Goal: Task Accomplishment & Management: Manage account settings

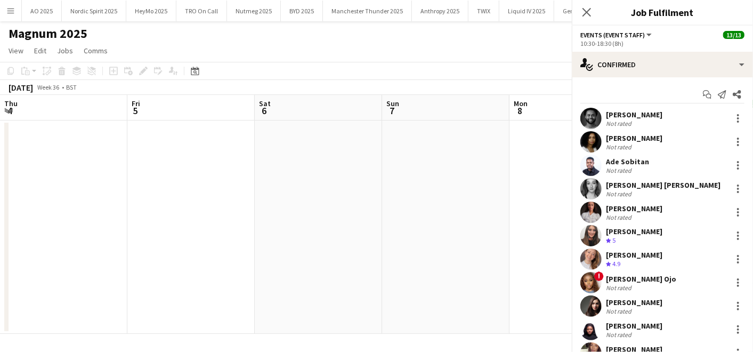
scroll to position [437, 0]
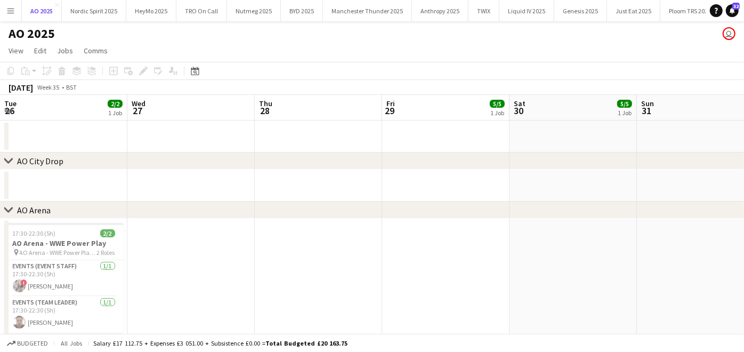
scroll to position [0, 256]
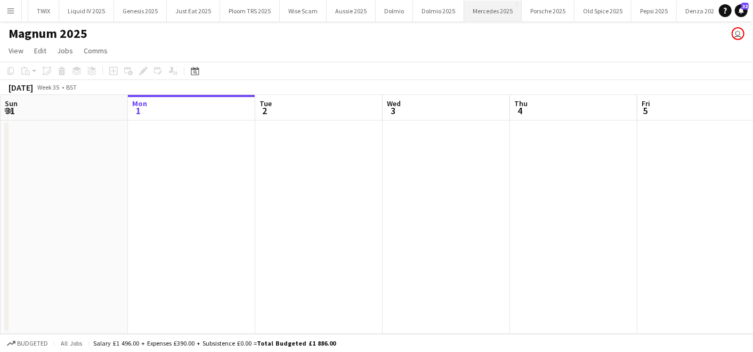
scroll to position [0, 562]
click at [4, 11] on button "Menu" at bounding box center [10, 10] width 21 height 21
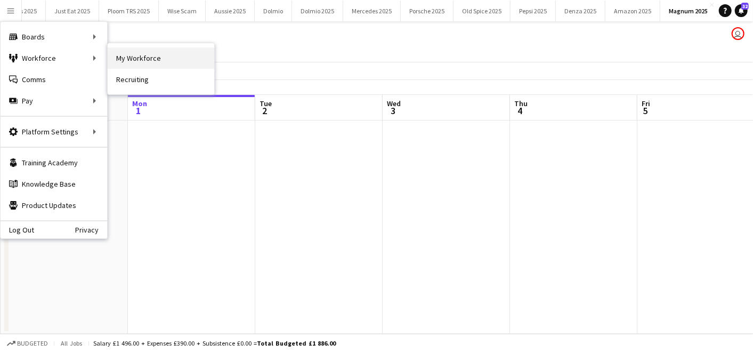
click at [118, 60] on link "My Workforce" at bounding box center [161, 57] width 107 height 21
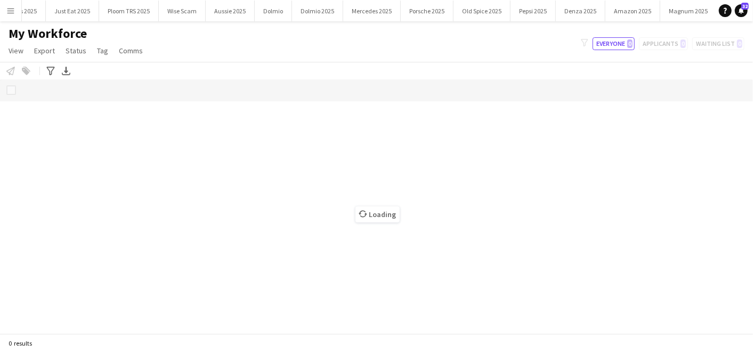
scroll to position [0, 560]
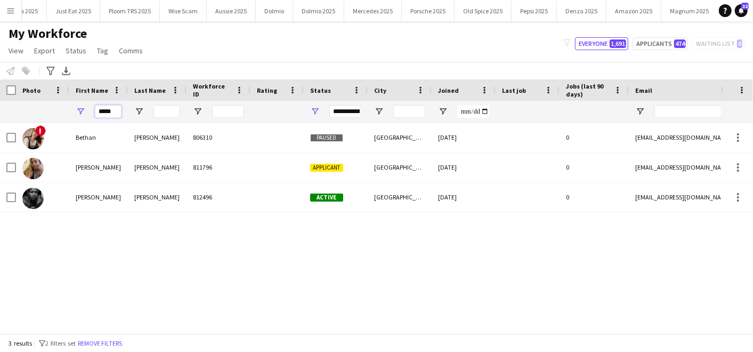
drag, startPoint x: 118, startPoint y: 111, endPoint x: 72, endPoint y: 107, distance: 46.1
click at [72, 107] on div "*****" at bounding box center [98, 111] width 59 height 21
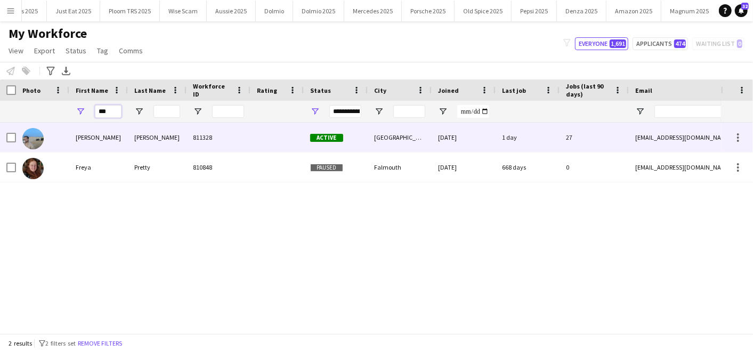
type input "***"
click at [73, 131] on div "Freddie" at bounding box center [98, 137] width 59 height 29
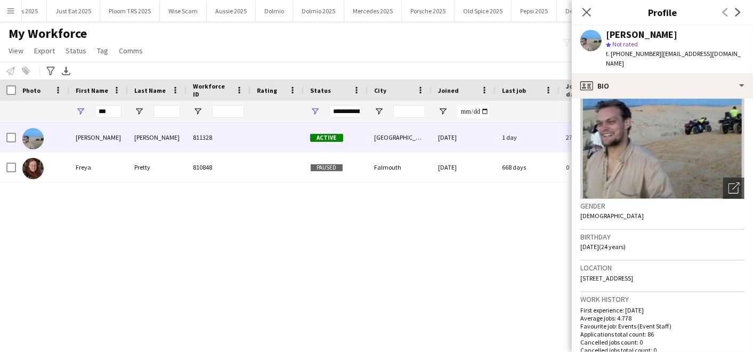
scroll to position [69, 0]
drag, startPoint x: 654, startPoint y: 267, endPoint x: 686, endPoint y: 268, distance: 32.0
click at [686, 268] on div "Location 13 Waxes Close, Abingdon, OX14 2NG" at bounding box center [663, 275] width 164 height 31
copy span "OX14 2NG"
click at [587, 11] on icon at bounding box center [587, 12] width 10 height 10
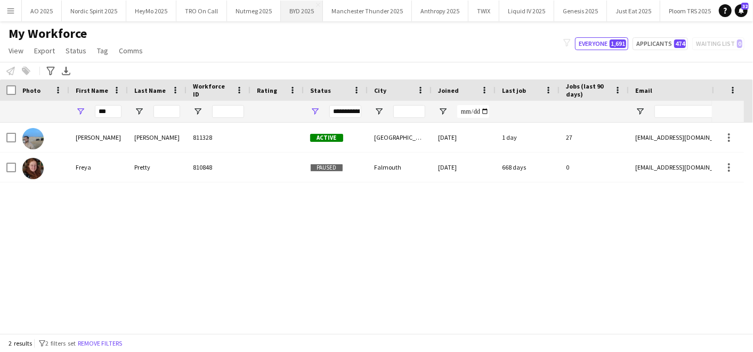
click at [281, 14] on button "BYD 2025 Close" at bounding box center [302, 11] width 42 height 21
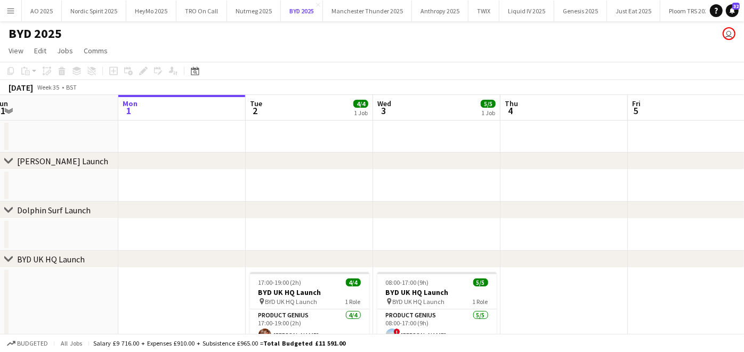
scroll to position [94, 0]
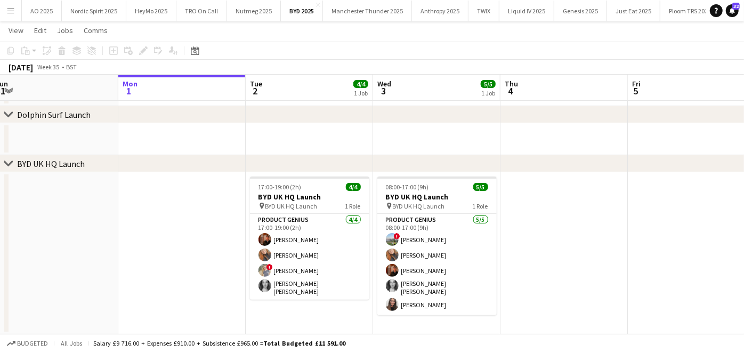
click at [6, 17] on button "Menu" at bounding box center [10, 10] width 21 height 21
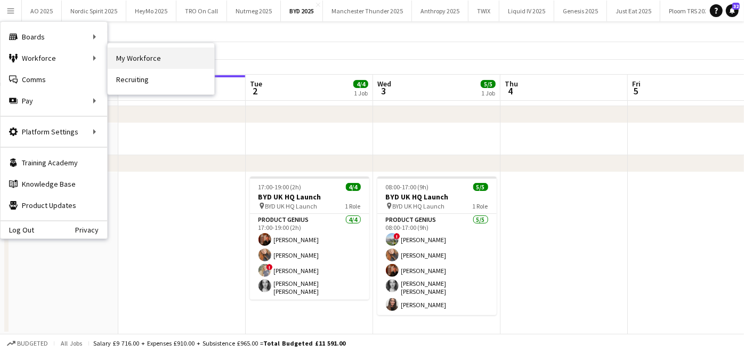
click at [133, 54] on link "My Workforce" at bounding box center [161, 57] width 107 height 21
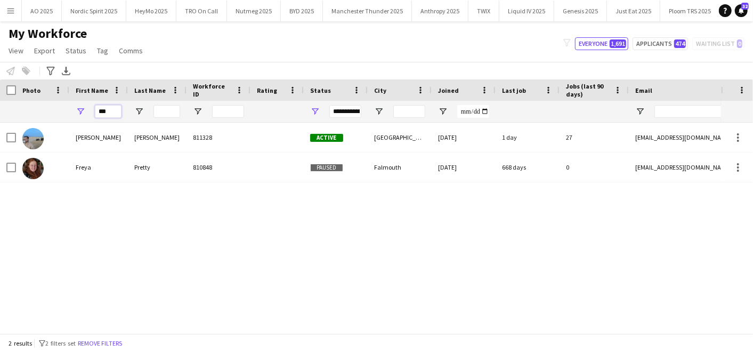
click at [114, 109] on input "***" at bounding box center [108, 111] width 27 height 13
type input "*"
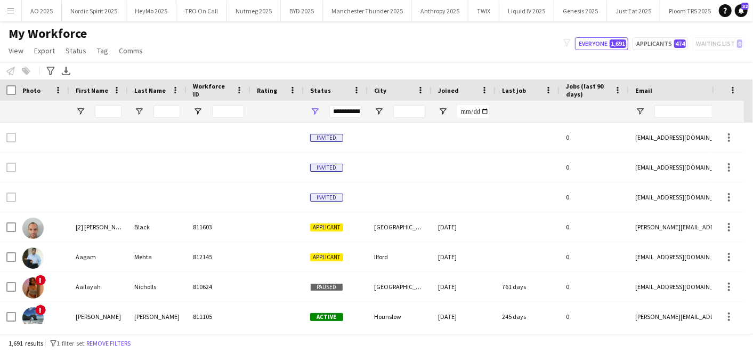
click at [9, 11] on app-icon "Menu" at bounding box center [10, 10] width 9 height 9
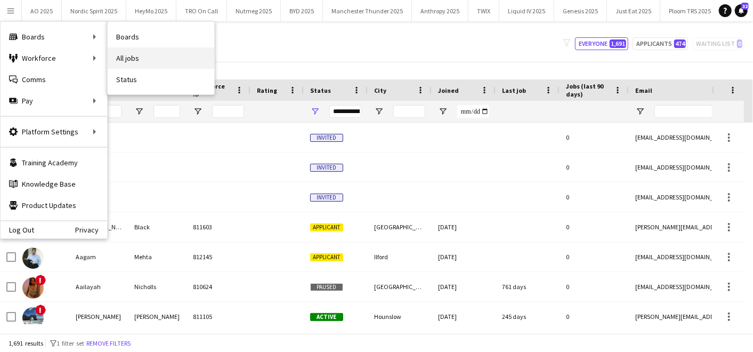
click at [125, 53] on link "All jobs" at bounding box center [161, 57] width 107 height 21
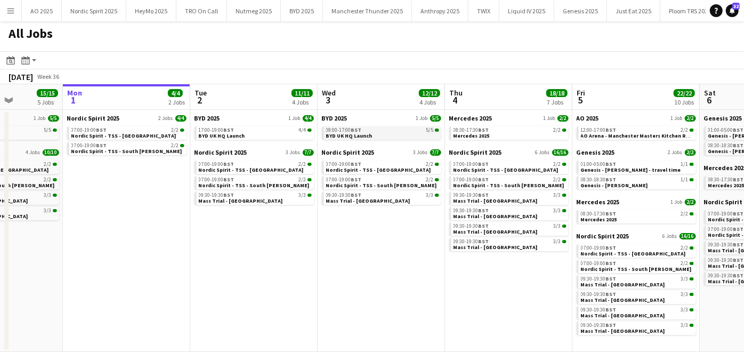
scroll to position [0, 219]
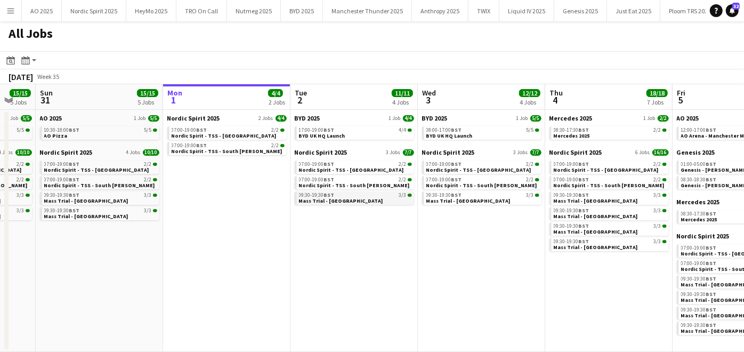
click at [379, 196] on div "09:30-19:30 BST 3/3" at bounding box center [355, 194] width 113 height 5
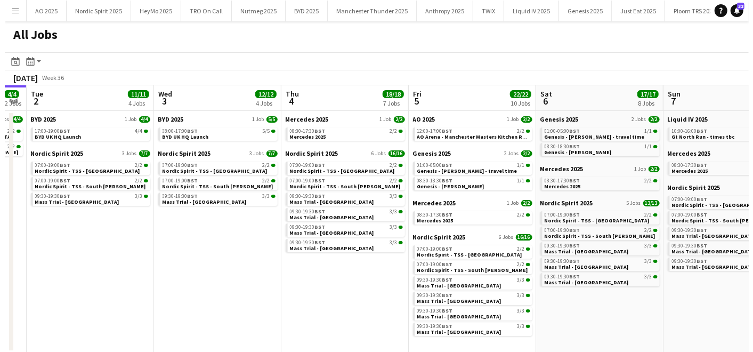
scroll to position [0, 234]
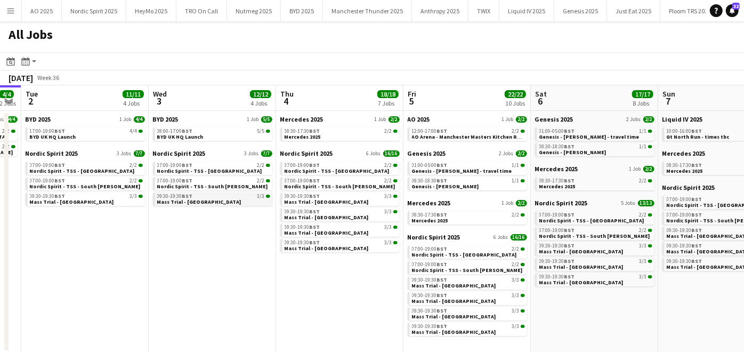
click at [177, 198] on span "Mass Trial - [GEOGRAPHIC_DATA]" at bounding box center [199, 201] width 84 height 7
click at [12, 16] on button "Menu" at bounding box center [10, 10] width 21 height 21
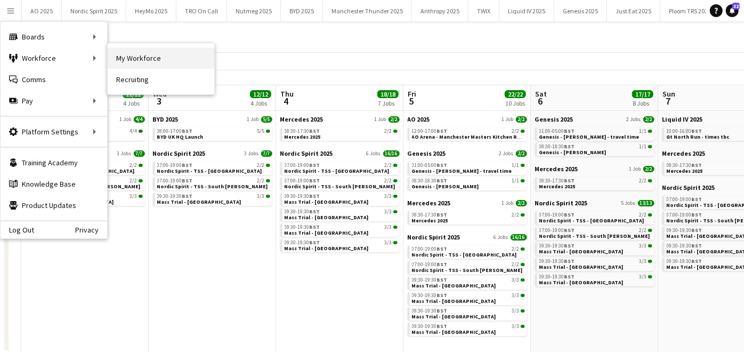
click at [119, 58] on link "My Workforce" at bounding box center [161, 57] width 107 height 21
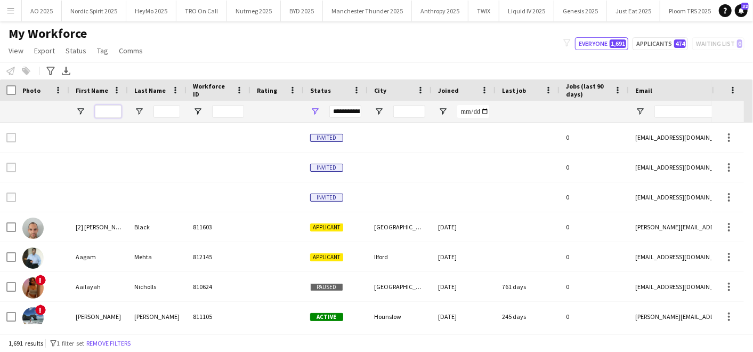
click at [105, 111] on input "First Name Filter Input" at bounding box center [108, 111] width 27 height 13
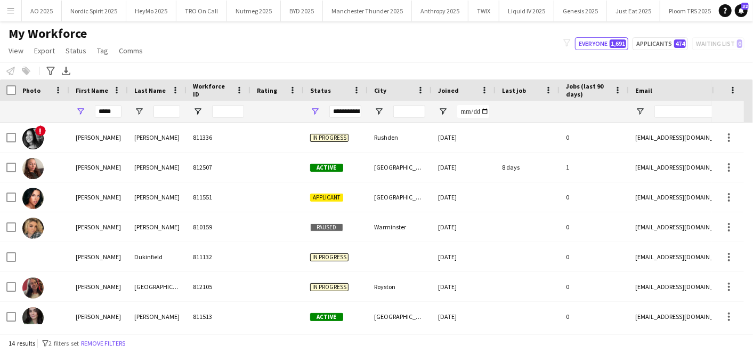
click at [166, 76] on div "Notify workforce Add to tag Select at least one crew to tag him or her. Advance…" at bounding box center [376, 71] width 753 height 18
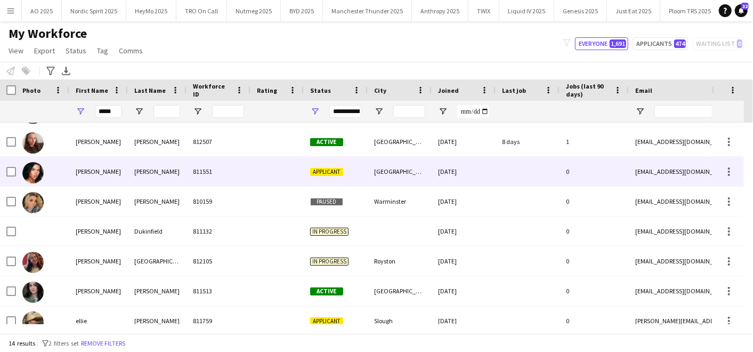
scroll to position [27, 0]
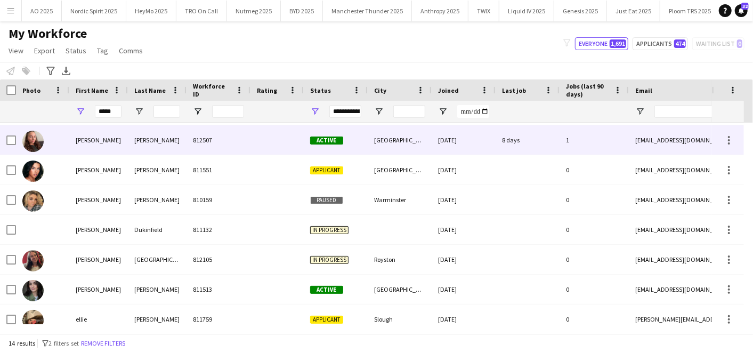
click at [93, 132] on div "Ellie" at bounding box center [98, 139] width 59 height 29
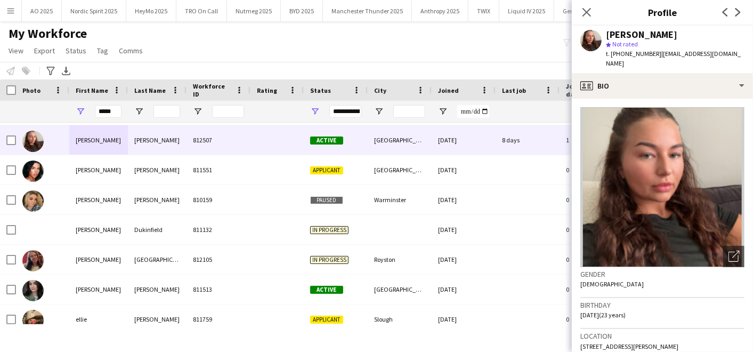
drag, startPoint x: 658, startPoint y: 55, endPoint x: 734, endPoint y: 52, distance: 76.3
click at [734, 52] on div "Ellie Benson star Not rated t. +4407368893757 | elliebenson118@gmail.com" at bounding box center [662, 49] width 181 height 47
copy span "elliebenson118@gmail.com"
click at [113, 106] on input "*****" at bounding box center [108, 111] width 27 height 13
type input "*"
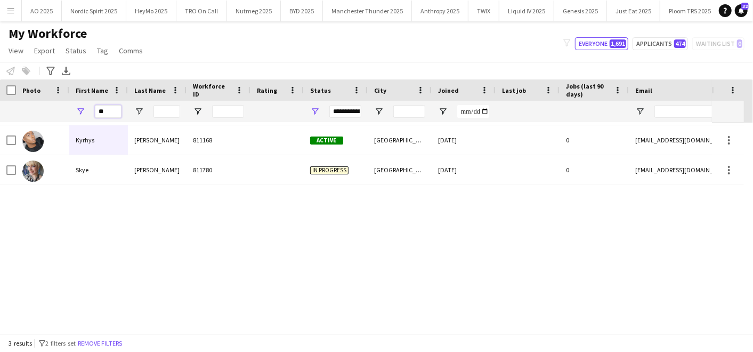
scroll to position [0, 0]
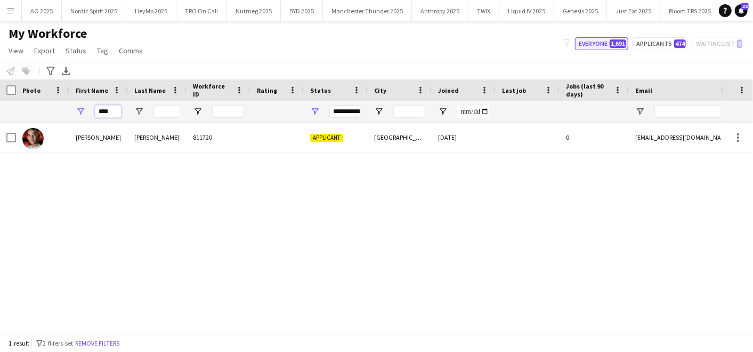
type input "****"
click at [622, 45] on span "1,691" at bounding box center [618, 43] width 17 height 9
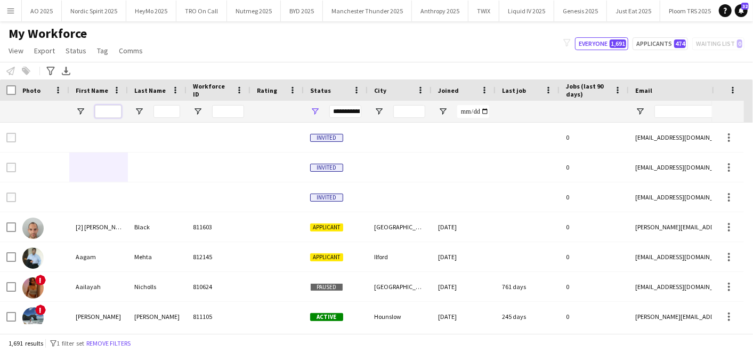
click at [114, 111] on input "First Name Filter Input" at bounding box center [108, 111] width 27 height 13
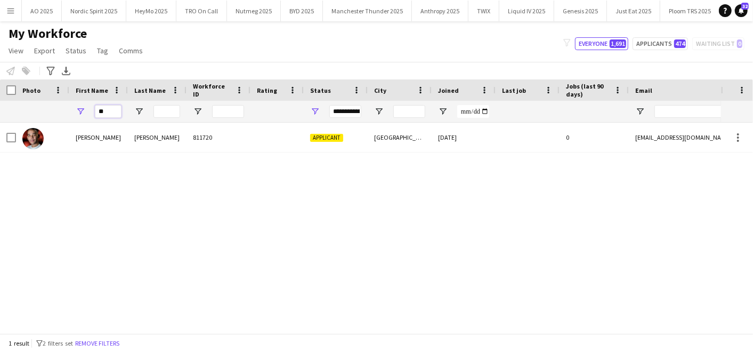
type input "*"
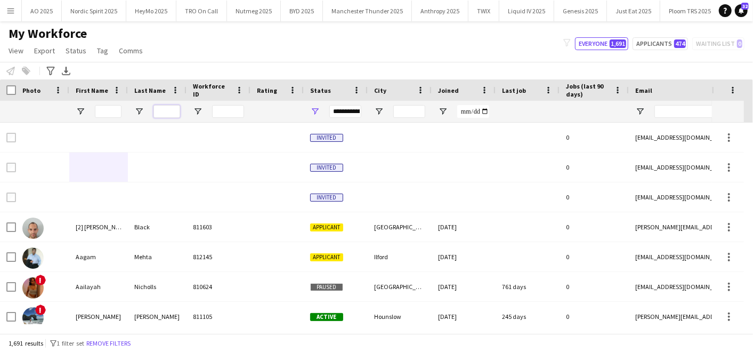
click at [167, 113] on input "Last Name Filter Input" at bounding box center [167, 111] width 27 height 13
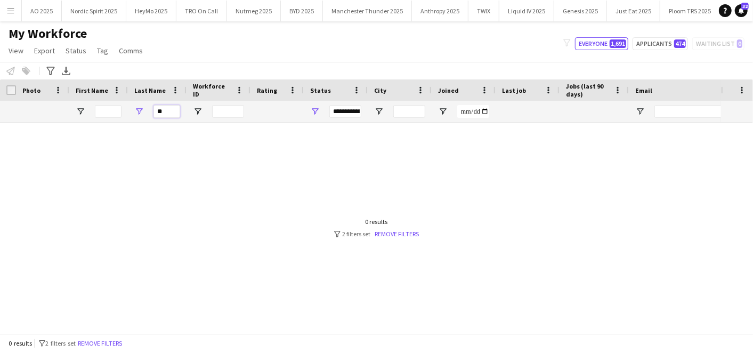
type input "*"
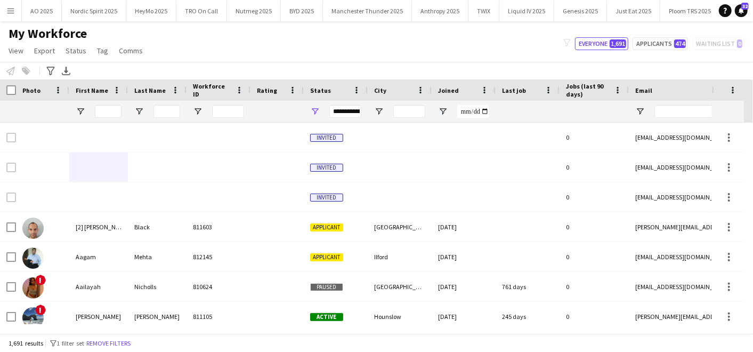
click at [312, 91] on span "Status" at bounding box center [320, 90] width 21 height 8
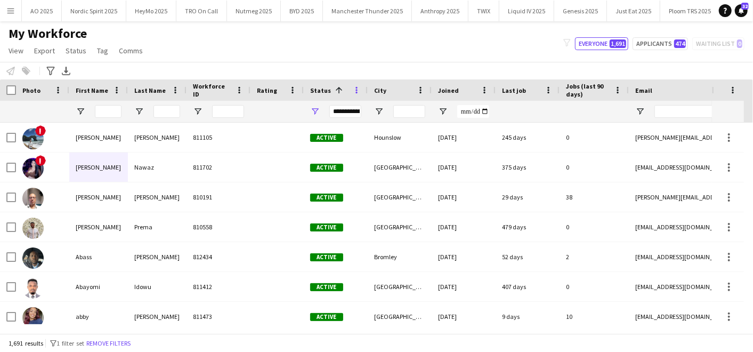
click at [355, 94] on span at bounding box center [357, 90] width 10 height 10
click at [338, 67] on div "Notify workforce Add to tag Select at least one crew to tag him or her. Advance…" at bounding box center [376, 71] width 753 height 18
click at [349, 115] on div "**********" at bounding box center [346, 111] width 32 height 13
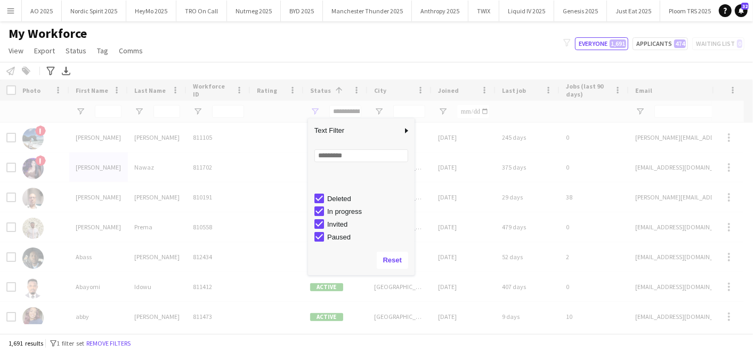
scroll to position [67, 0]
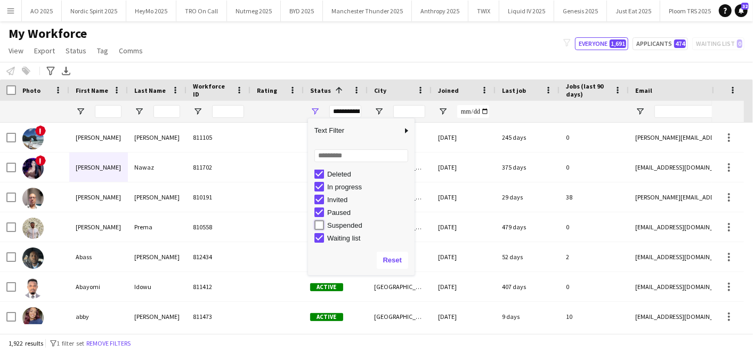
type input "**********"
click at [105, 113] on input "First Name Filter Input" at bounding box center [108, 111] width 27 height 13
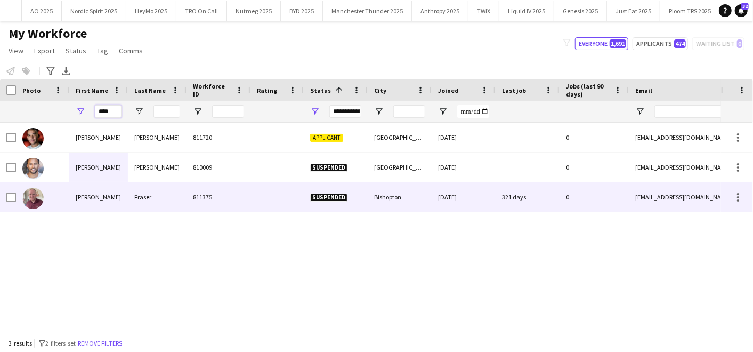
type input "****"
click at [115, 194] on div "Kyle" at bounding box center [98, 196] width 59 height 29
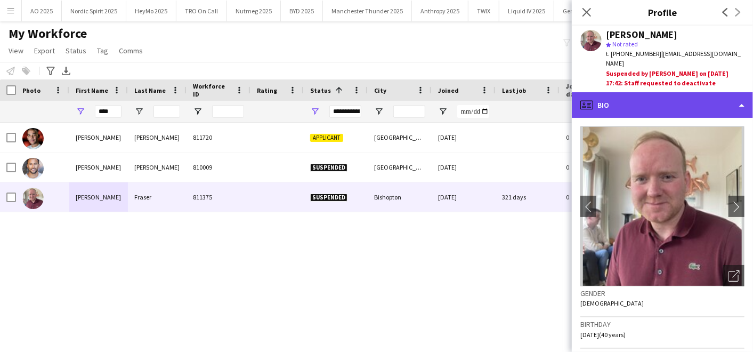
click at [684, 93] on div "profile Bio" at bounding box center [662, 105] width 181 height 26
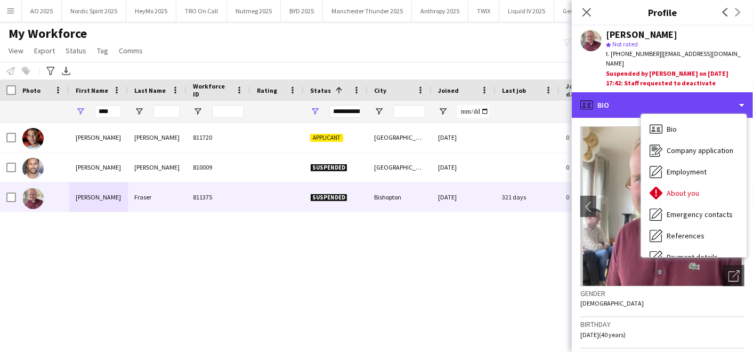
scroll to position [142, 0]
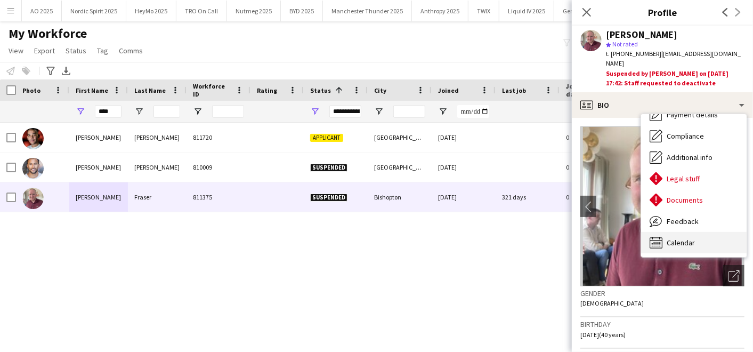
click at [707, 232] on div "Calendar Calendar" at bounding box center [694, 242] width 106 height 21
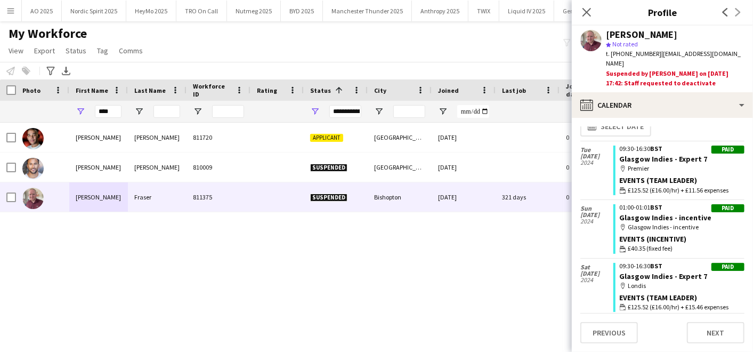
scroll to position [0, 0]
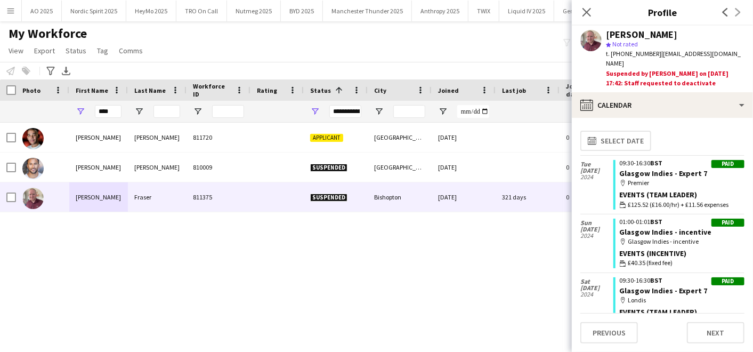
click at [411, 73] on div "Notify workforce Add to tag Select at least one crew to tag him or her. Advance…" at bounding box center [376, 71] width 753 height 18
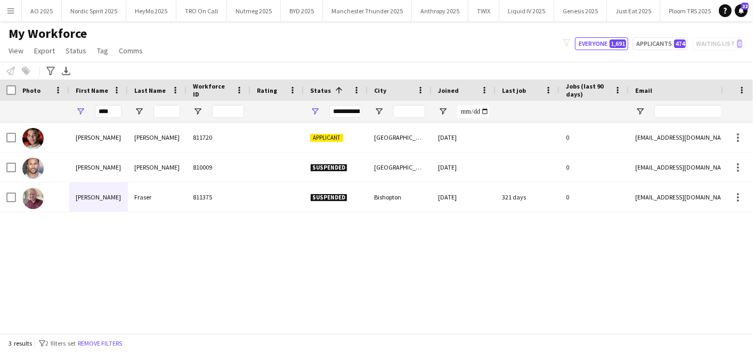
click at [670, 36] on div "My Workforce View Views Default view Compliance Log New view Update view Delete…" at bounding box center [376, 44] width 753 height 36
click at [15, 9] on button "Menu" at bounding box center [10, 10] width 21 height 21
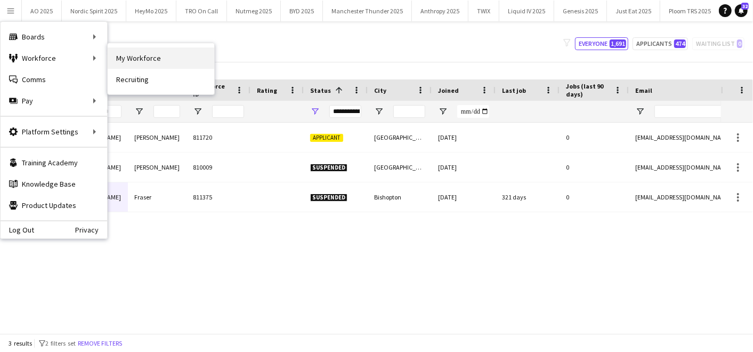
click at [164, 67] on link "My Workforce" at bounding box center [161, 57] width 107 height 21
type input "**********"
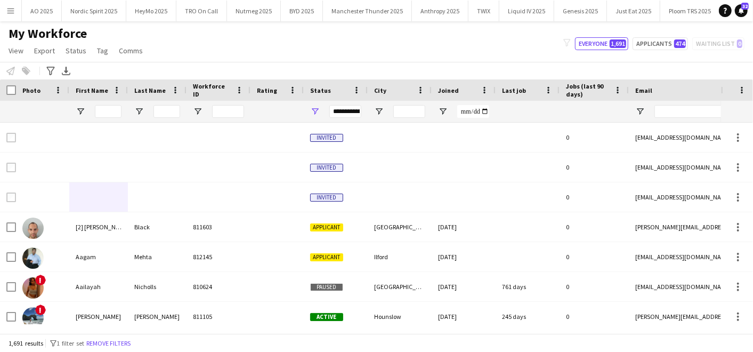
type input "****"
type input "**********"
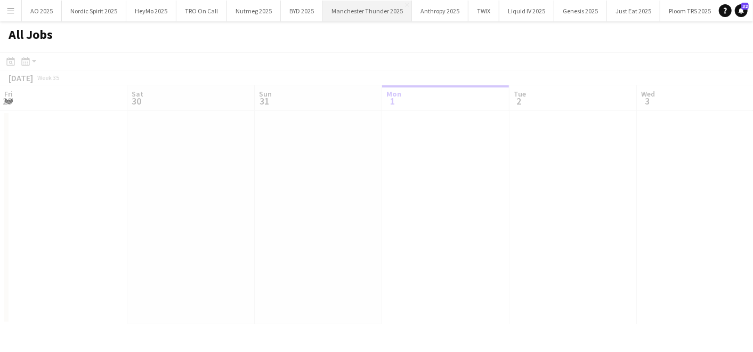
scroll to position [0, 254]
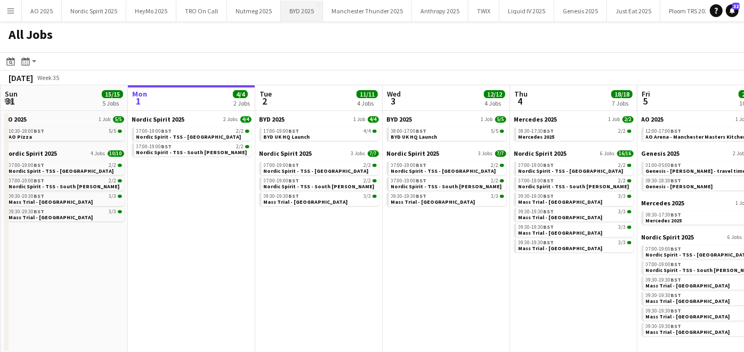
click at [297, 9] on button "BYD 2025 Close" at bounding box center [302, 11] width 42 height 21
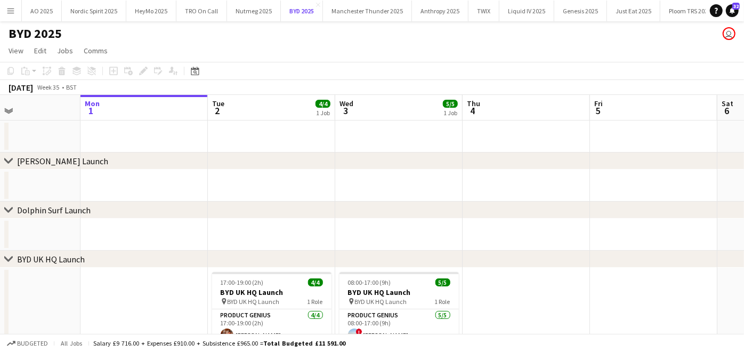
scroll to position [94, 0]
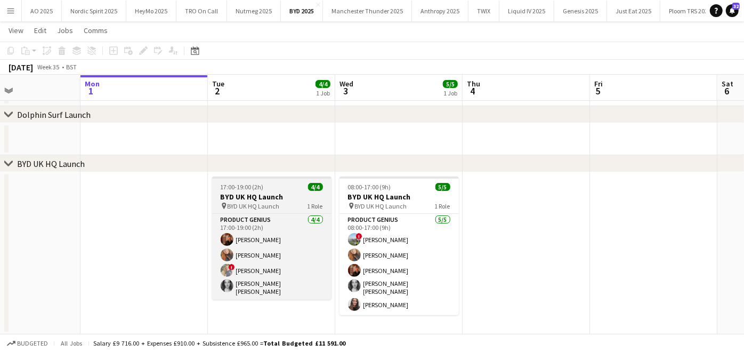
click at [238, 188] on span "17:00-19:00 (2h)" at bounding box center [242, 187] width 43 height 8
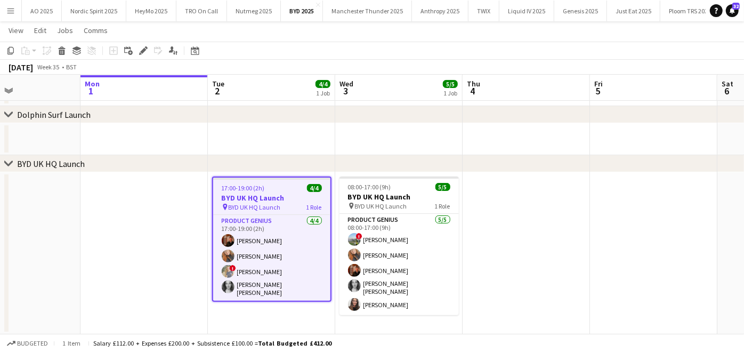
click at [177, 186] on app-date-cell at bounding box center [144, 253] width 127 height 162
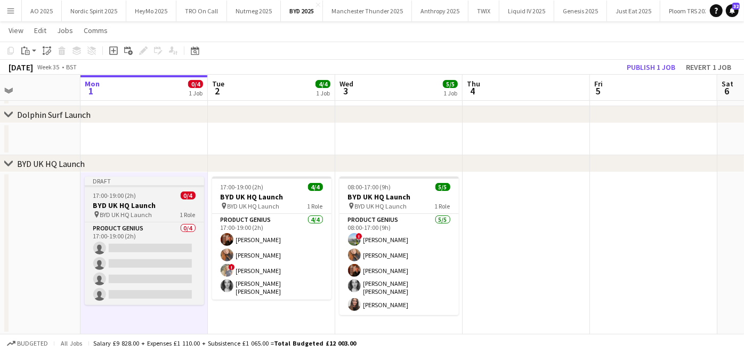
click at [134, 201] on h3 "BYD UK HQ Launch" at bounding box center [144, 205] width 119 height 10
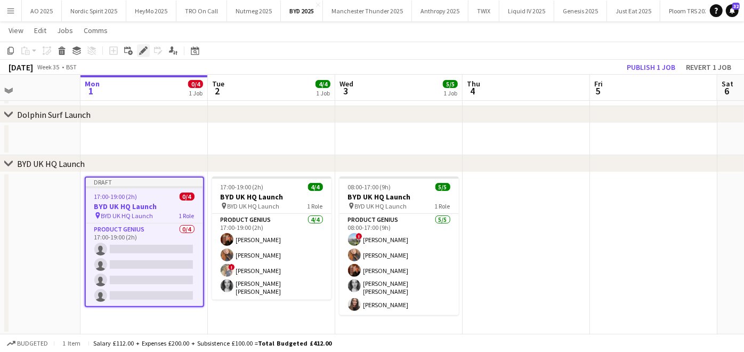
click at [139, 56] on div "Edit" at bounding box center [143, 50] width 13 height 13
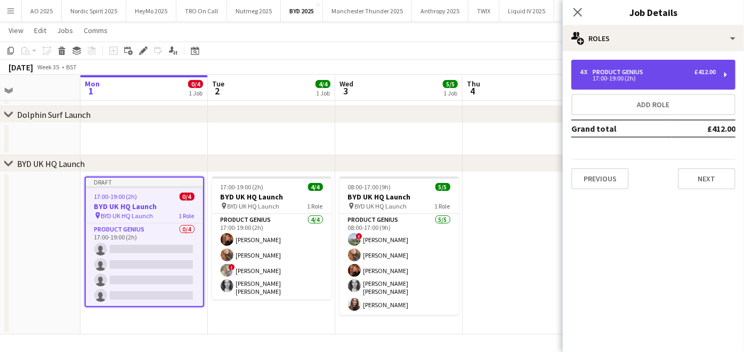
click at [620, 82] on div "4 x Product Genius £412.00 17:00-19:00 (2h)" at bounding box center [654, 75] width 164 height 30
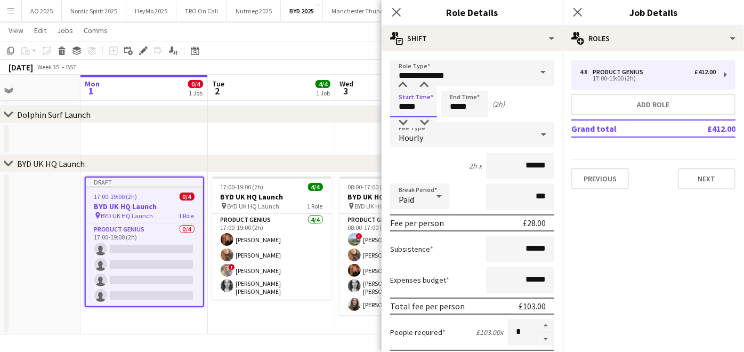
click at [423, 103] on input "*****" at bounding box center [413, 104] width 47 height 27
type input "*****"
click at [482, 109] on input "*****" at bounding box center [465, 104] width 47 height 27
type input "*****"
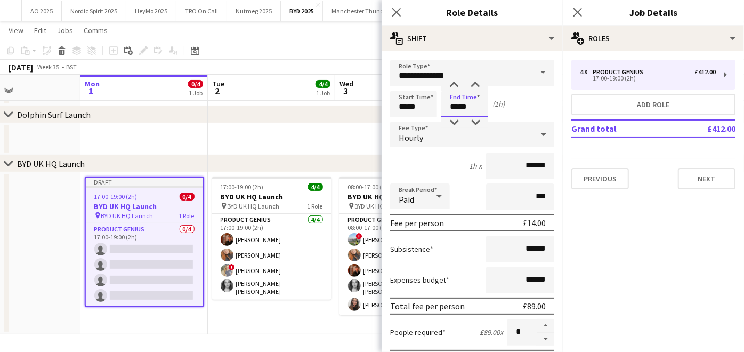
type input "*****"
click at [422, 164] on div "1h x ******" at bounding box center [472, 166] width 164 height 27
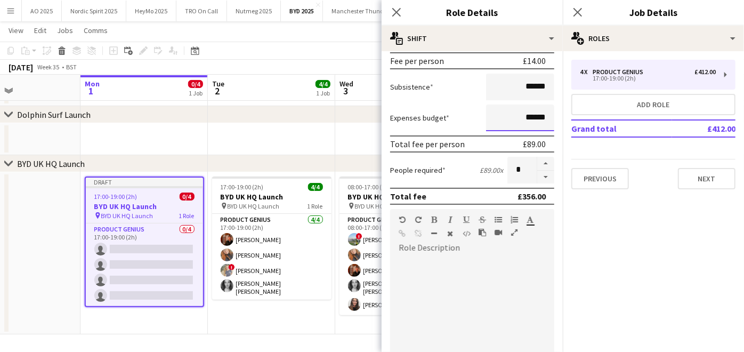
click at [522, 113] on input "******" at bounding box center [520, 118] width 68 height 27
type input "*****"
click at [477, 184] on form "**********" at bounding box center [472, 202] width 181 height 608
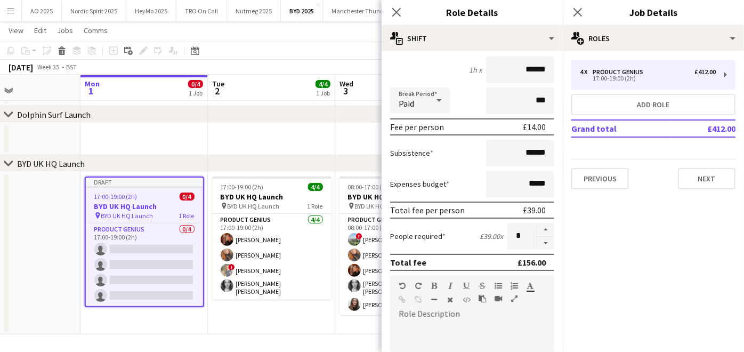
scroll to position [92, 0]
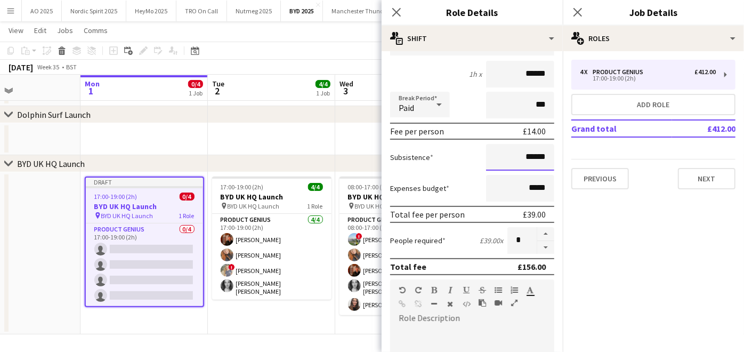
click at [530, 155] on input "******" at bounding box center [520, 157] width 68 height 27
type input "****"
click at [437, 152] on div "Subsistence ****" at bounding box center [472, 157] width 164 height 27
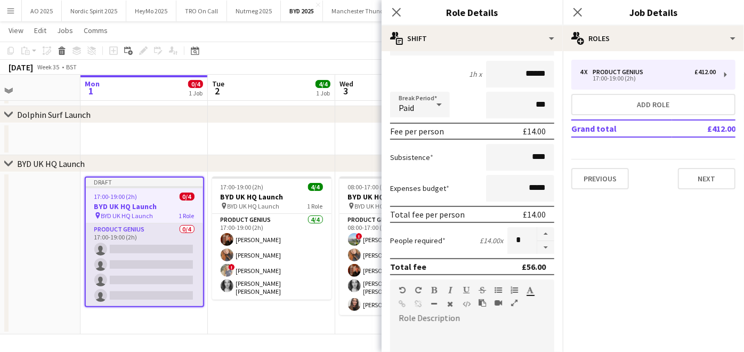
click at [118, 285] on app-card-role "Product Genius 0/4 17:00-19:00 (2h) single-neutral-actions single-neutral-actio…" at bounding box center [144, 264] width 117 height 83
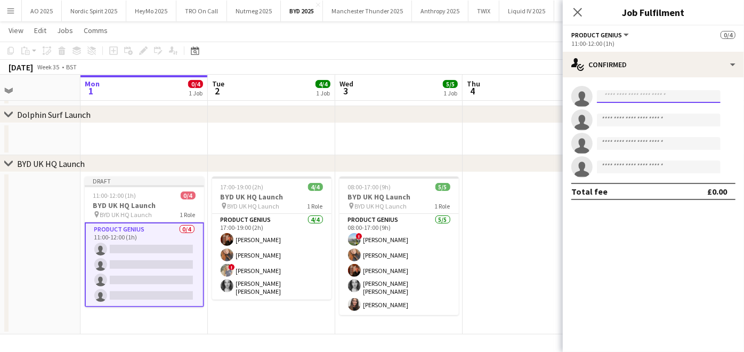
click at [620, 92] on input at bounding box center [659, 96] width 124 height 13
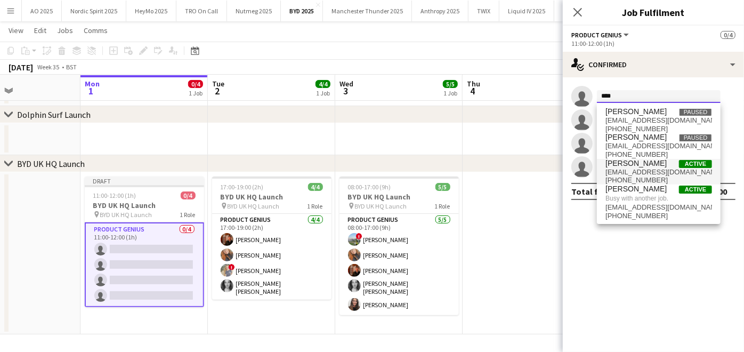
type input "****"
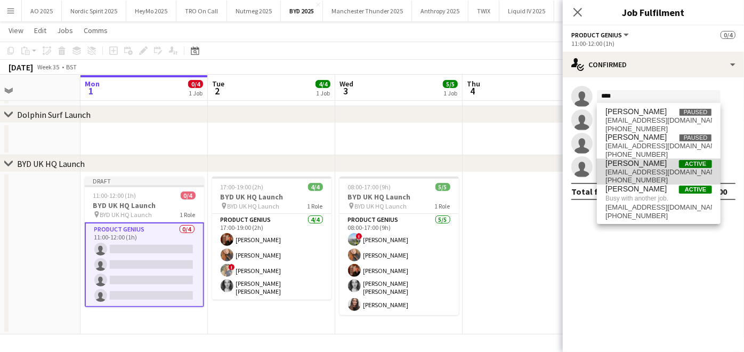
click at [612, 168] on span "callumhartfield@gmail.com" at bounding box center [659, 172] width 107 height 9
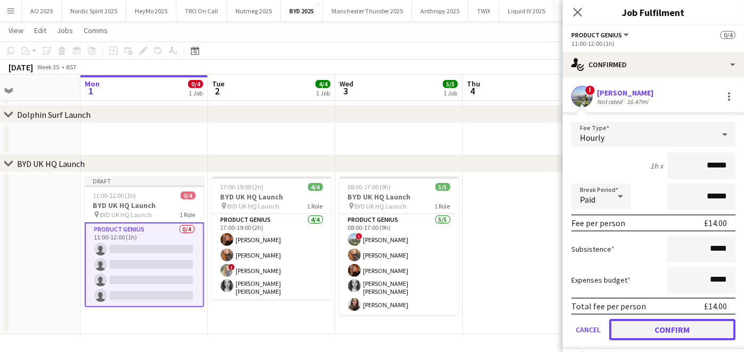
click at [649, 325] on button "Confirm" at bounding box center [672, 329] width 126 height 21
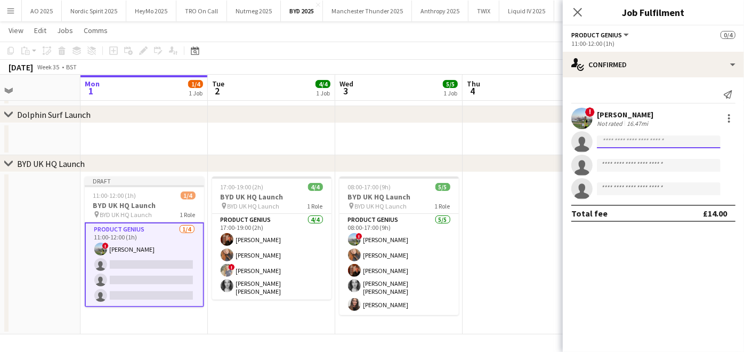
click at [607, 143] on input at bounding box center [659, 141] width 124 height 13
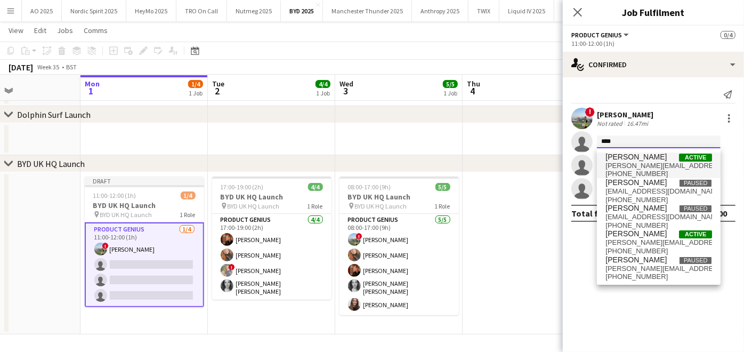
type input "****"
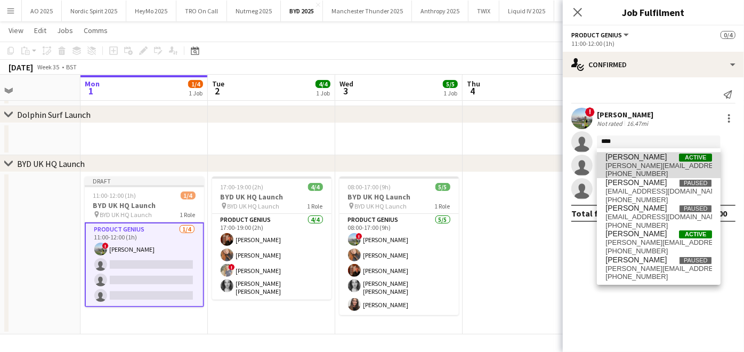
click at [622, 162] on span "louie.aldons-locke@outlook.com" at bounding box center [659, 166] width 107 height 9
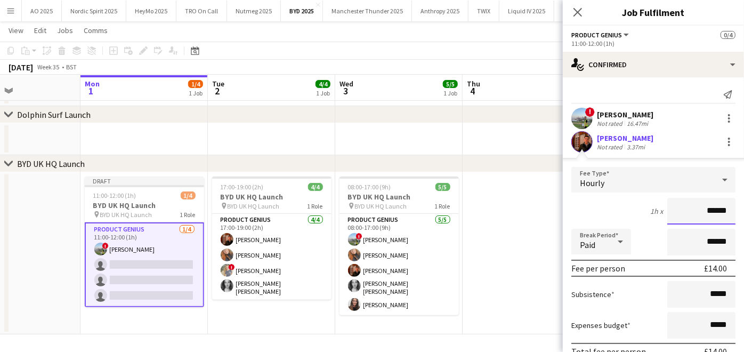
scroll to position [118, 0]
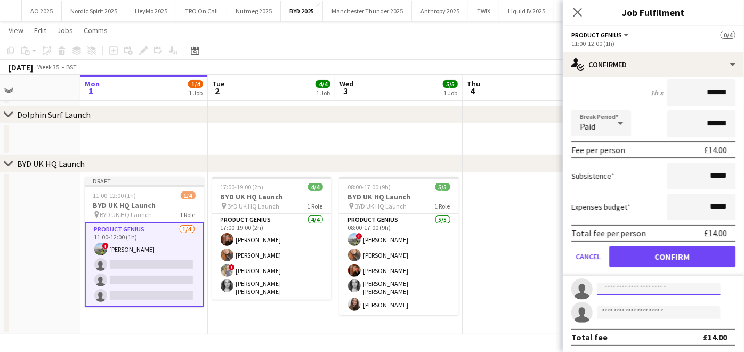
click at [623, 283] on input at bounding box center [659, 289] width 124 height 13
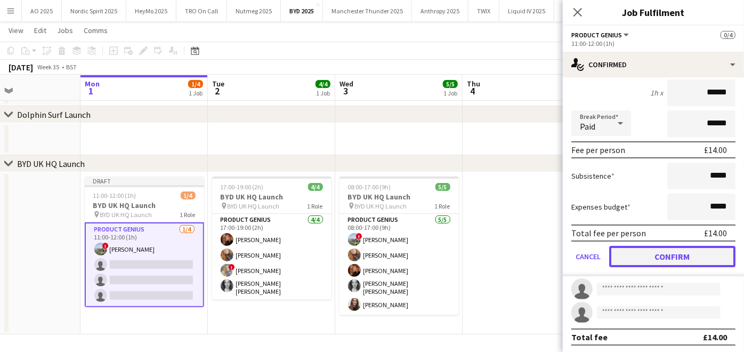
click at [635, 246] on button "Confirm" at bounding box center [672, 256] width 126 height 21
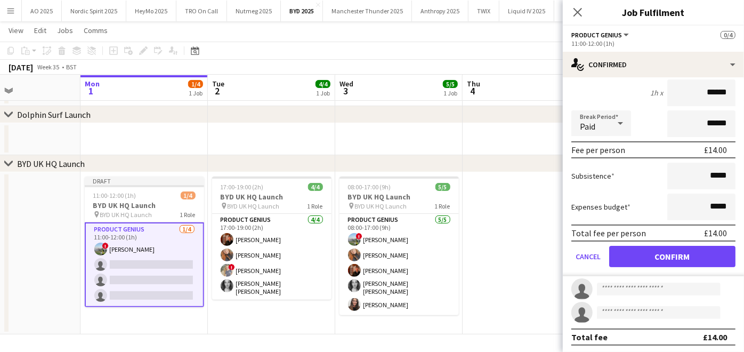
scroll to position [0, 0]
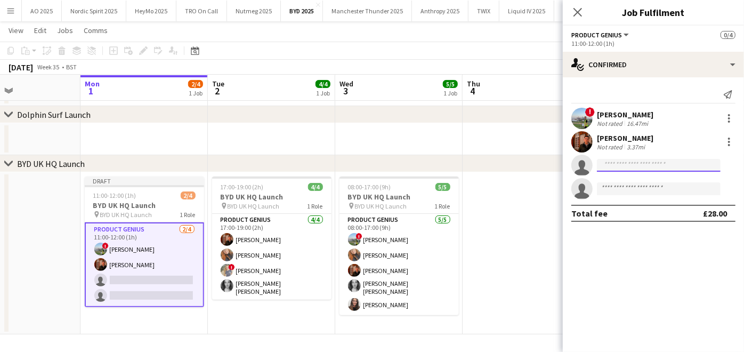
click at [645, 164] on input at bounding box center [659, 165] width 124 height 13
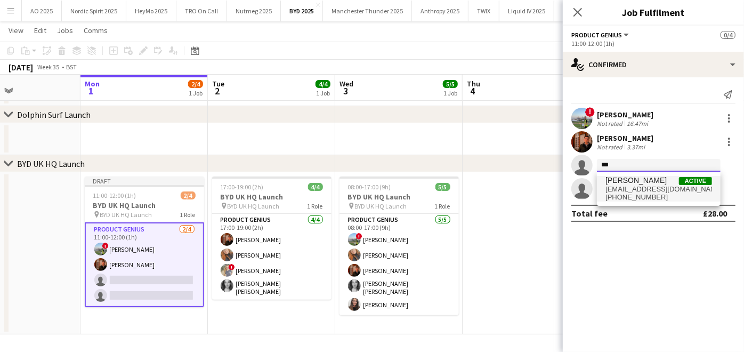
type input "***"
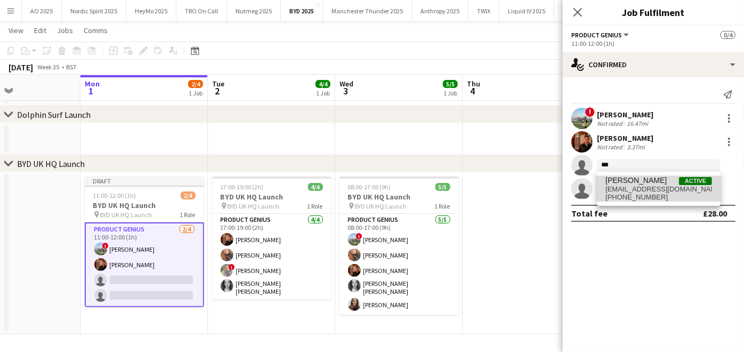
click at [633, 186] on span "jemmajenkinson@hotmail.co.uk" at bounding box center [659, 189] width 107 height 9
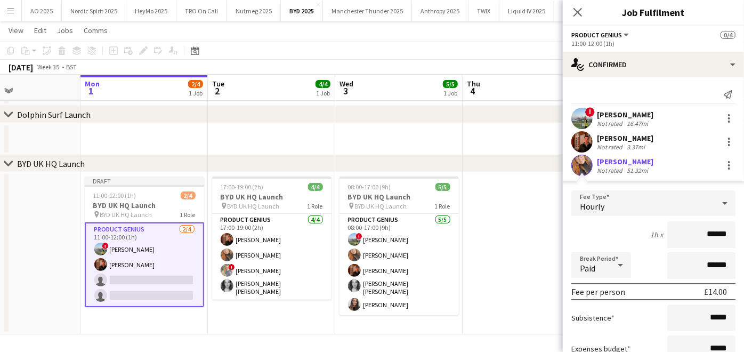
scroll to position [118, 0]
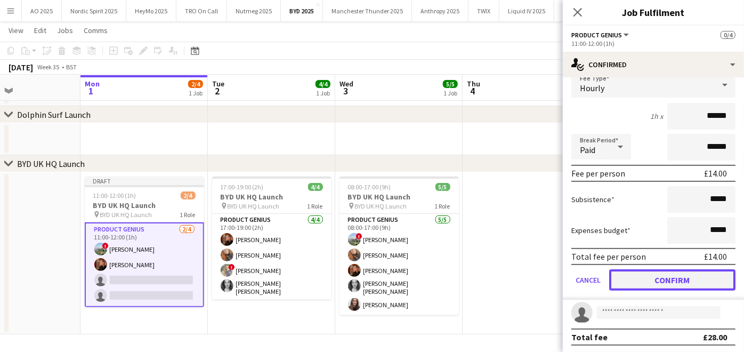
click at [643, 282] on button "Confirm" at bounding box center [672, 279] width 126 height 21
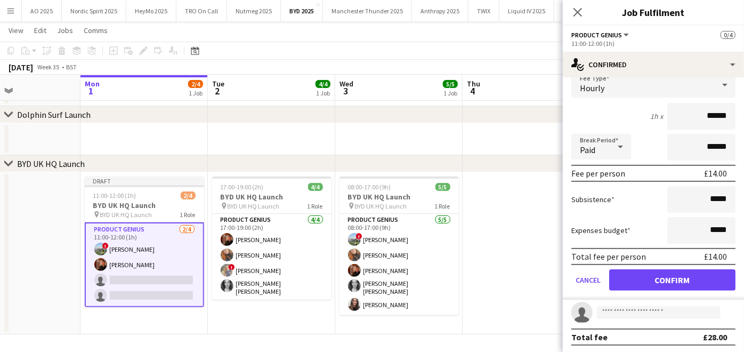
scroll to position [0, 0]
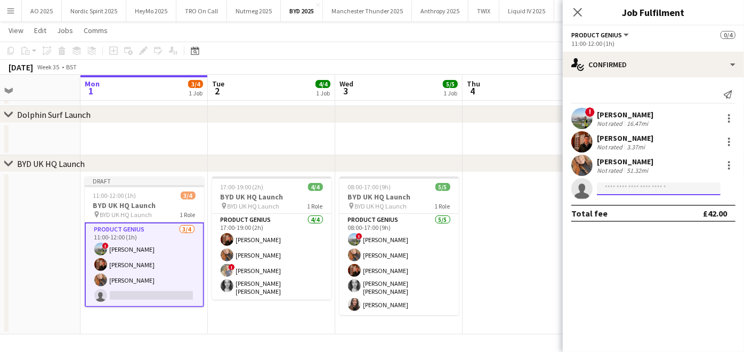
click at [609, 188] on input at bounding box center [659, 188] width 124 height 13
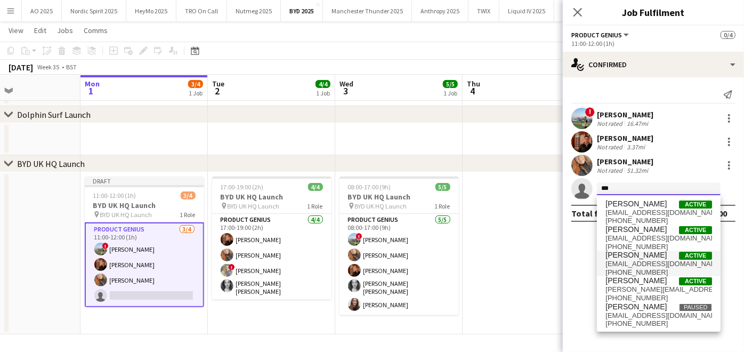
type input "***"
click at [646, 268] on span "+4407584297707" at bounding box center [659, 272] width 107 height 9
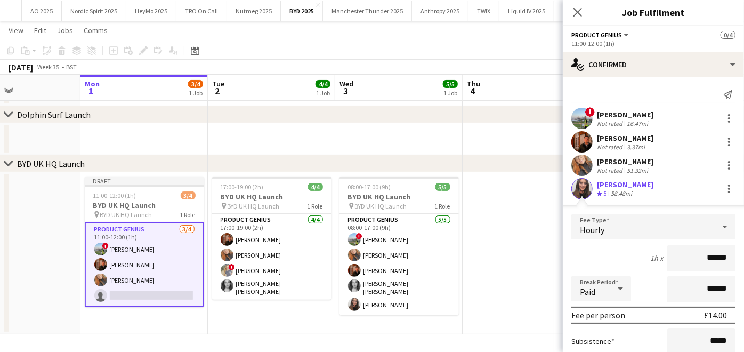
scroll to position [118, 0]
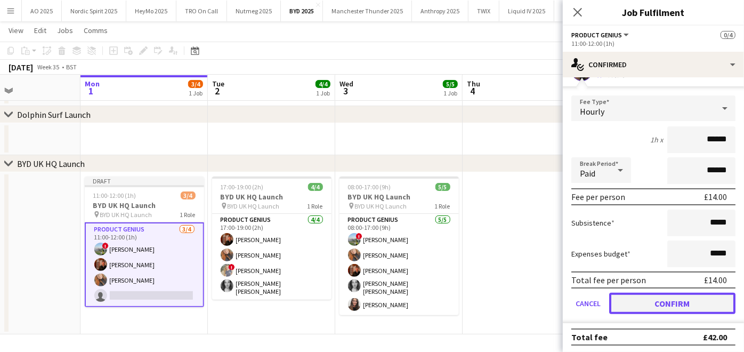
click at [633, 301] on button "Confirm" at bounding box center [672, 303] width 126 height 21
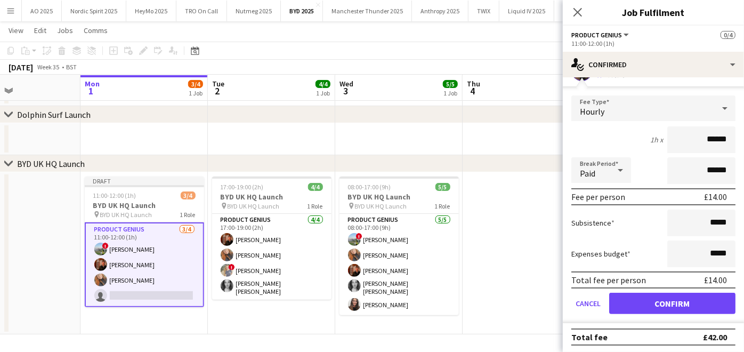
scroll to position [0, 0]
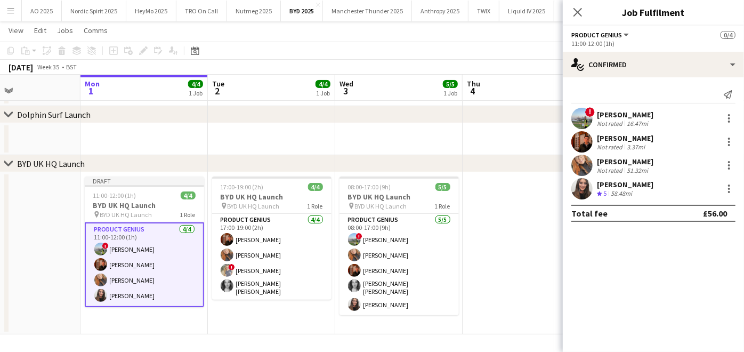
click at [551, 241] on app-date-cell at bounding box center [526, 253] width 127 height 162
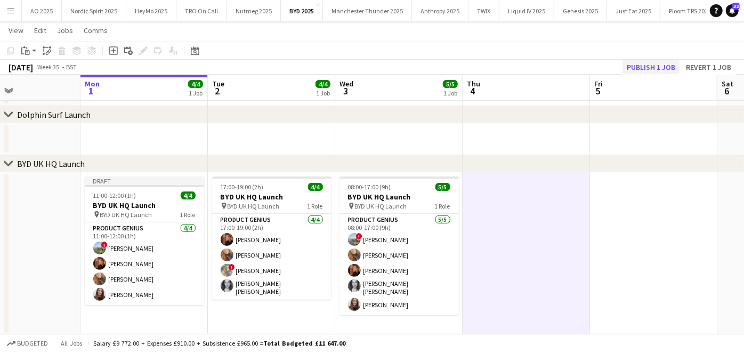
drag, startPoint x: 653, startPoint y: 58, endPoint x: 652, endPoint y: 67, distance: 8.7
click at [652, 67] on div "Copy Paste Paste Ctrl+V Paste with crew Ctrl+Shift+V Paste linked Job Delete Gr…" at bounding box center [372, 58] width 744 height 33
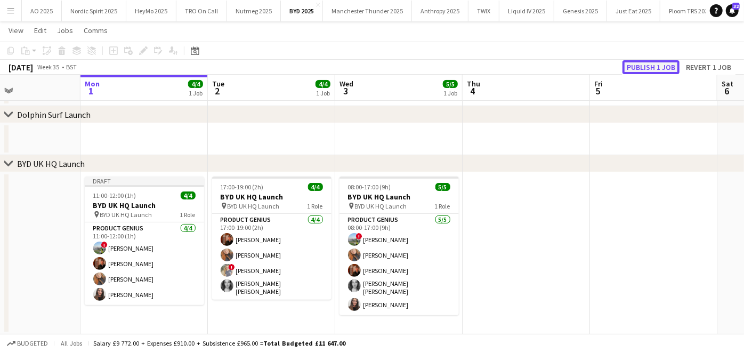
click at [652, 67] on button "Publish 1 job" at bounding box center [651, 67] width 57 height 14
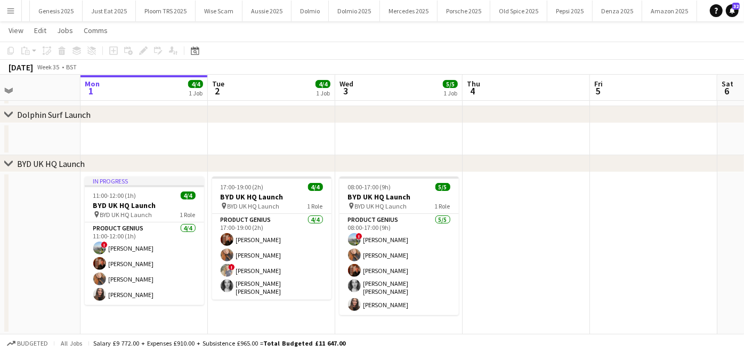
scroll to position [0, 571]
click at [334, 10] on button "Mercedes 2025 Close" at bounding box center [363, 11] width 58 height 21
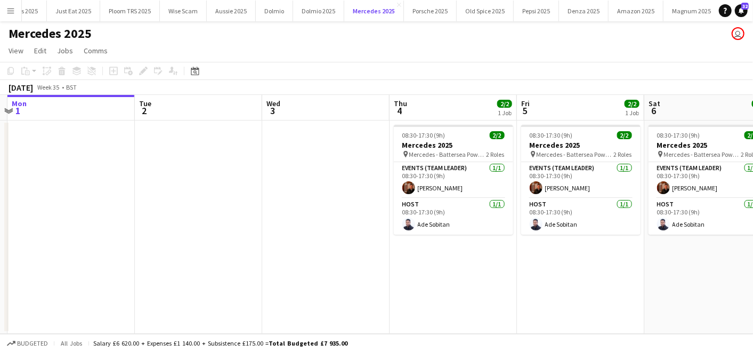
scroll to position [0, 382]
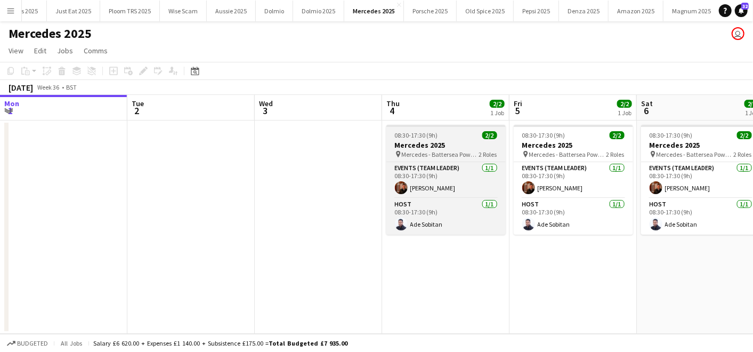
click at [457, 150] on span "Mercedes - Battersea Power Station" at bounding box center [440, 154] width 77 height 8
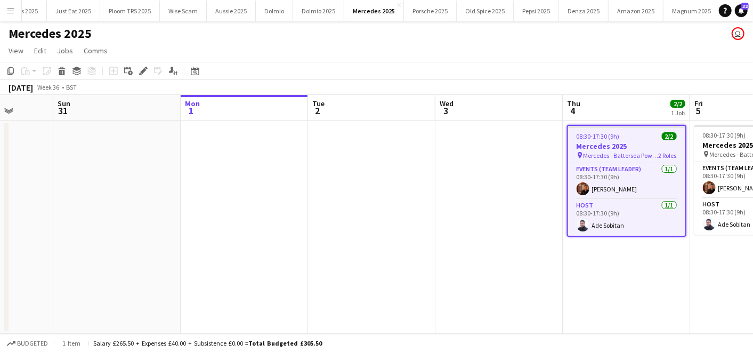
scroll to position [0, 330]
click at [224, 167] on app-date-cell at bounding box center [243, 227] width 127 height 213
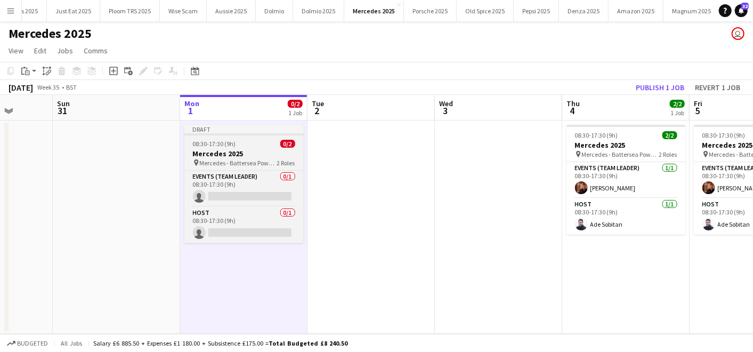
click at [231, 137] on app-job-card "Draft 08:30-17:30 (9h) 0/2 Mercedes 2025 pin Mercedes - Battersea Power Station…" at bounding box center [244, 184] width 119 height 118
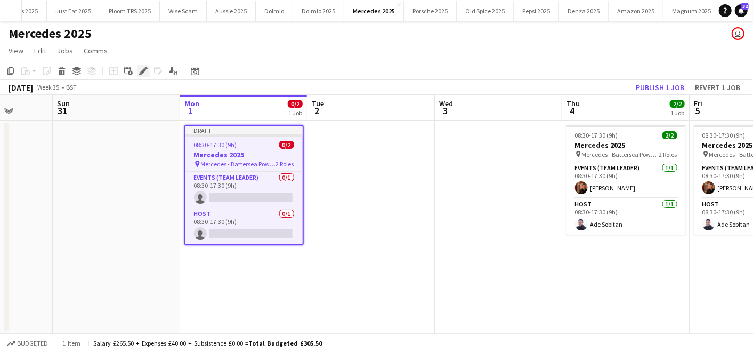
click at [148, 73] on div "Edit" at bounding box center [143, 71] width 13 height 13
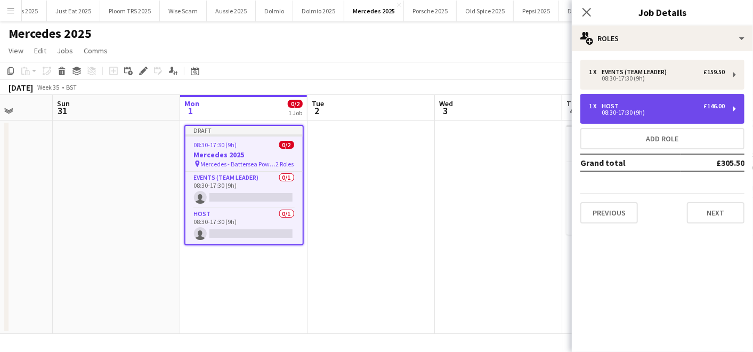
click at [620, 97] on div "1 x Host £146.00 08:30-17:30 (9h)" at bounding box center [663, 109] width 164 height 30
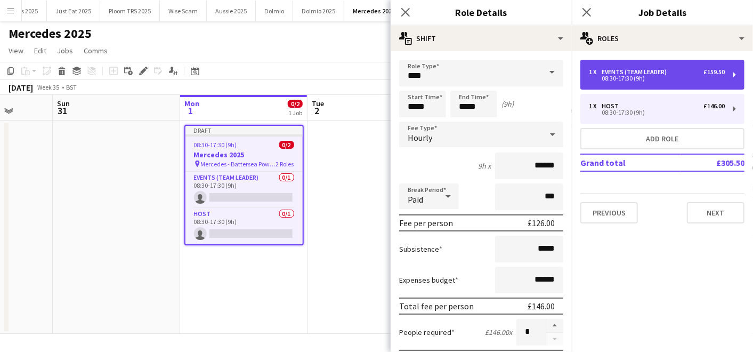
click at [609, 81] on div "08:30-17:30 (9h)" at bounding box center [657, 78] width 136 height 5
type input "**********"
type input "******"
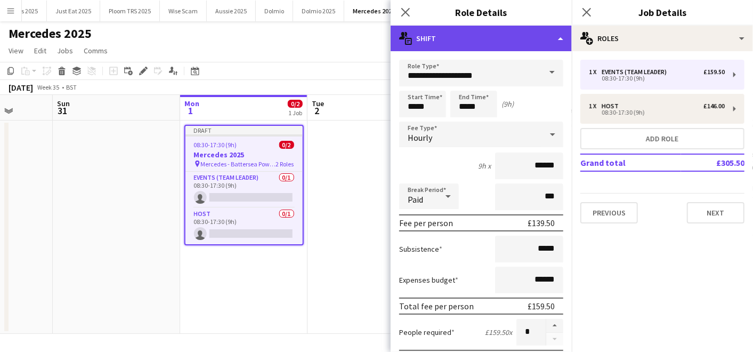
click at [520, 39] on div "multiple-actions-text Shift" at bounding box center [481, 39] width 181 height 26
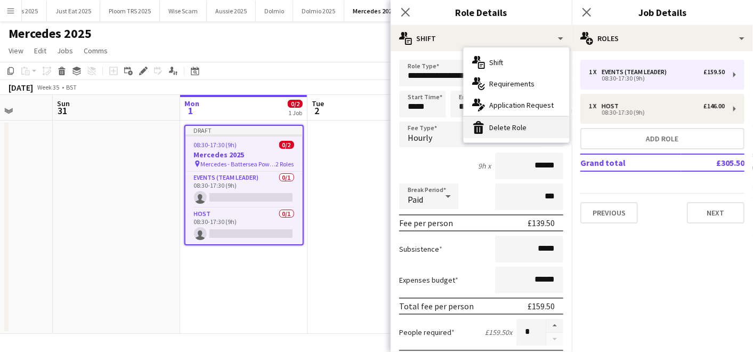
click at [510, 120] on div "bin-2 Delete Role" at bounding box center [517, 127] width 106 height 21
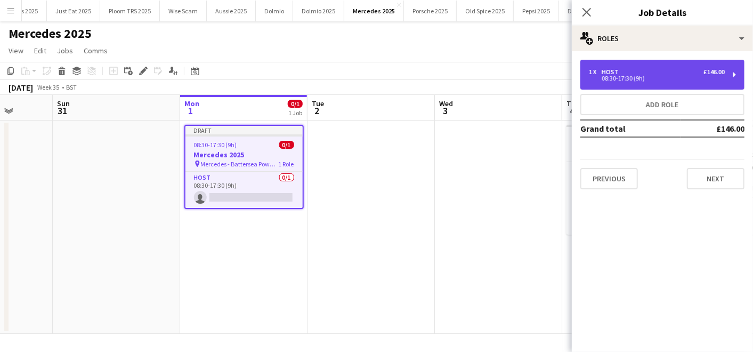
click at [613, 73] on div "Host" at bounding box center [612, 71] width 21 height 7
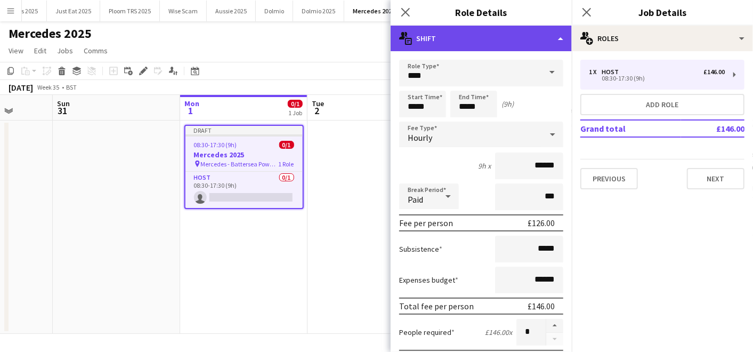
click at [510, 35] on div "multiple-actions-text Shift" at bounding box center [481, 39] width 181 height 26
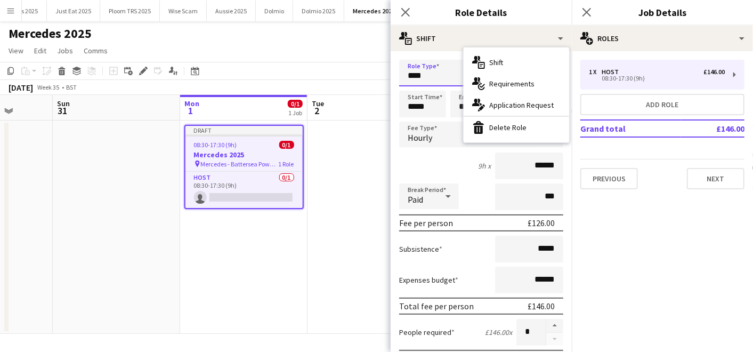
click at [438, 73] on input "****" at bounding box center [481, 73] width 164 height 27
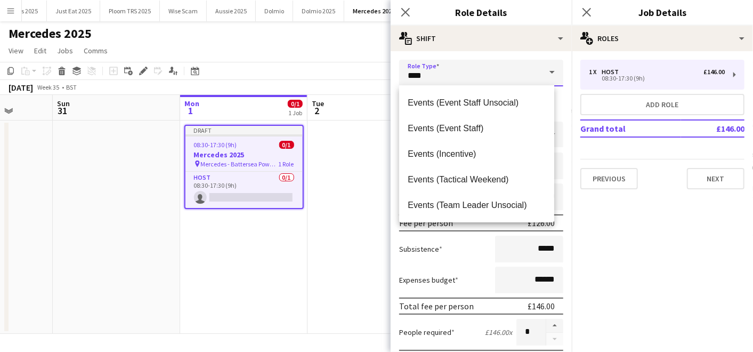
scroll to position [332, 0]
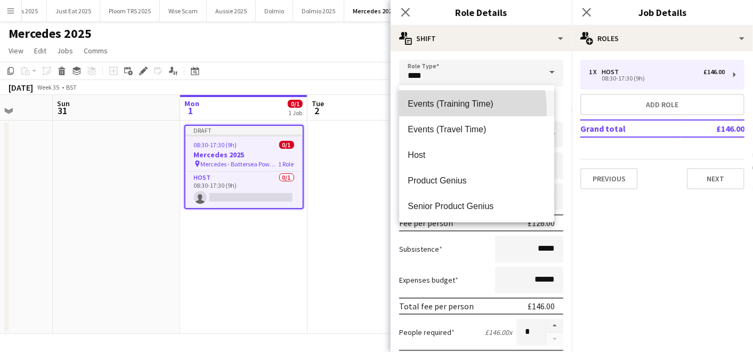
click at [432, 109] on mat-option "Events (Training Time)" at bounding box center [476, 104] width 155 height 26
type input "**********"
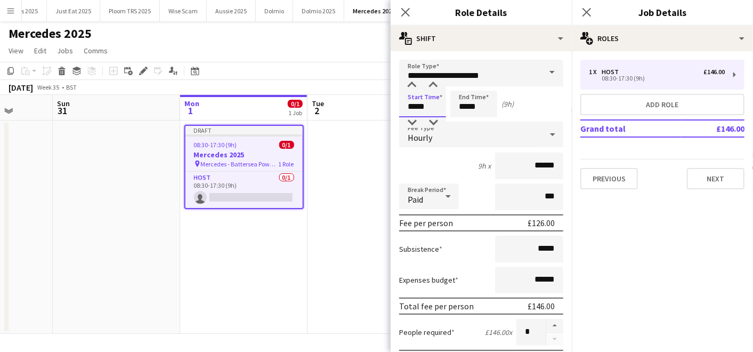
drag, startPoint x: 413, startPoint y: 108, endPoint x: 388, endPoint y: 106, distance: 25.7
click at [388, 106] on body "Menu Boards Boards Boards All jobs Status Workforce Workforce My Workforce Recr…" at bounding box center [376, 176] width 753 height 352
type input "*****"
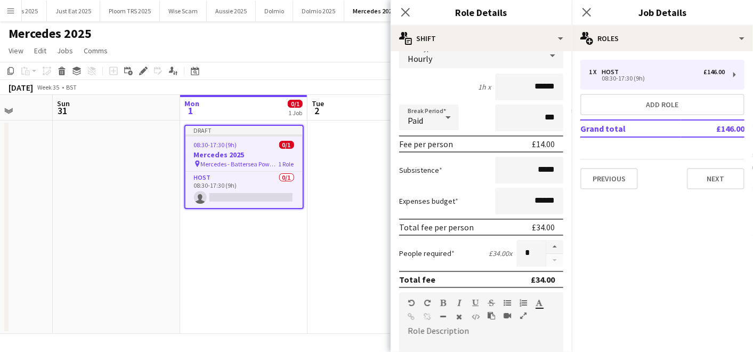
scroll to position [79, 0]
click at [533, 199] on input "******" at bounding box center [529, 201] width 68 height 27
type input "*****"
click at [428, 168] on label "Subsistence" at bounding box center [420, 170] width 43 height 10
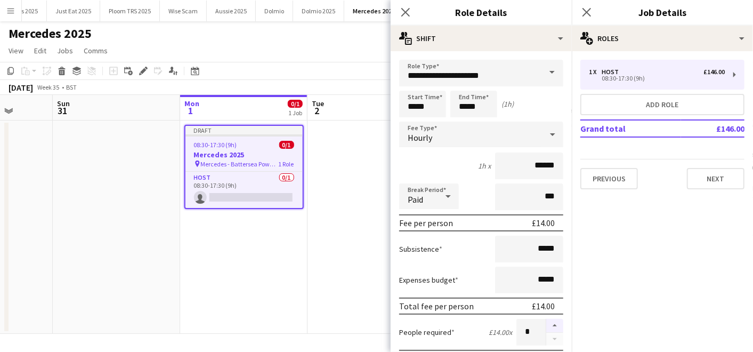
click at [549, 323] on button "button" at bounding box center [555, 326] width 17 height 14
type input "*"
click at [357, 218] on app-date-cell at bounding box center [371, 227] width 127 height 213
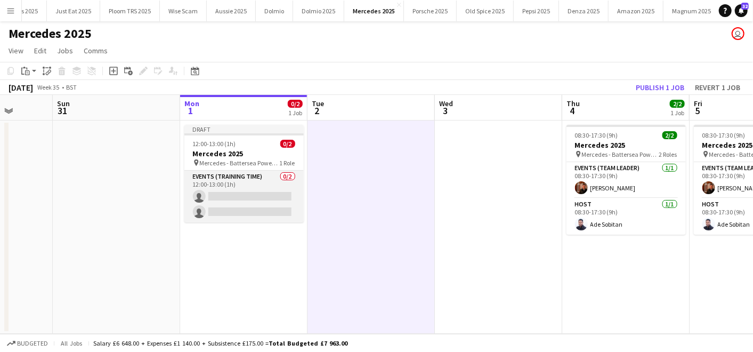
click at [255, 196] on app-card-role "Events (Training Time) 0/2 12:00-13:00 (1h) single-neutral-actions single-neutr…" at bounding box center [244, 197] width 119 height 52
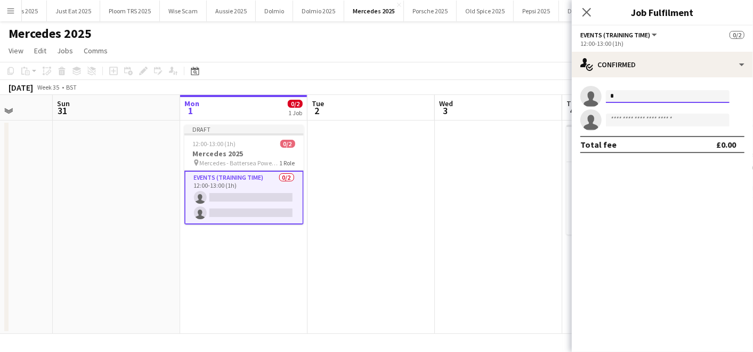
click at [669, 96] on input "*" at bounding box center [668, 96] width 124 height 13
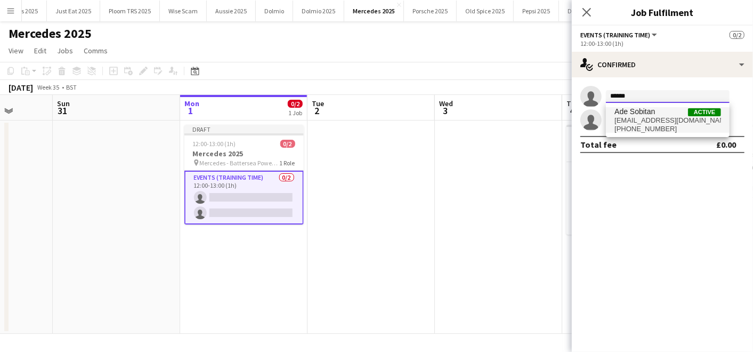
type input "******"
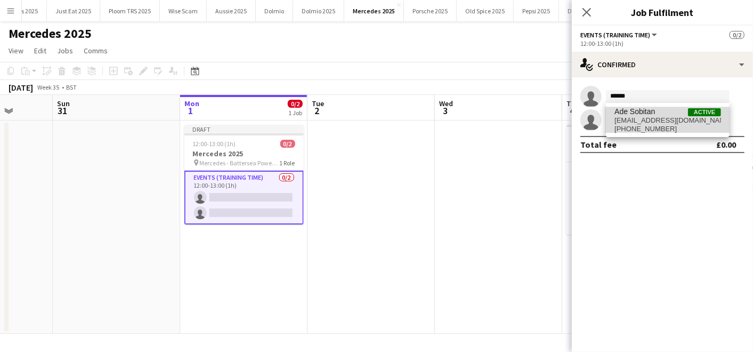
click at [640, 129] on span "+447828406153" at bounding box center [668, 129] width 107 height 9
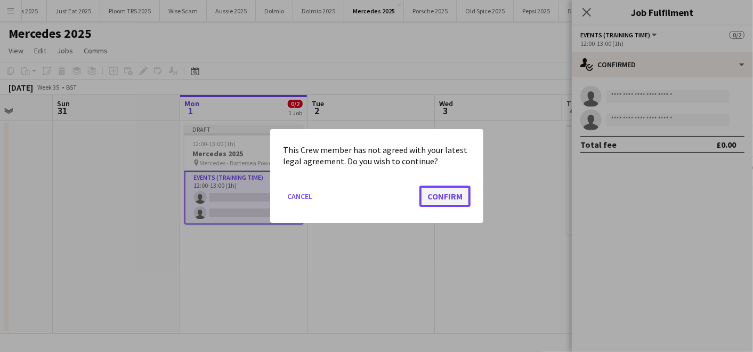
click at [448, 192] on button "Confirm" at bounding box center [445, 196] width 51 height 21
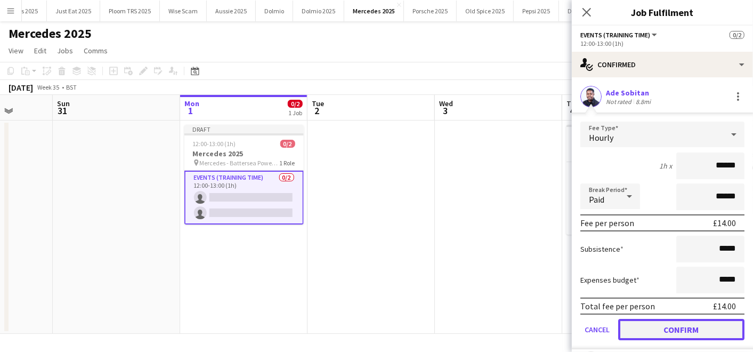
click at [651, 322] on button "Confirm" at bounding box center [682, 329] width 126 height 21
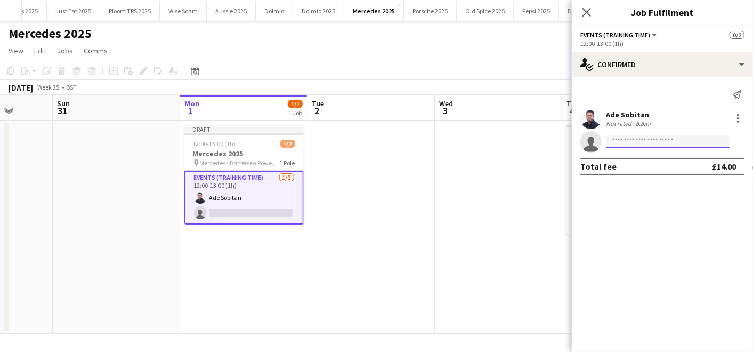
click at [618, 142] on input at bounding box center [668, 141] width 124 height 13
click at [635, 139] on input at bounding box center [668, 141] width 124 height 13
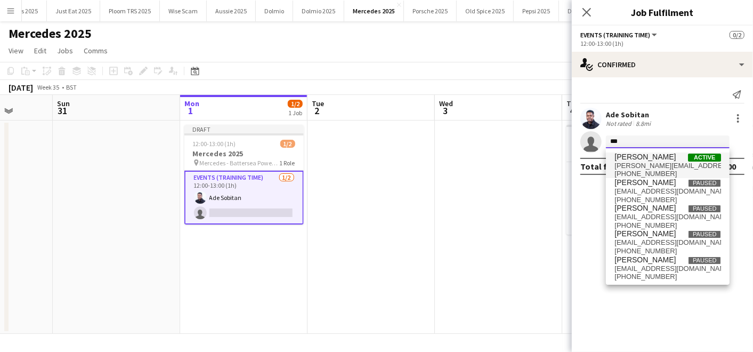
type input "***"
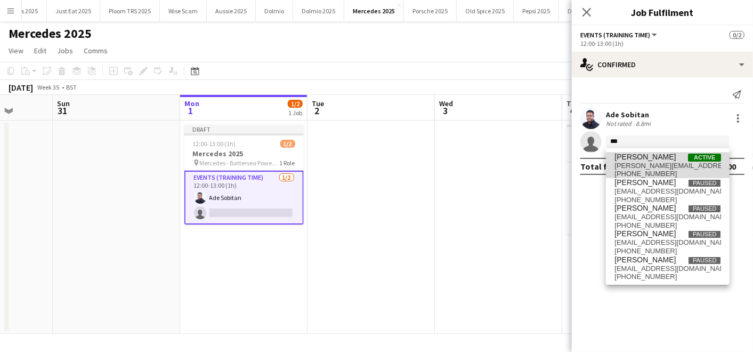
click at [623, 158] on span "Louie Aldons-Locke" at bounding box center [645, 157] width 61 height 9
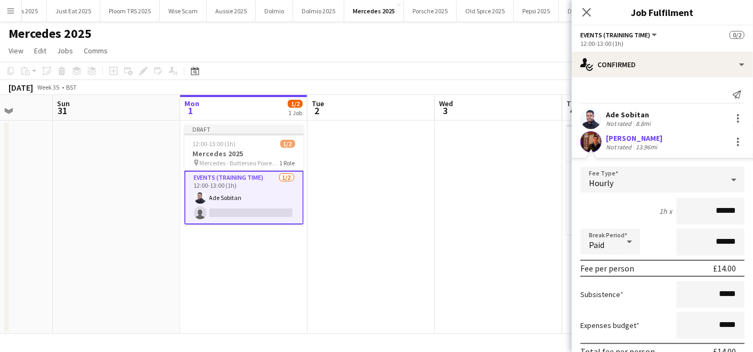
scroll to position [71, 0]
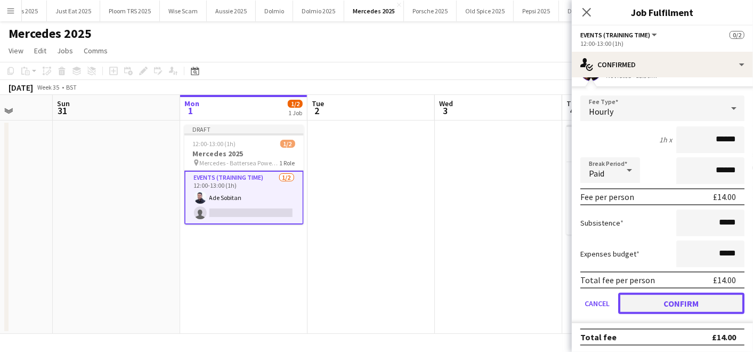
click at [640, 301] on button "Confirm" at bounding box center [682, 303] width 126 height 21
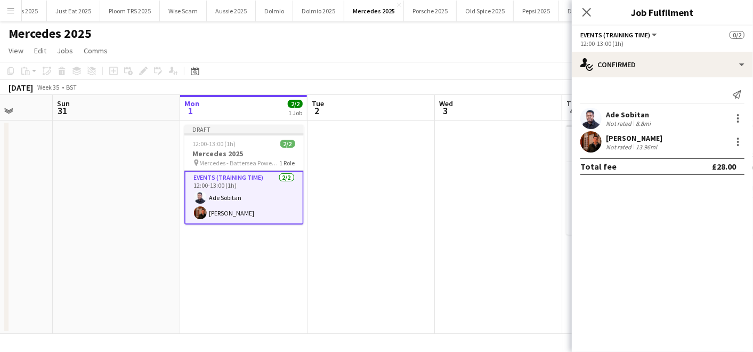
scroll to position [0, 0]
click at [413, 209] on app-date-cell at bounding box center [371, 227] width 127 height 213
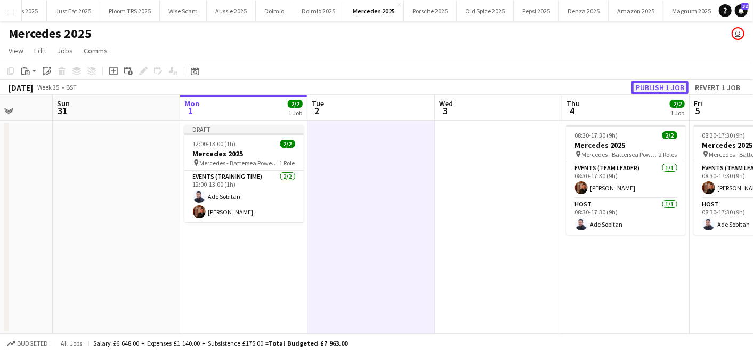
click at [656, 82] on button "Publish 1 job" at bounding box center [660, 88] width 57 height 14
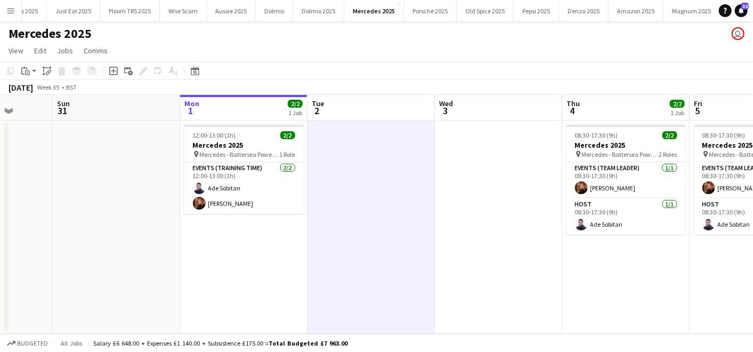
click at [8, 13] on app-icon "Menu" at bounding box center [10, 10] width 9 height 9
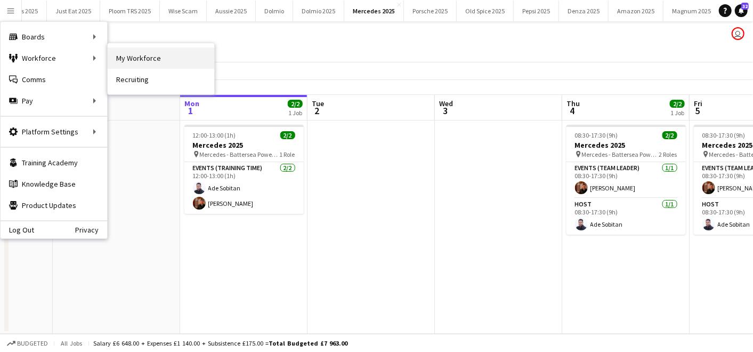
click at [129, 54] on link "My Workforce" at bounding box center [161, 57] width 107 height 21
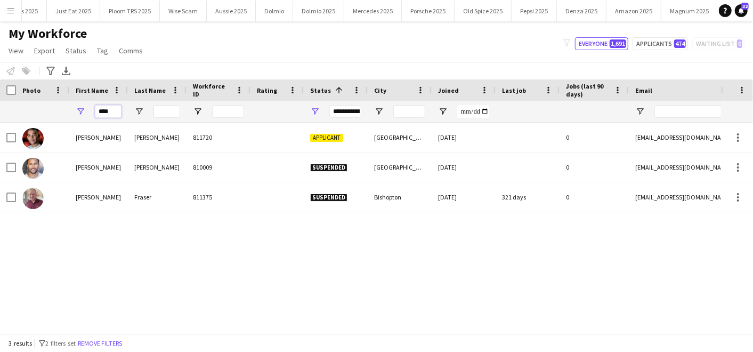
click at [61, 111] on div "****" at bounding box center [578, 111] width 1156 height 21
paste input "********"
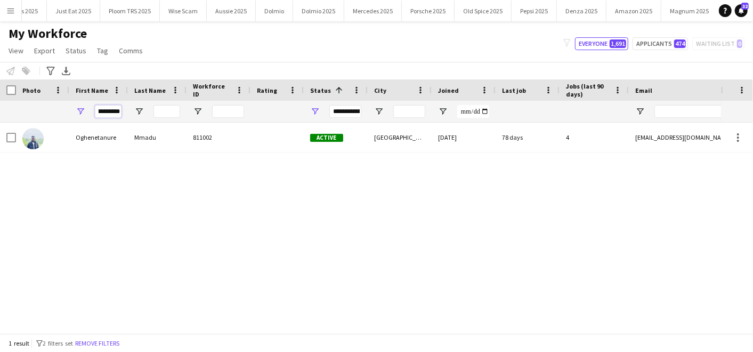
type input "**********"
click at [259, 41] on div "My Workforce View Views Default view Compliance Log New view Update view Delete…" at bounding box center [376, 44] width 753 height 36
click at [7, 9] on app-icon "Menu" at bounding box center [10, 10] width 9 height 9
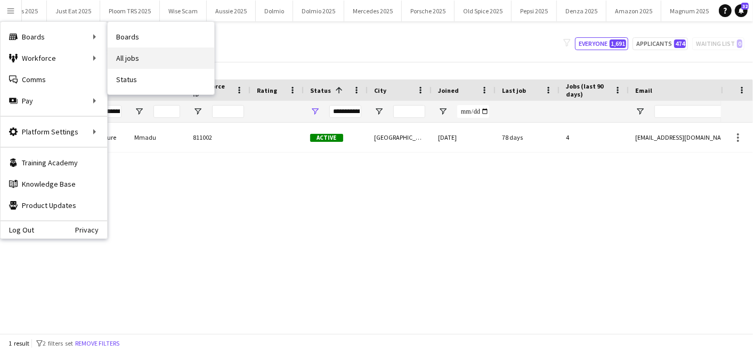
click at [123, 54] on link "All jobs" at bounding box center [161, 57] width 107 height 21
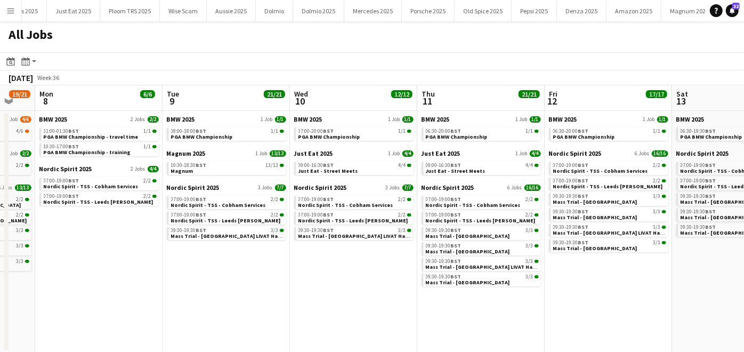
scroll to position [0, 262]
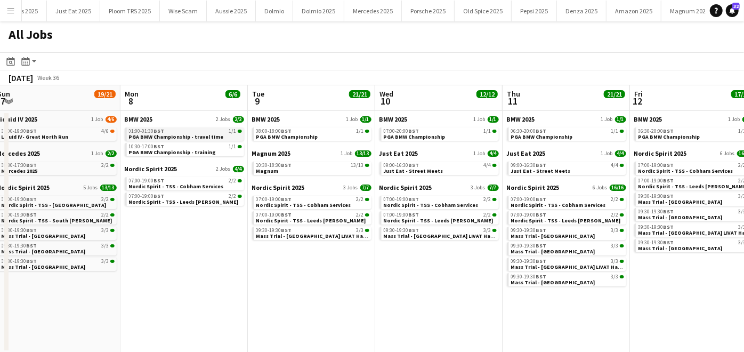
click at [207, 139] on span "PGA BMW Championship - travel time" at bounding box center [176, 136] width 95 height 7
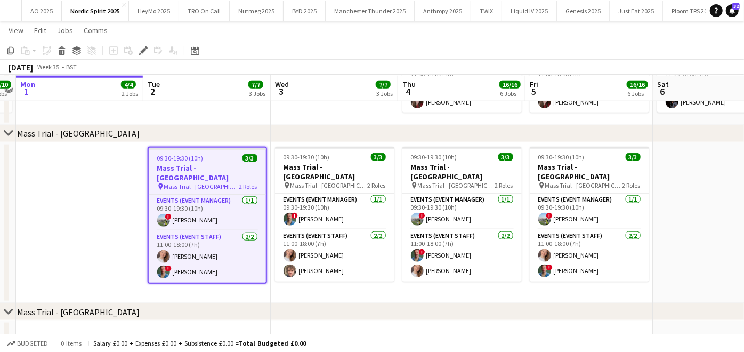
scroll to position [648, 0]
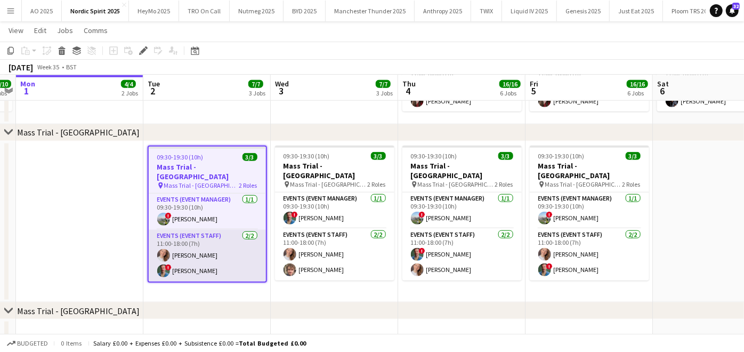
click at [173, 260] on app-card-role "Events (Event Staff) 2/2 11:00-18:00 (7h) Emma True ! James Konstantinidis" at bounding box center [207, 256] width 117 height 52
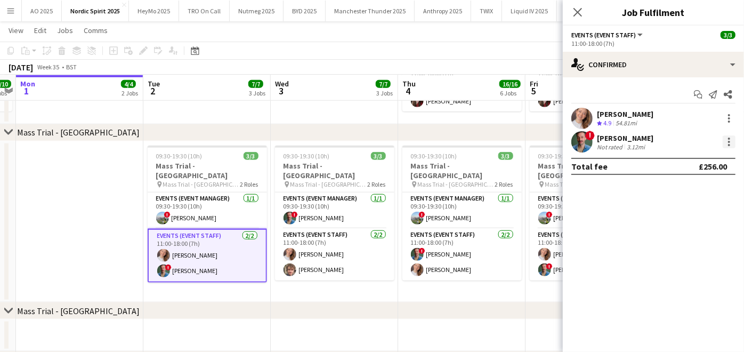
click at [733, 146] on div at bounding box center [729, 141] width 13 height 13
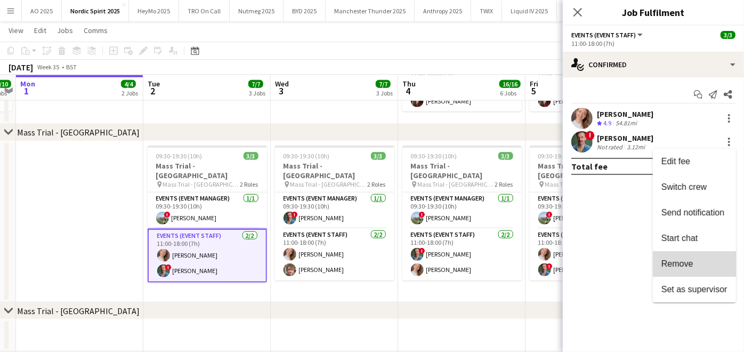
click at [702, 256] on button "Remove" at bounding box center [694, 264] width 83 height 26
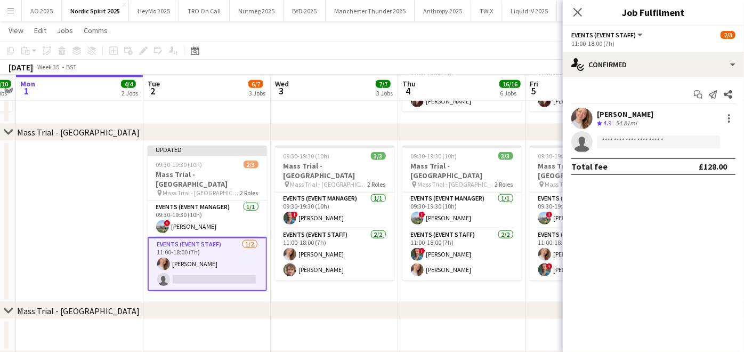
click at [485, 312] on div "chevron-right Mass Trial - Birmingham" at bounding box center [372, 310] width 744 height 17
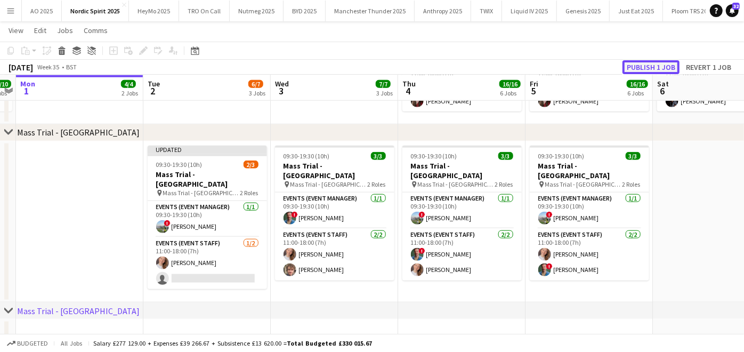
click at [632, 71] on button "Publish 1 job" at bounding box center [651, 67] width 57 height 14
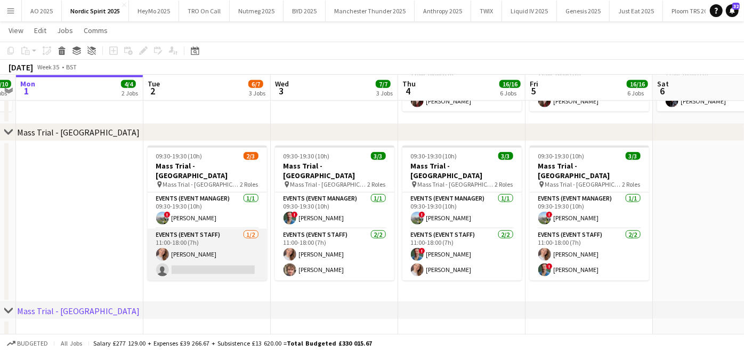
click at [201, 263] on app-card-role "Events (Event Staff) 1/2 11:00-18:00 (7h) Emma True single-neutral-actions" at bounding box center [207, 255] width 119 height 52
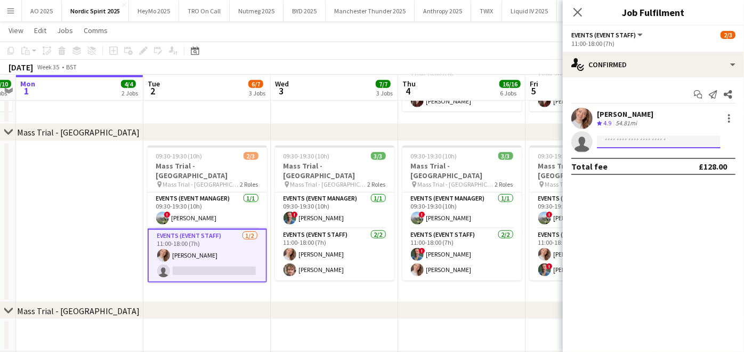
click at [626, 144] on input at bounding box center [659, 141] width 124 height 13
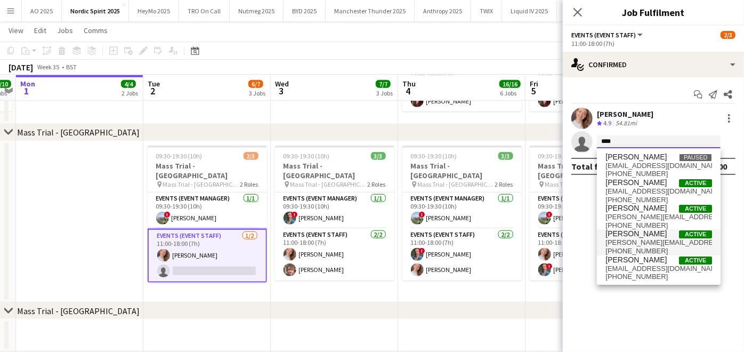
type input "****"
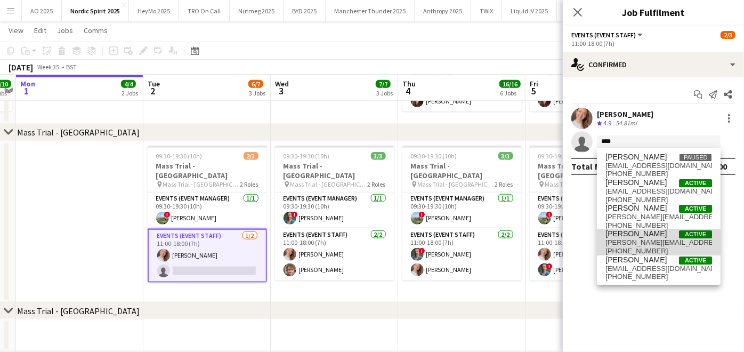
click at [627, 242] on span "[PERSON_NAME][EMAIL_ADDRESS][DOMAIN_NAME]" at bounding box center [659, 242] width 107 height 9
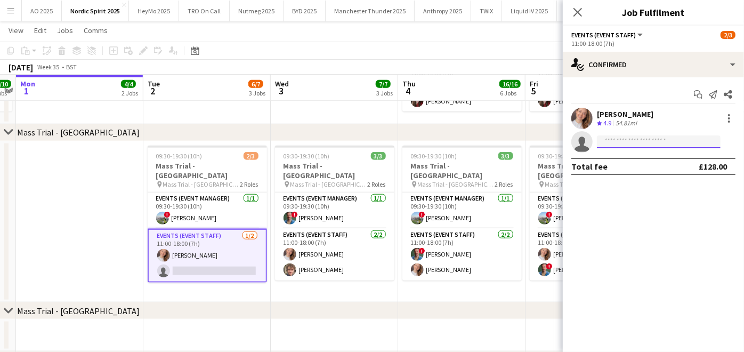
scroll to position [0, 0]
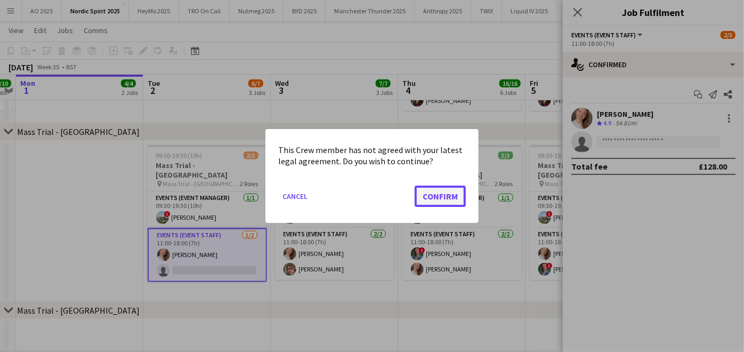
click at [443, 200] on button "Confirm" at bounding box center [440, 196] width 51 height 21
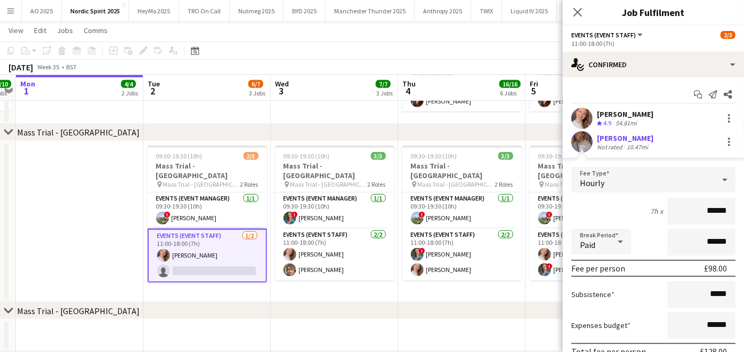
scroll to position [71, 0]
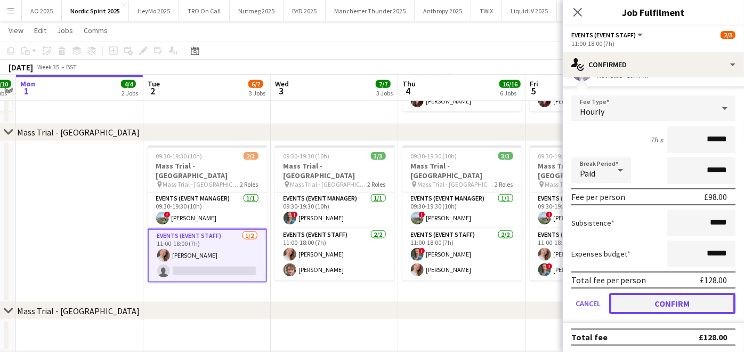
click at [678, 298] on button "Confirm" at bounding box center [672, 303] width 126 height 21
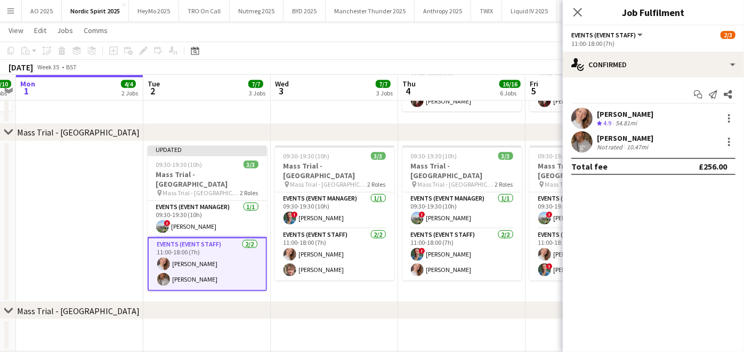
scroll to position [0, 0]
click at [460, 304] on div "chevron-right Mass Trial - Birmingham" at bounding box center [372, 310] width 744 height 17
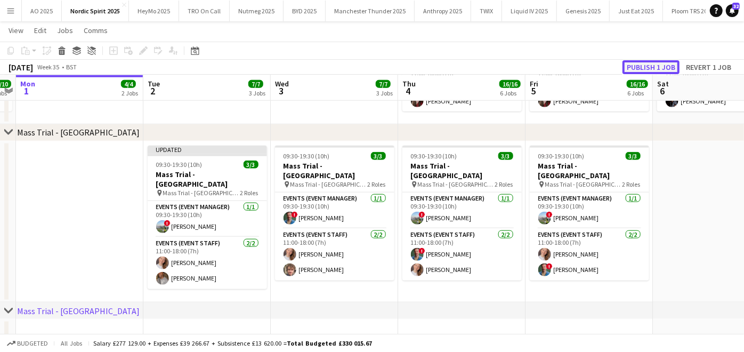
click at [635, 71] on button "Publish 1 job" at bounding box center [651, 67] width 57 height 14
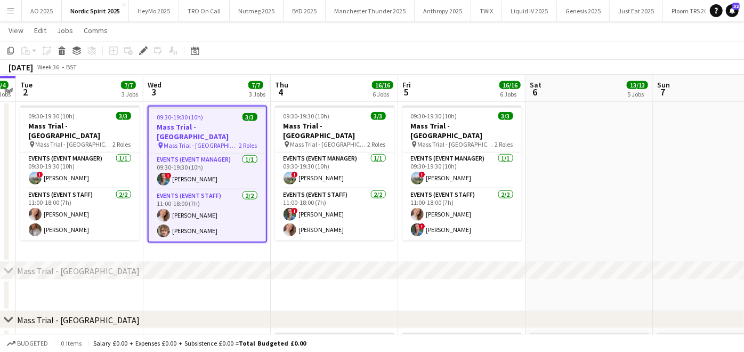
scroll to position [689, 0]
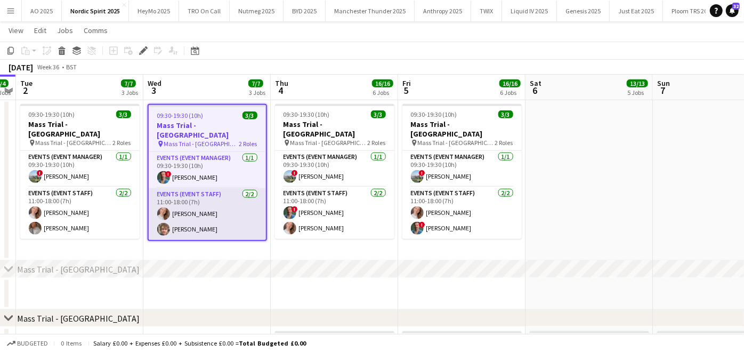
click at [213, 189] on app-card-role "Events (Event Staff) [DATE] 11:00-18:00 (7h) [PERSON_NAME] [PERSON_NAME]" at bounding box center [207, 214] width 117 height 52
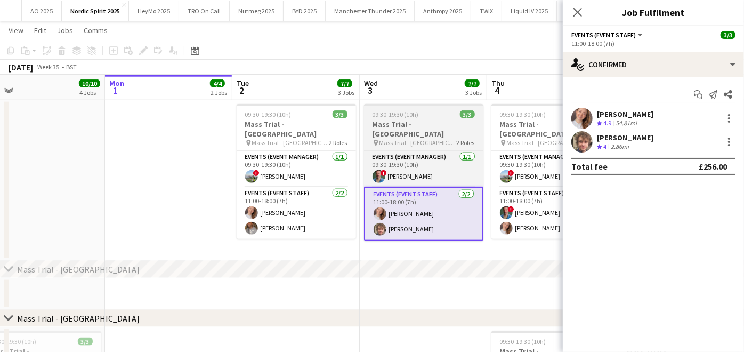
scroll to position [0, 276]
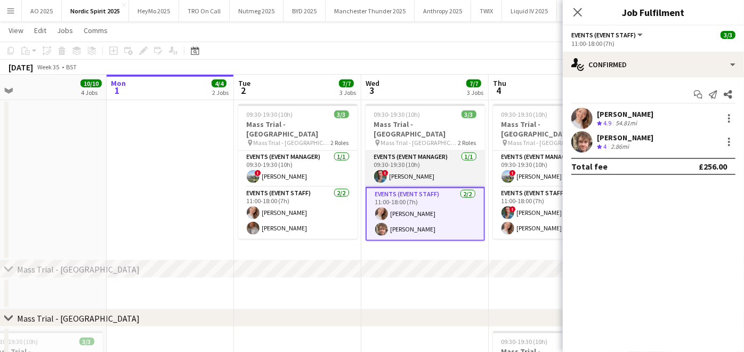
click at [428, 169] on app-card-role "Events (Event Manager) [DATE] 09:30-19:30 (10h) ! [PERSON_NAME]" at bounding box center [425, 169] width 119 height 36
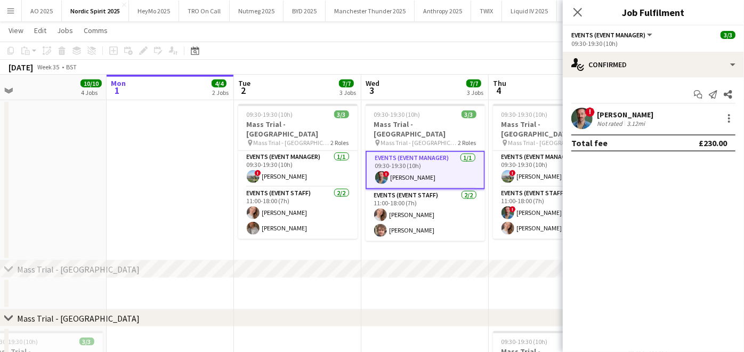
click at [725, 125] on div "! James Konstantinidis Not rated 3.12mi" at bounding box center [653, 118] width 181 height 21
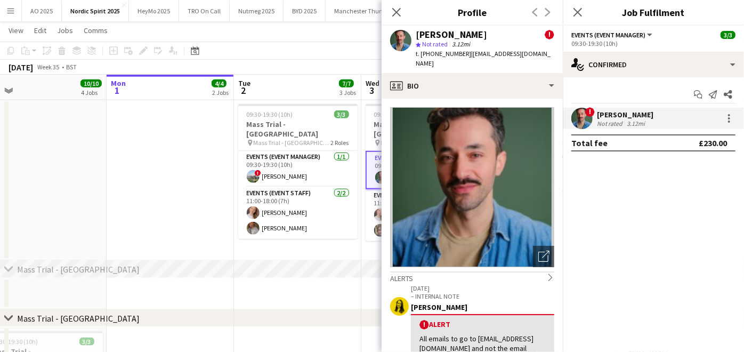
click at [725, 125] on div "! James Konstantinidis Not rated 3.12mi" at bounding box center [653, 118] width 181 height 21
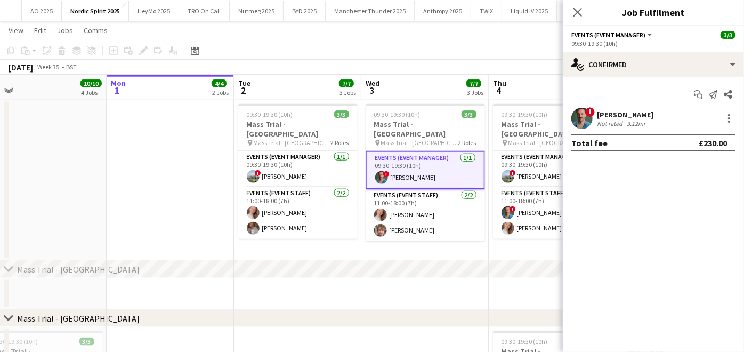
click at [725, 125] on div "! James Konstantinidis Not rated 3.12mi" at bounding box center [653, 118] width 181 height 21
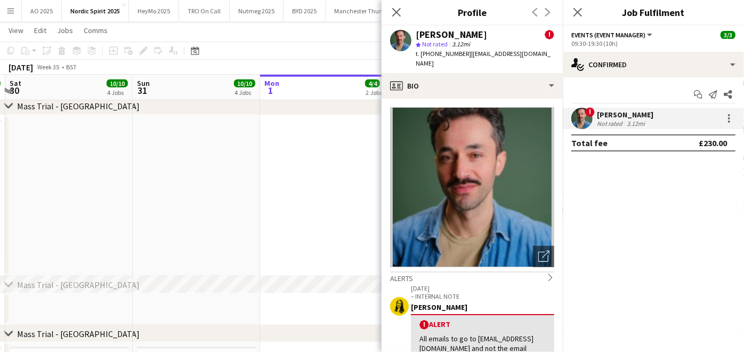
drag, startPoint x: 184, startPoint y: 222, endPoint x: 287, endPoint y: 218, distance: 103.0
click at [287, 218] on app-calendar-viewport "Thu 28 14/14 5 Jobs Fri 29 13/13 5 Jobs Sat 30 10/10 4 Jobs Sun 31 10/10 4 Jobs…" at bounding box center [372, 115] width 744 height 1526
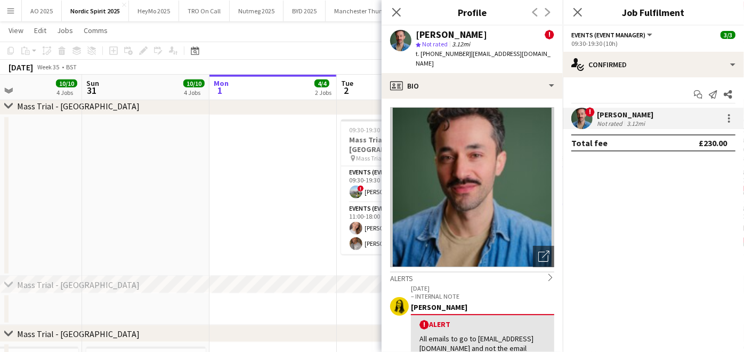
click at [287, 218] on app-date-cell at bounding box center [273, 196] width 127 height 162
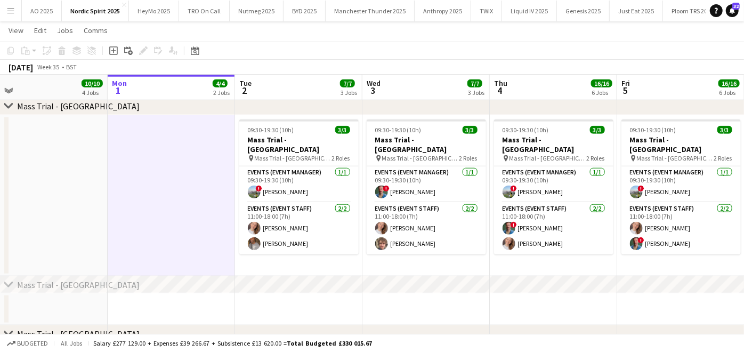
scroll to position [0, 415]
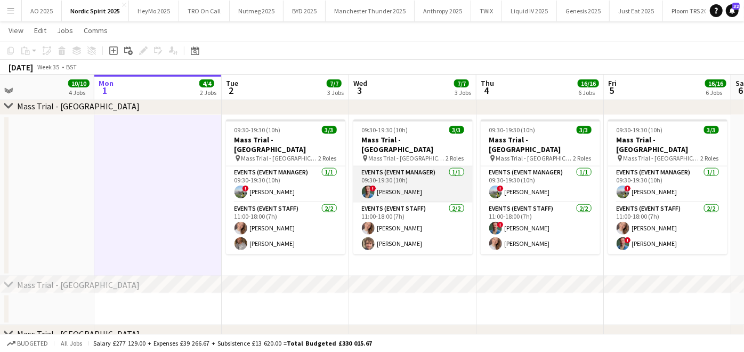
click at [361, 198] on app-card-role "Events (Event Manager) 1/1 09:30-19:30 (10h) ! James Konstantinidis" at bounding box center [413, 184] width 119 height 36
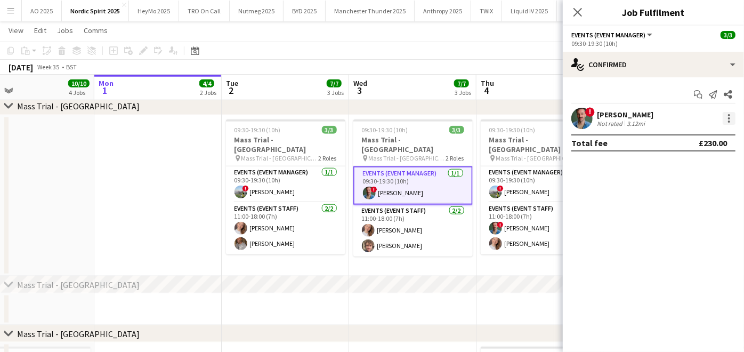
click at [736, 114] on div at bounding box center [729, 118] width 13 height 13
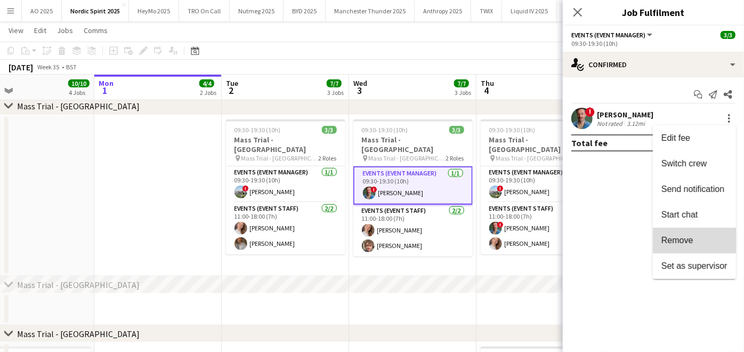
click at [690, 228] on button "Remove" at bounding box center [694, 241] width 83 height 26
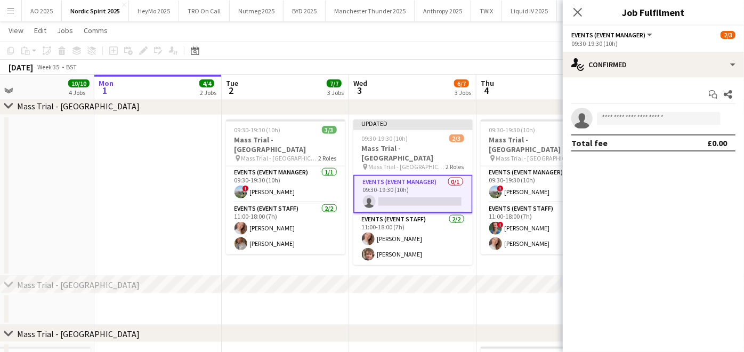
click at [494, 261] on app-date-cell "09:30-19:30 (10h) 3/3 Mass Trial - London Cardinal Place pin Mass Trial - Londo…" at bounding box center [540, 196] width 127 height 162
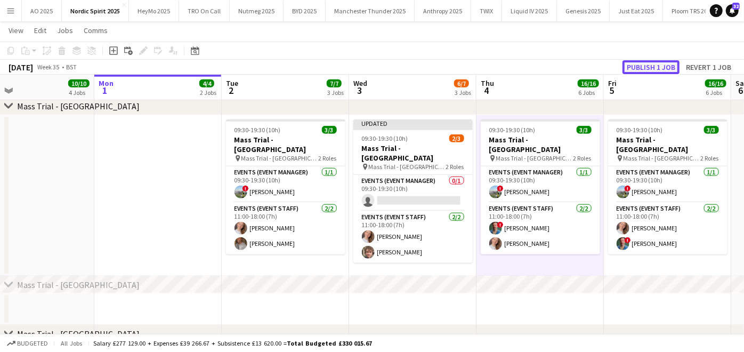
click at [657, 60] on button "Publish 1 job" at bounding box center [651, 67] width 57 height 14
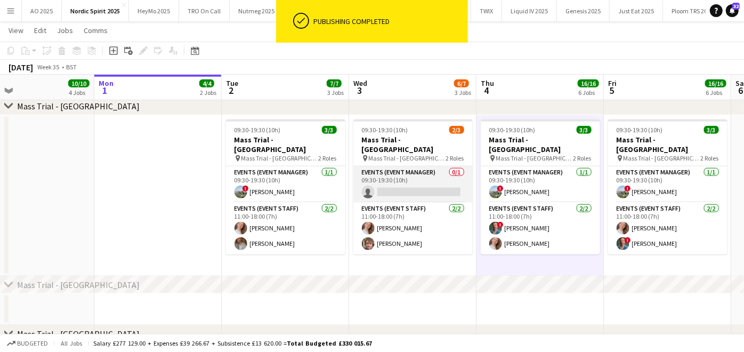
click at [418, 186] on app-card-role "Events (Event Manager) 0/1 09:30-19:30 (10h) single-neutral-actions" at bounding box center [413, 184] width 119 height 36
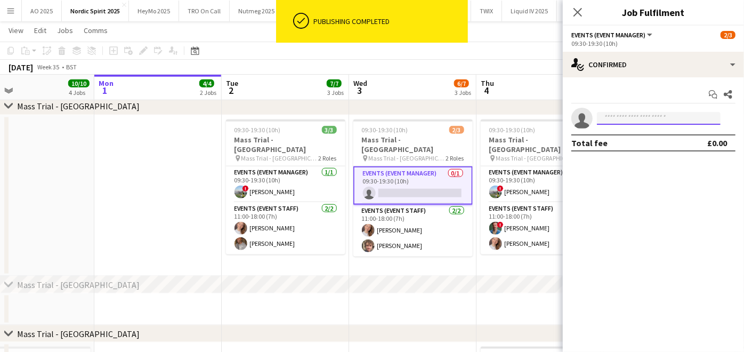
click at [615, 123] on input at bounding box center [659, 118] width 124 height 13
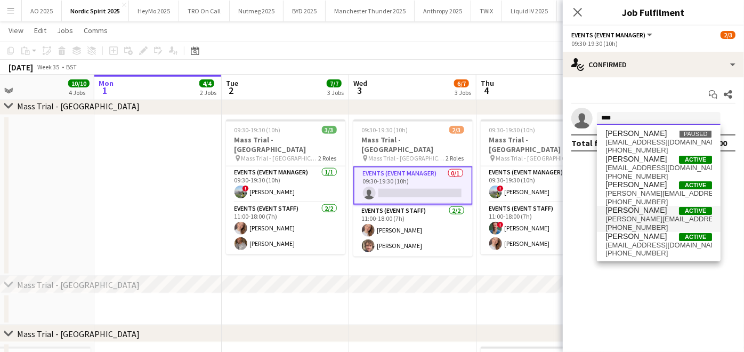
type input "****"
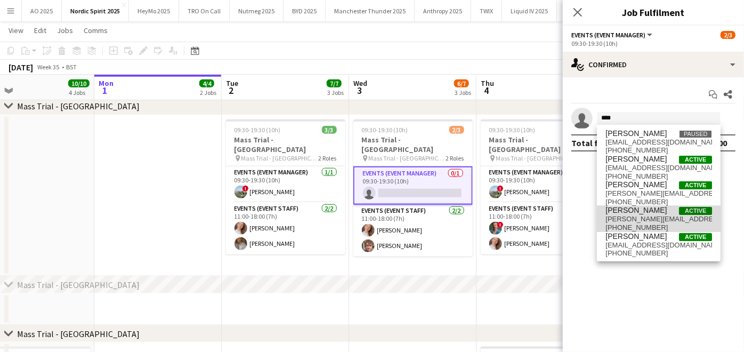
click at [635, 215] on span "paullachman@hotmail.com" at bounding box center [659, 219] width 107 height 9
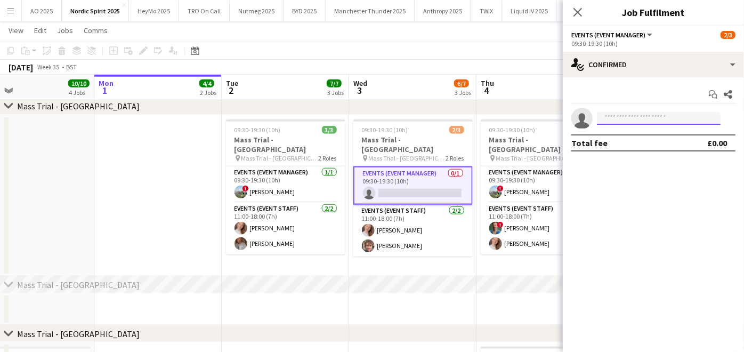
scroll to position [0, 0]
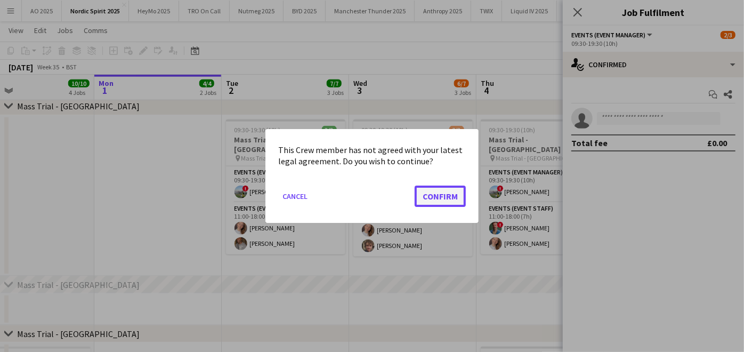
click at [445, 203] on button "Confirm" at bounding box center [440, 196] width 51 height 21
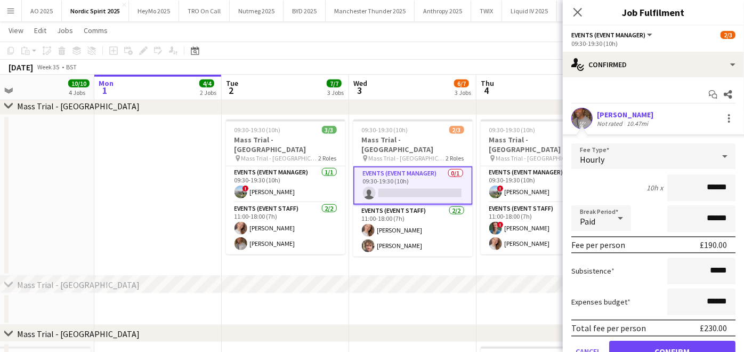
scroll to position [48, 0]
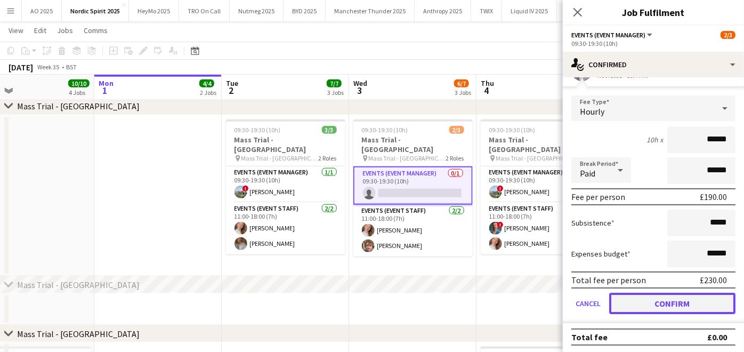
click at [644, 300] on button "Confirm" at bounding box center [672, 303] width 126 height 21
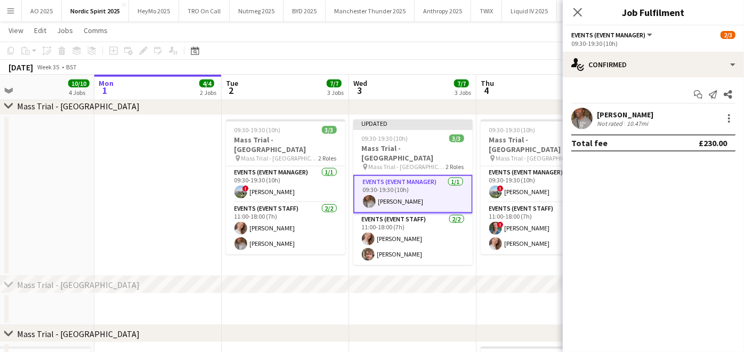
scroll to position [0, 0]
click at [496, 303] on app-date-cell at bounding box center [540, 309] width 127 height 32
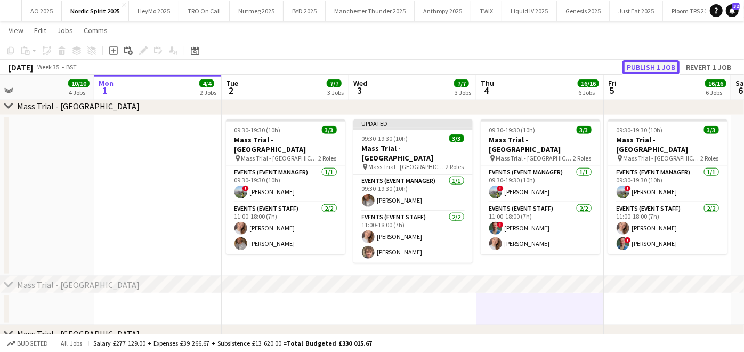
click at [651, 63] on button "Publish 1 job" at bounding box center [651, 67] width 57 height 14
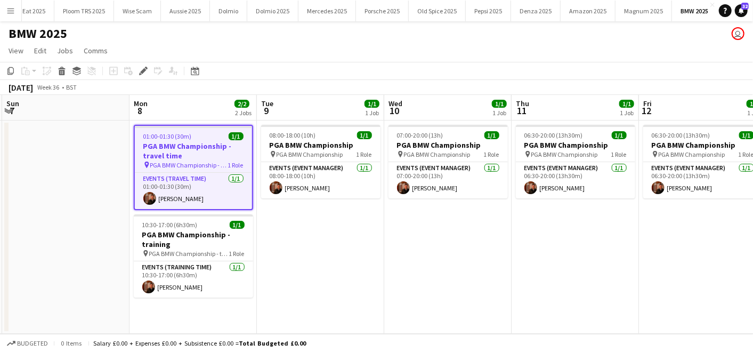
scroll to position [0, 252]
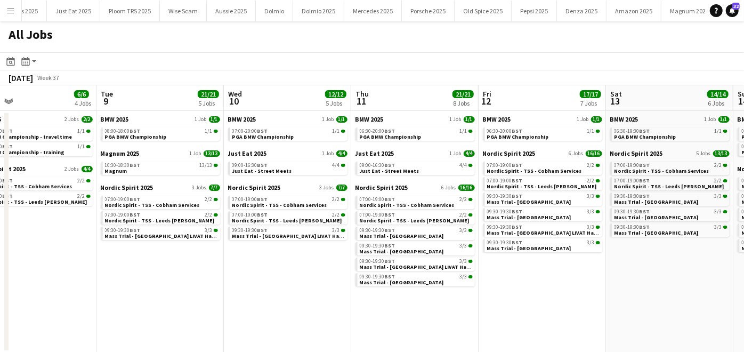
scroll to position [0, 285]
click at [500, 291] on app-date-cell "BMW 2025 1 Job [DATE] 06:30-20:00 BST 1/1 PGA BMW Championship Nordic Spirit 20…" at bounding box center [543, 232] width 127 height 242
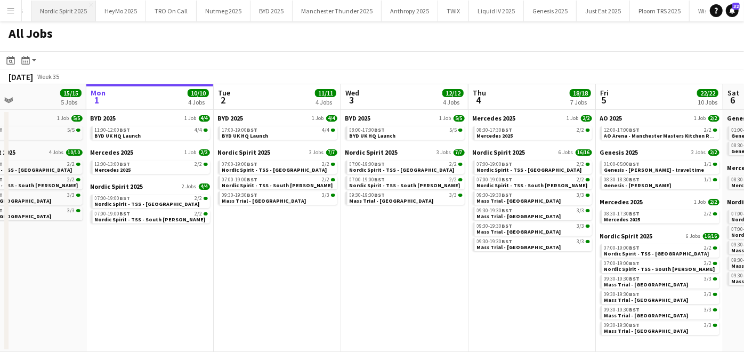
scroll to position [0, 28]
click at [86, 13] on button "Nordic Spirit 2025 Close" at bounding box center [66, 11] width 65 height 21
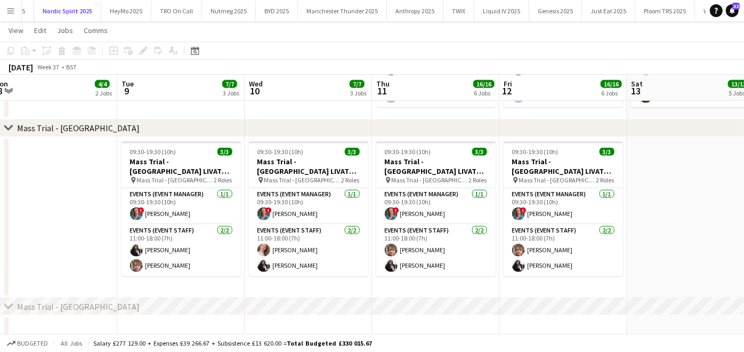
scroll to position [0, 391]
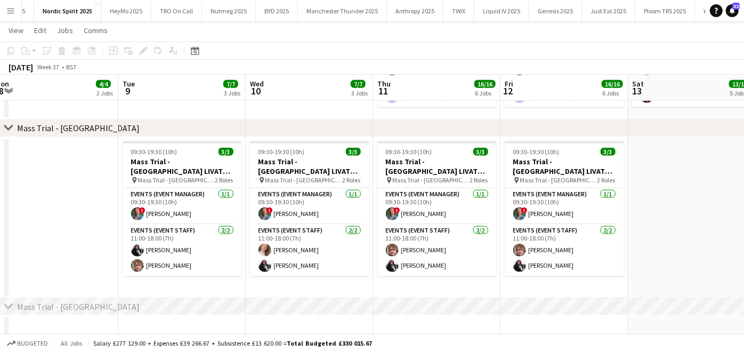
click at [59, 187] on app-date-cell at bounding box center [54, 218] width 127 height 162
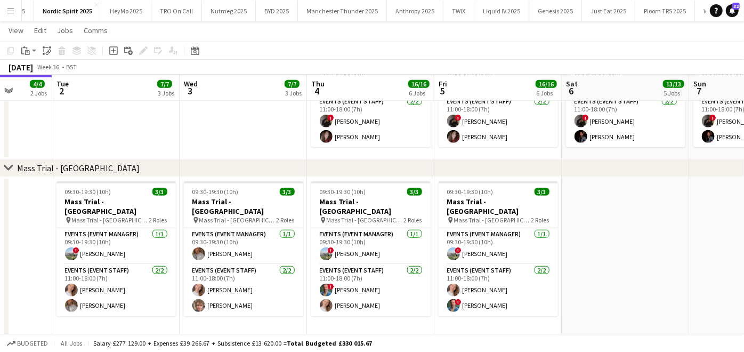
scroll to position [612, 0]
click at [478, 251] on app-card-role "Events (Event Manager) 1/1 09:30-19:30 (10h) ! Callum Hartfield" at bounding box center [498, 246] width 119 height 36
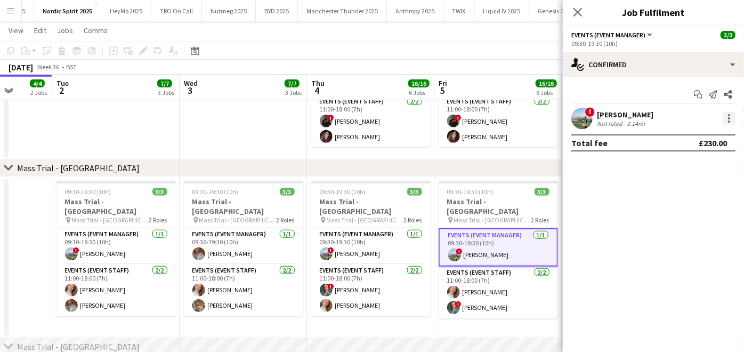
click at [726, 113] on div at bounding box center [729, 118] width 13 height 13
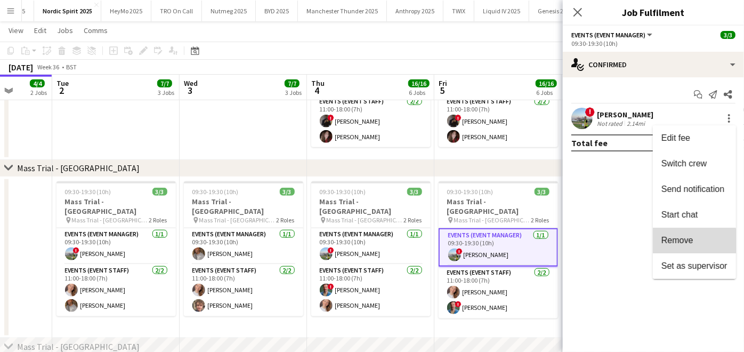
click at [688, 248] on button "Remove" at bounding box center [694, 241] width 83 height 26
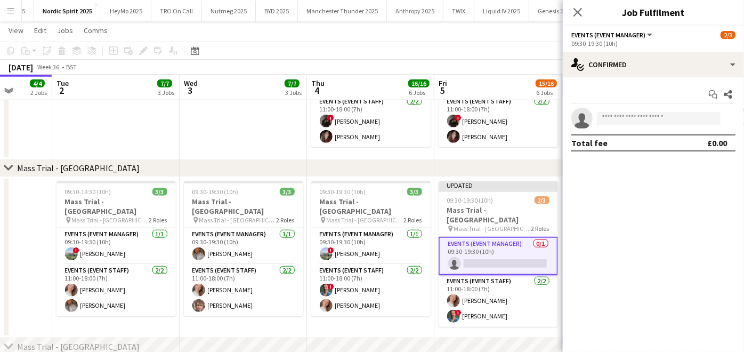
click at [500, 173] on div "chevron-right Mass Trial - London" at bounding box center [372, 168] width 744 height 17
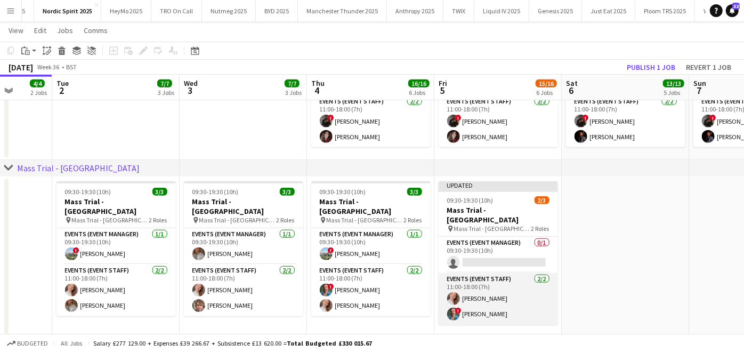
click at [502, 305] on app-card-role "Events (Event Staff) 2/2 11:00-18:00 (7h) Emma True ! James Konstantinidis" at bounding box center [498, 299] width 119 height 52
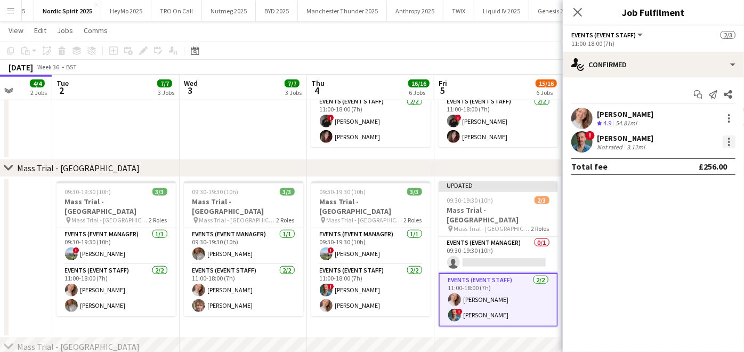
click at [725, 142] on div at bounding box center [729, 141] width 13 height 13
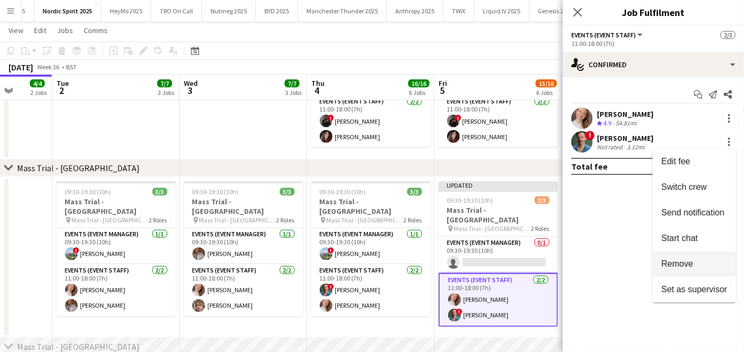
click at [707, 264] on span "Remove" at bounding box center [695, 264] width 66 height 10
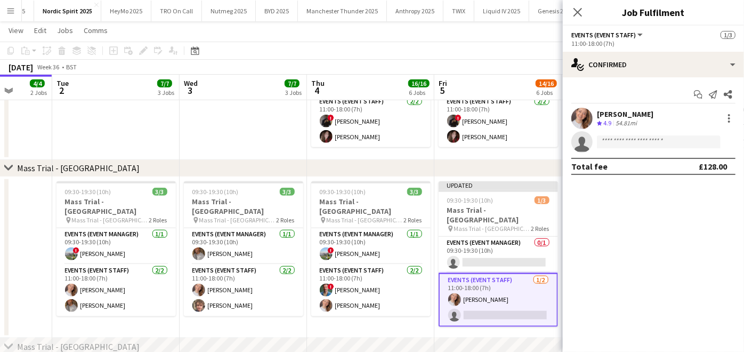
click at [522, 163] on div "chevron-right Mass Trial - London" at bounding box center [372, 168] width 744 height 17
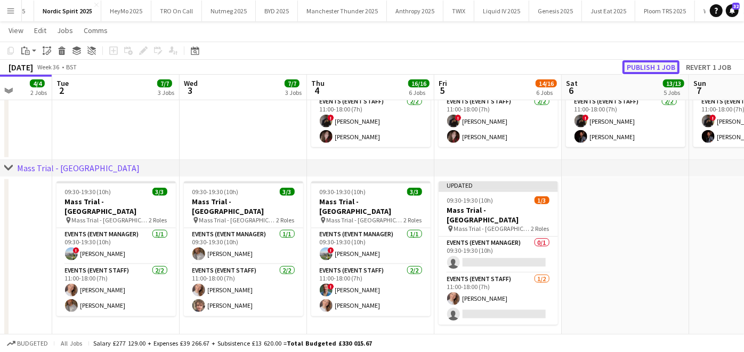
click at [646, 63] on button "Publish 1 job" at bounding box center [651, 67] width 57 height 14
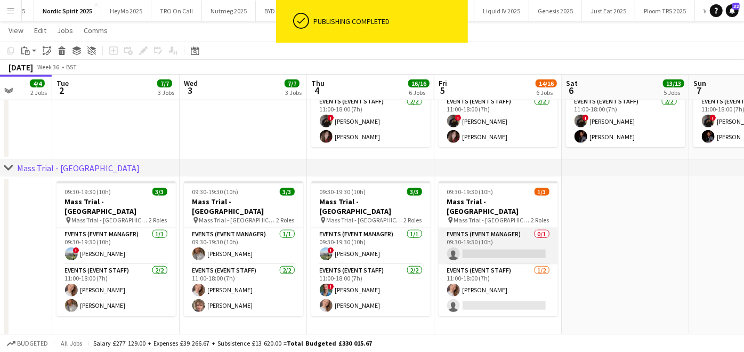
click at [499, 245] on app-card-role "Events (Event Manager) 0/1 09:30-19:30 (10h) single-neutral-actions" at bounding box center [498, 246] width 119 height 36
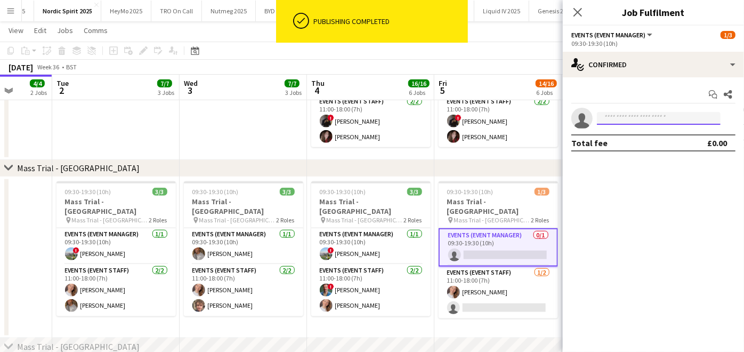
click at [609, 120] on input at bounding box center [659, 118] width 124 height 13
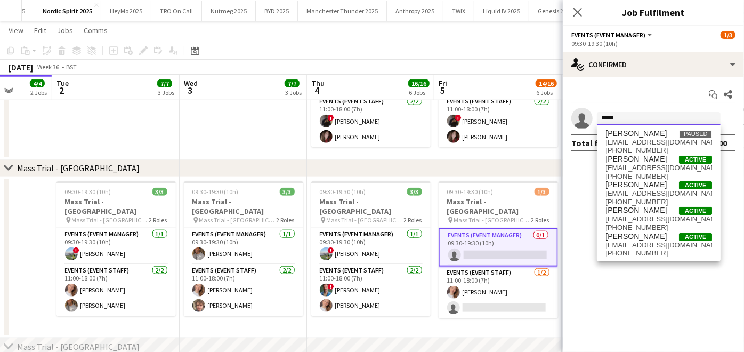
type input "*****"
click at [383, 158] on app-date-cell "09:30-19:30 (10h) 3/3 Mass Trial - Leeds pin Mass Trial - Leeds 2 Roles Events …" at bounding box center [370, 84] width 127 height 152
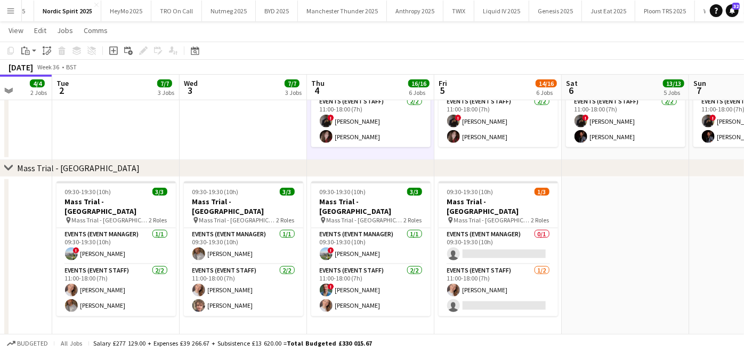
click at [9, 7] on app-icon "Menu" at bounding box center [10, 10] width 9 height 9
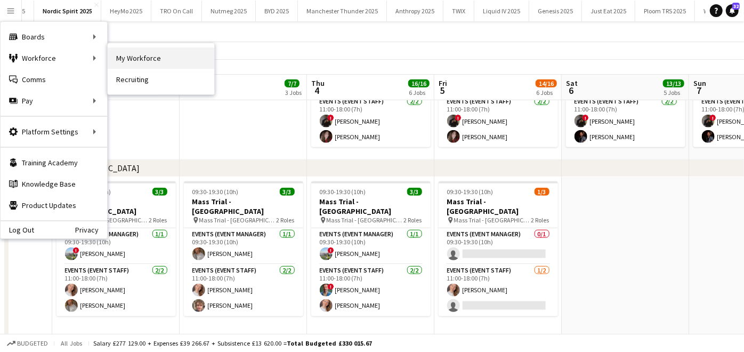
click at [137, 59] on link "My Workforce" at bounding box center [161, 57] width 107 height 21
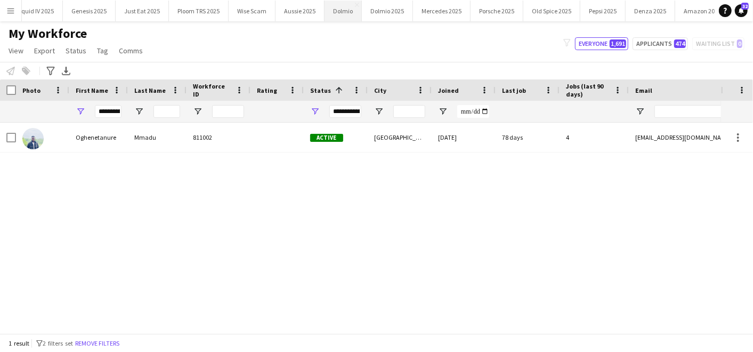
scroll to position [0, 560]
click at [516, 3] on button "Pepsi 2025 Close" at bounding box center [534, 11] width 45 height 21
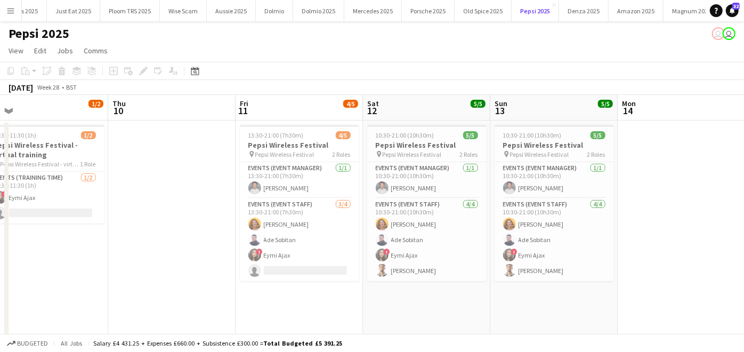
scroll to position [0, 275]
click at [572, 218] on app-card-role "Events (Event Staff) 4/4 10:30-21:00 (10h30m) Kirsten Young Ade Sobitan ! Eymi …" at bounding box center [553, 239] width 119 height 83
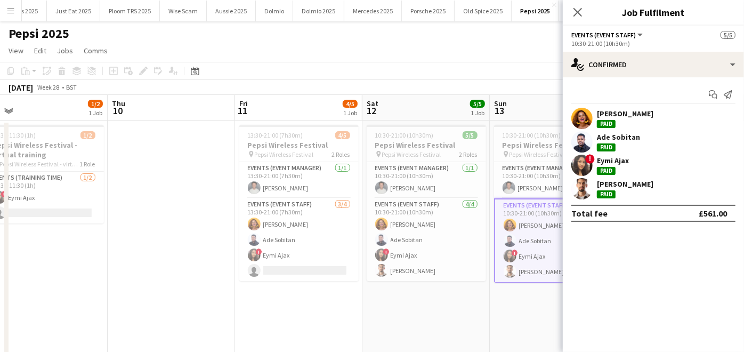
click at [631, 183] on div "Marco Battaglia" at bounding box center [625, 184] width 57 height 10
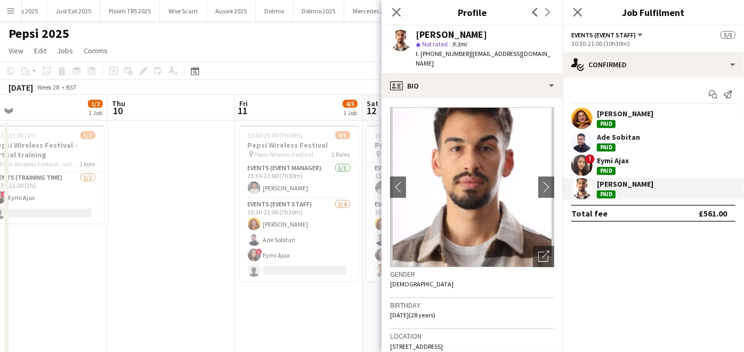
scroll to position [203, 0]
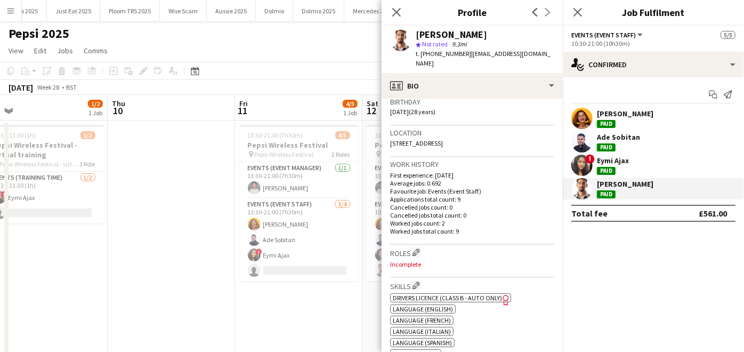
click at [613, 187] on div "Marco Battaglia" at bounding box center [625, 184] width 57 height 10
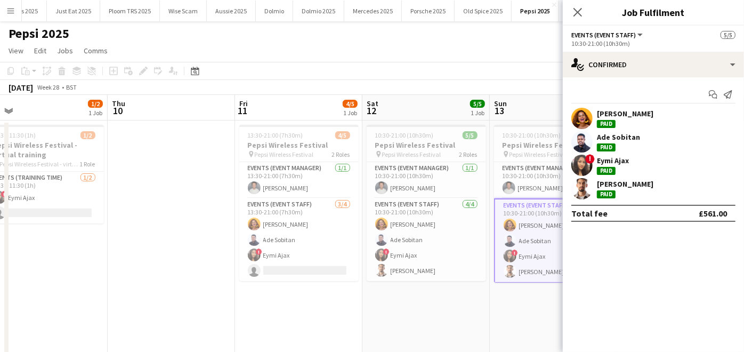
click at [628, 187] on div "Marco Battaglia" at bounding box center [625, 184] width 57 height 10
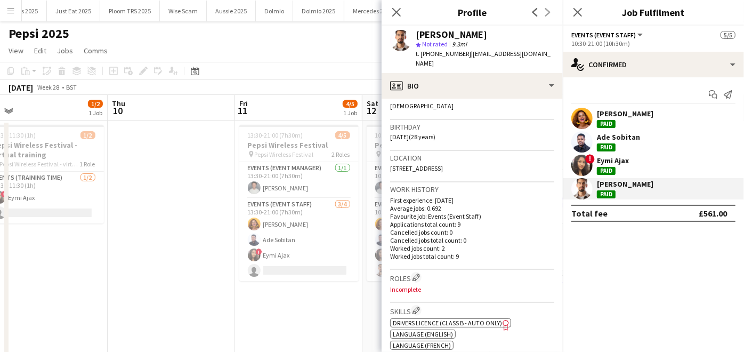
scroll to position [179, 0]
click at [311, 327] on app-date-cell "13:30-21:00 (7h30m) 4/5 Pepsi Wireless Festival pin Pepsi Wireless Festival 2 R…" at bounding box center [298, 257] width 127 height 272
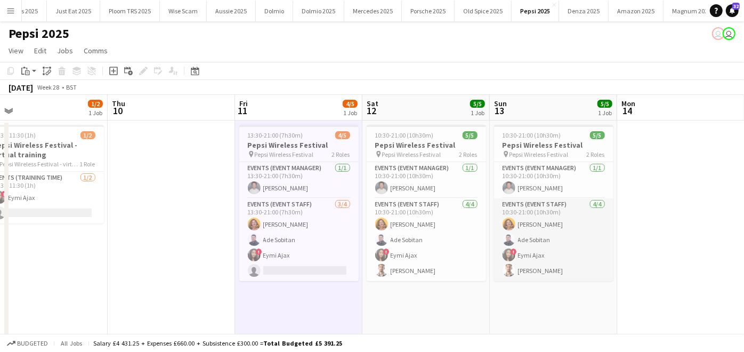
click at [524, 263] on app-card-role "Events (Event Staff) 4/4 10:30-21:00 (10h30m) Kirsten Young Ade Sobitan ! Eymi …" at bounding box center [553, 239] width 119 height 83
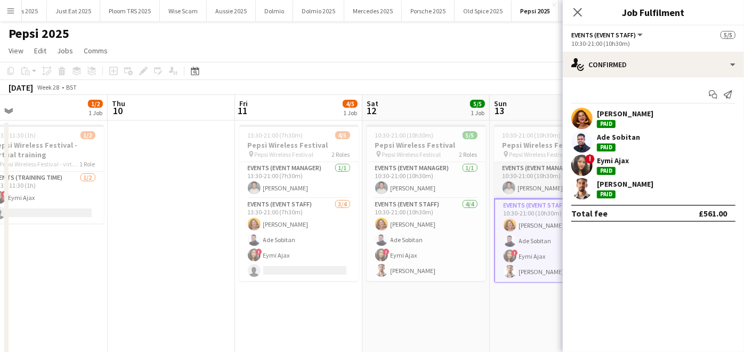
click at [504, 164] on app-card-role "Events (Event Manager) 1/1 10:30-21:00 (10h30m) Andy Bradley" at bounding box center [553, 180] width 119 height 36
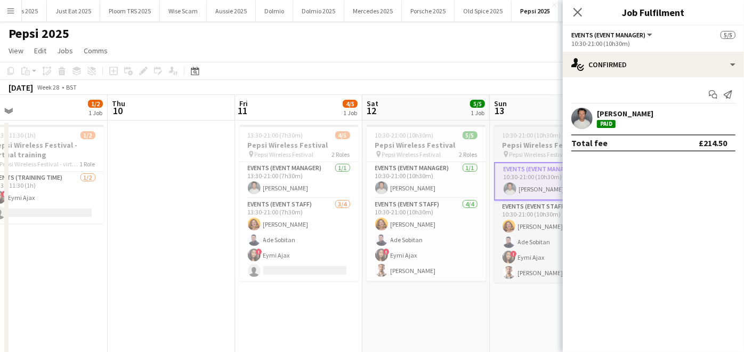
click at [507, 148] on h3 "Pepsi Wireless Festival" at bounding box center [553, 145] width 119 height 10
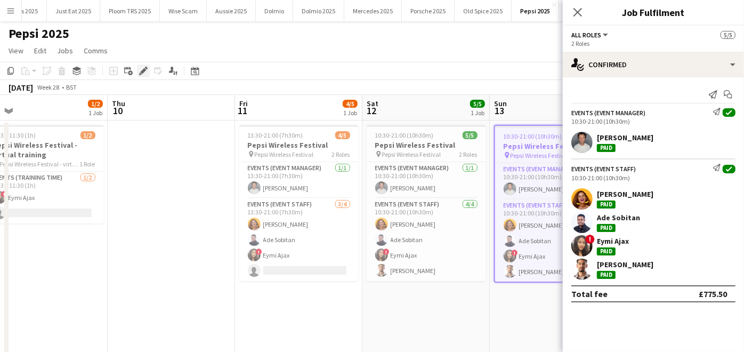
click at [144, 74] on icon "Edit" at bounding box center [143, 71] width 9 height 9
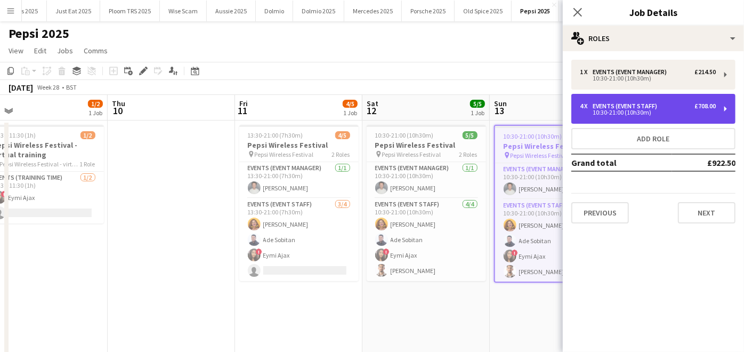
click at [644, 116] on div "4 x Events (Event Staff) £708.00 10:30-21:00 (10h30m)" at bounding box center [654, 109] width 164 height 30
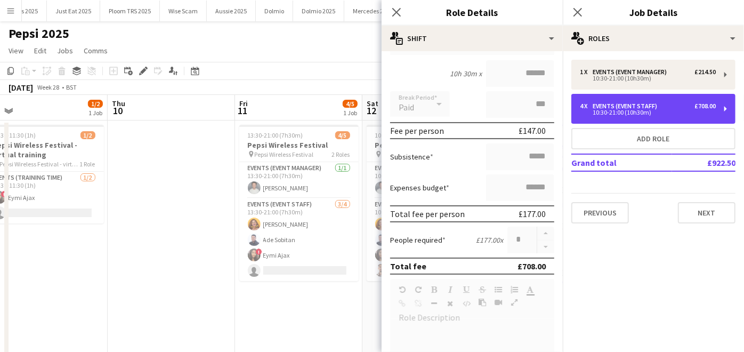
scroll to position [157, 0]
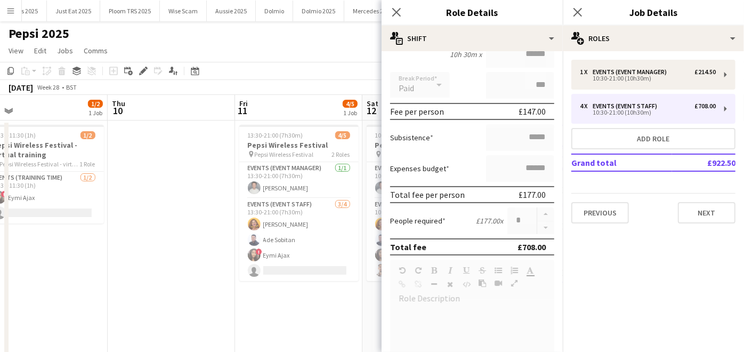
click at [318, 332] on app-date-cell "13:30-21:00 (7h30m) 4/5 Pepsi Wireless Festival pin Pepsi Wireless Festival 2 R…" at bounding box center [298, 257] width 127 height 272
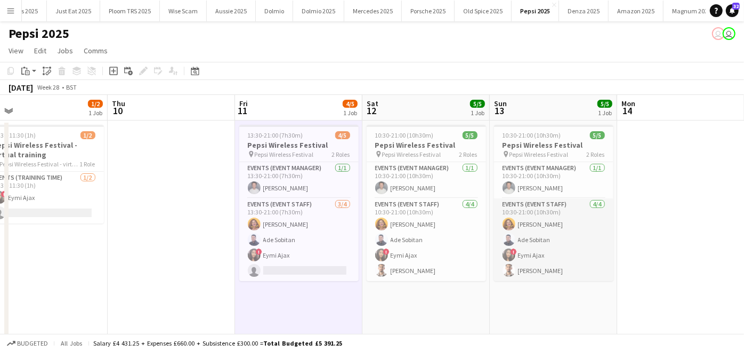
click at [503, 266] on app-card-role "Events (Event Staff) 4/4 10:30-21:00 (10h30m) Kirsten Young Ade Sobitan ! Eymi …" at bounding box center [553, 239] width 119 height 83
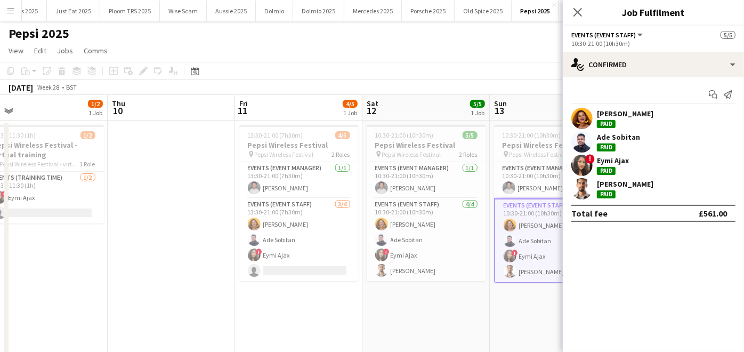
click at [614, 182] on div "Marco Battaglia" at bounding box center [625, 184] width 57 height 10
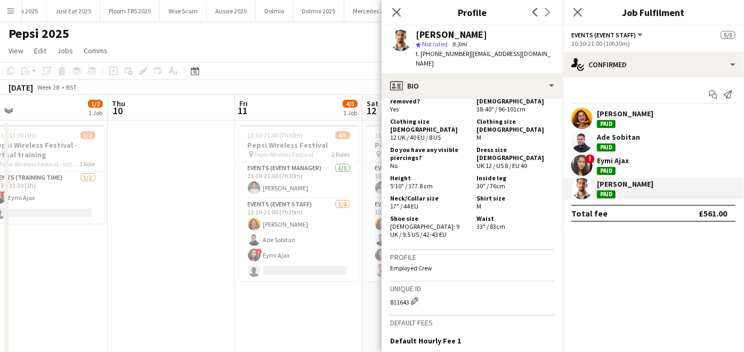
scroll to position [548, 0]
click at [323, 309] on app-date-cell "13:30-21:00 (7h30m) 4/5 Pepsi Wireless Festival pin Pepsi Wireless Festival 2 R…" at bounding box center [298, 257] width 127 height 272
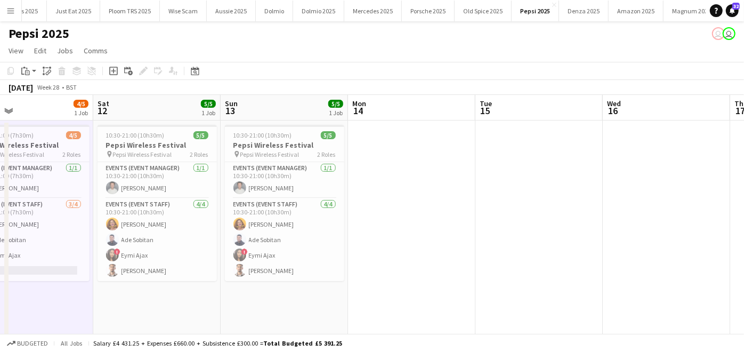
scroll to position [0, 346]
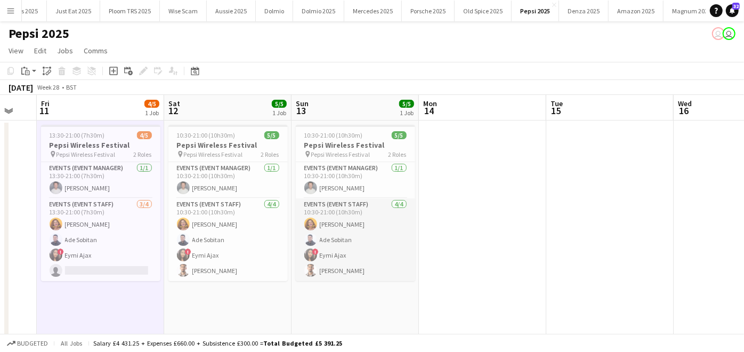
click at [362, 237] on app-card-role "Events (Event Staff) 4/4 10:30-21:00 (10h30m) Kirsten Young Ade Sobitan ! Eymi …" at bounding box center [355, 239] width 119 height 83
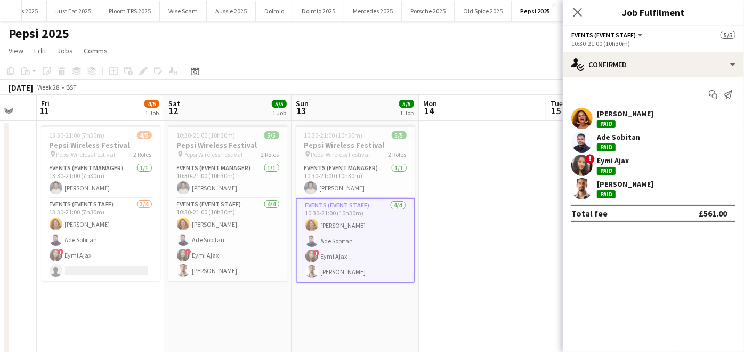
click at [483, 220] on app-date-cell at bounding box center [482, 257] width 127 height 272
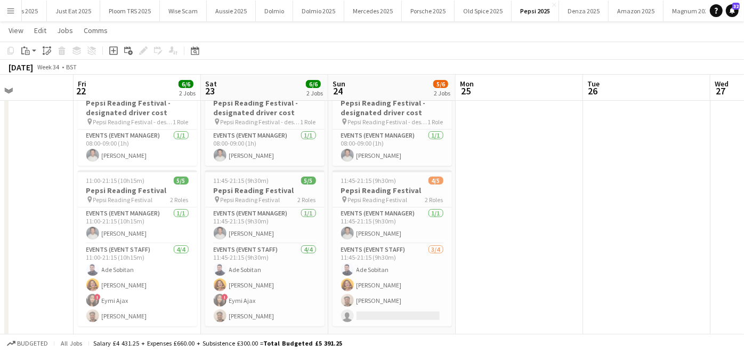
scroll to position [42, 0]
click at [10, 9] on app-icon "Menu" at bounding box center [10, 10] width 9 height 9
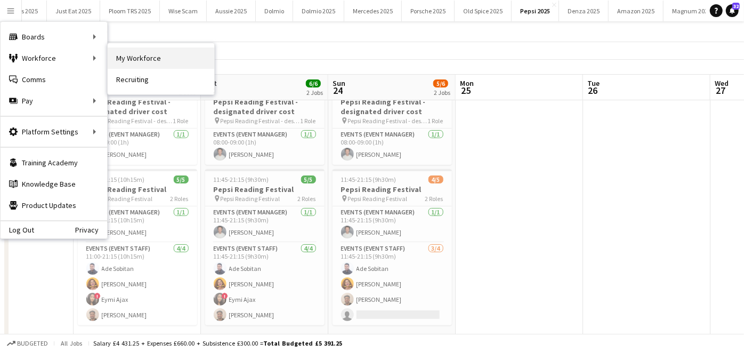
click at [111, 54] on link "My Workforce" at bounding box center [161, 57] width 107 height 21
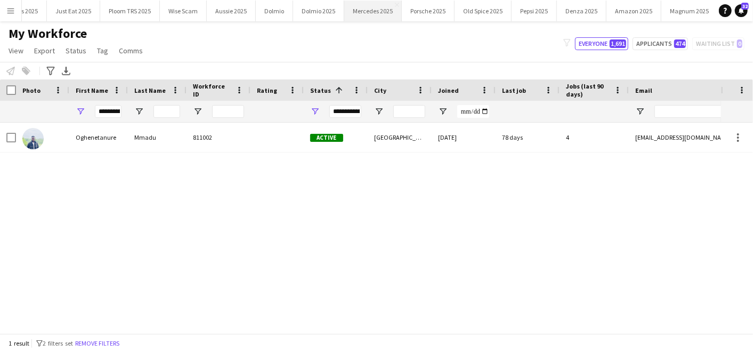
click at [359, 14] on button "Mercedes 2025 Close" at bounding box center [373, 11] width 58 height 21
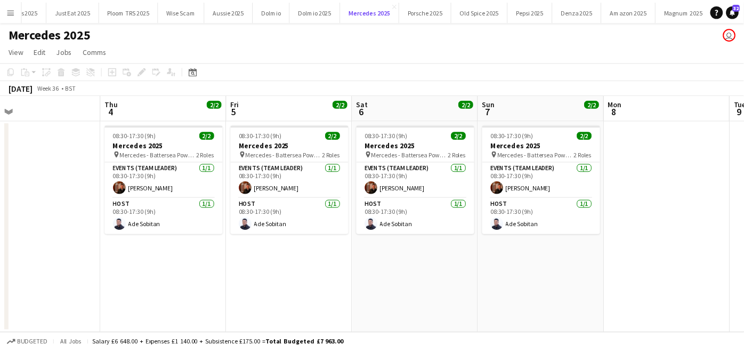
scroll to position [0, 408]
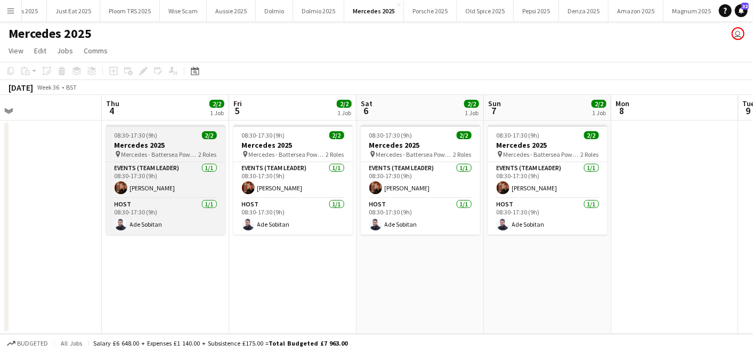
click at [162, 134] on div "08:30-17:30 (9h) 2/2" at bounding box center [165, 135] width 119 height 8
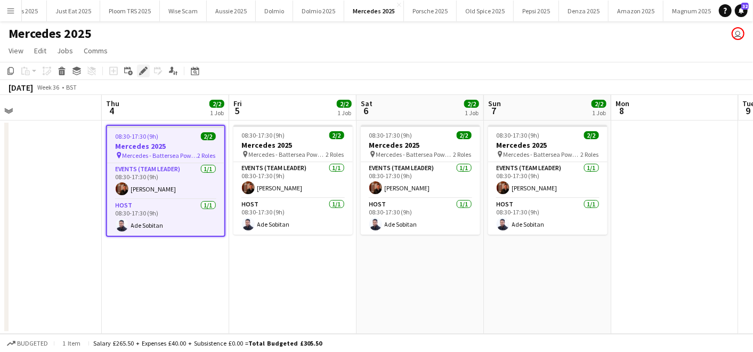
click at [145, 72] on icon "Edit" at bounding box center [143, 71] width 9 height 9
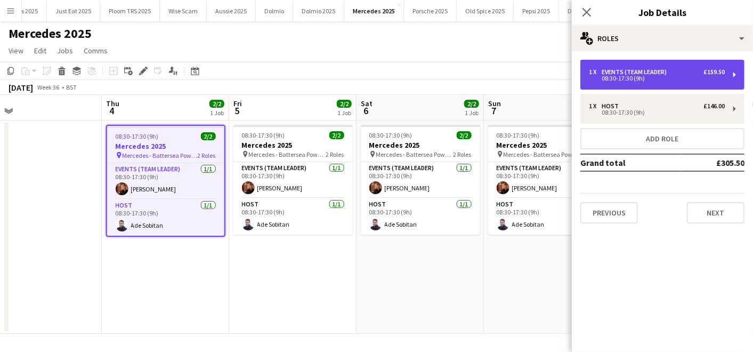
click at [664, 67] on div "1 x Events (Team Leader) £159.50 08:30-17:30 (9h)" at bounding box center [663, 75] width 164 height 30
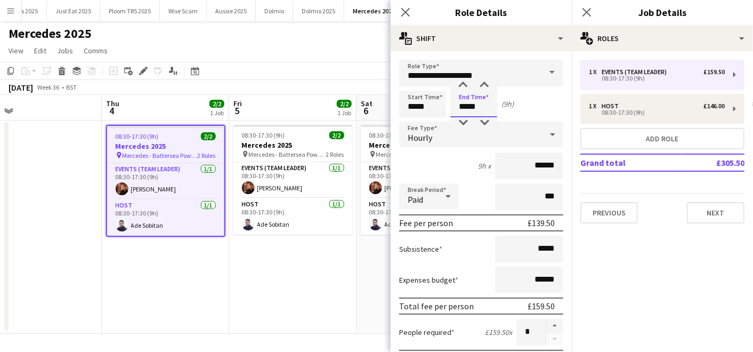
drag, startPoint x: 483, startPoint y: 106, endPoint x: 404, endPoint y: 107, distance: 78.9
click at [404, 107] on div "Start Time ***** End Time ***** (9h)" at bounding box center [481, 104] width 164 height 27
type input "*****"
click at [407, 164] on div "12h 30m x ******" at bounding box center [481, 166] width 164 height 27
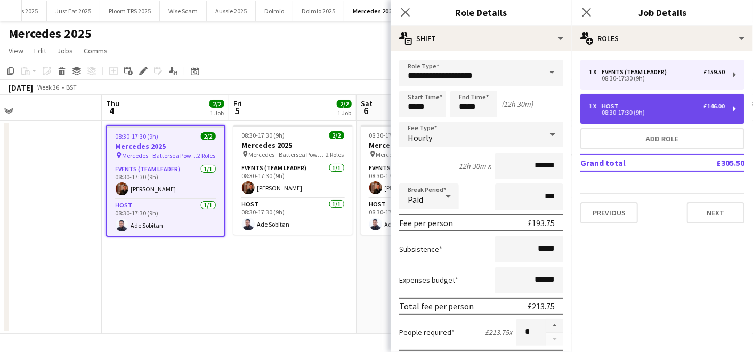
click at [663, 110] on div "08:30-17:30 (9h)" at bounding box center [657, 112] width 136 height 5
type input "****"
type input "*****"
type input "******"
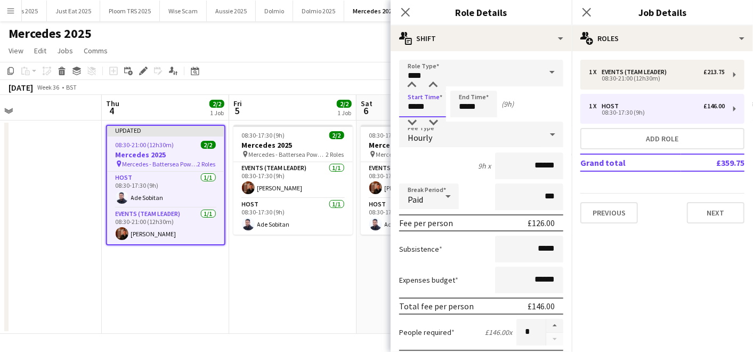
click at [431, 97] on input "*****" at bounding box center [422, 104] width 47 height 27
type input "*****"
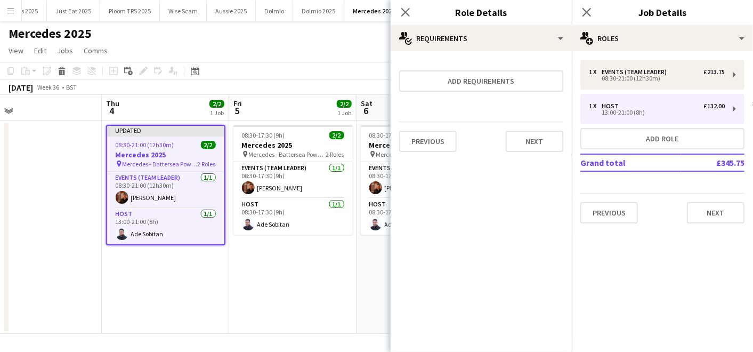
click at [234, 280] on app-date-cell "08:30-17:30 (9h) 2/2 Mercedes 2025 pin Mercedes - Battersea Power Station 2 Rol…" at bounding box center [292, 227] width 127 height 213
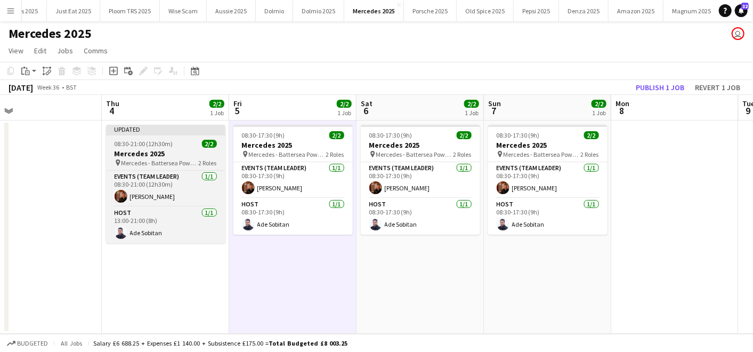
click at [166, 134] on div at bounding box center [165, 134] width 119 height 2
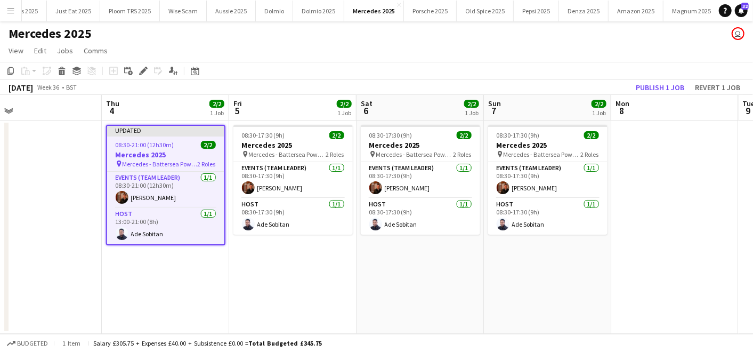
click at [405, 264] on app-date-cell "08:30-17:30 (9h) 2/2 Mercedes 2025 pin Mercedes - Battersea Power Station 2 Rol…" at bounding box center [420, 227] width 127 height 213
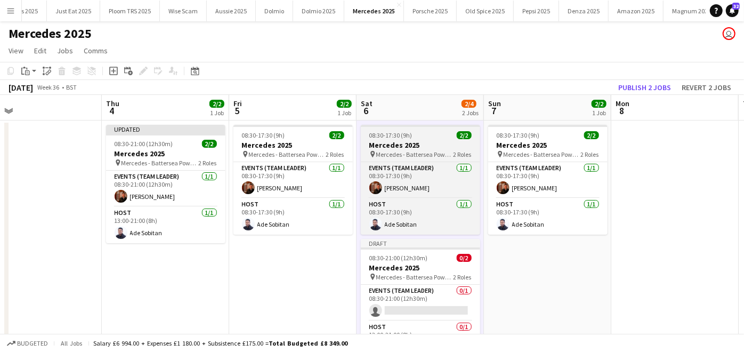
click at [406, 140] on app-job-card "08:30-17:30 (9h) 2/2 Mercedes 2025 pin Mercedes - Battersea Power Station 2 Rol…" at bounding box center [420, 180] width 119 height 110
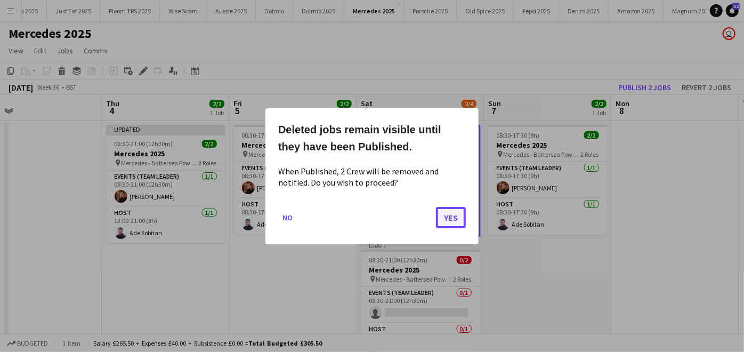
click at [459, 226] on button "Yes" at bounding box center [451, 216] width 30 height 21
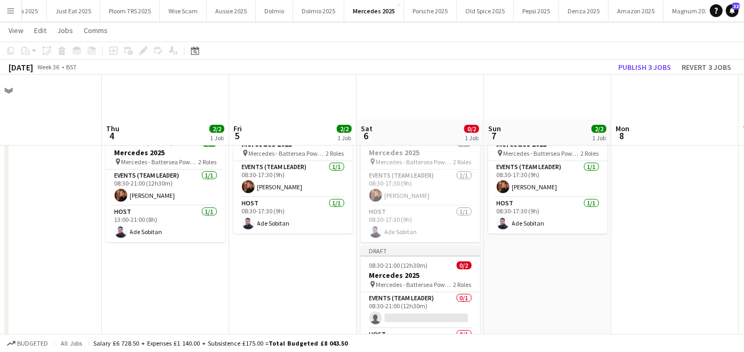
scroll to position [45, 0]
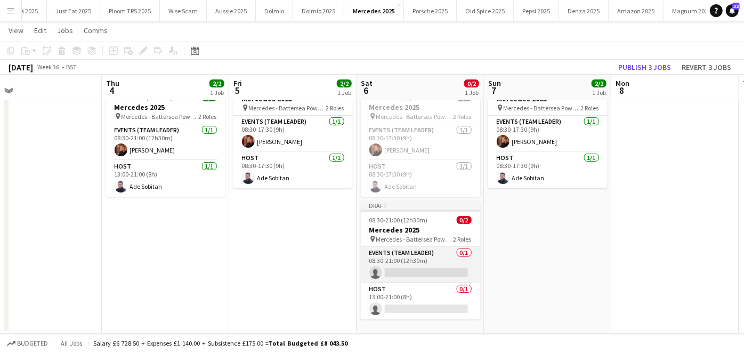
click at [379, 262] on app-card-role "Events (Team Leader) 0/1 08:30-21:00 (12h30m) single-neutral-actions" at bounding box center [420, 265] width 119 height 36
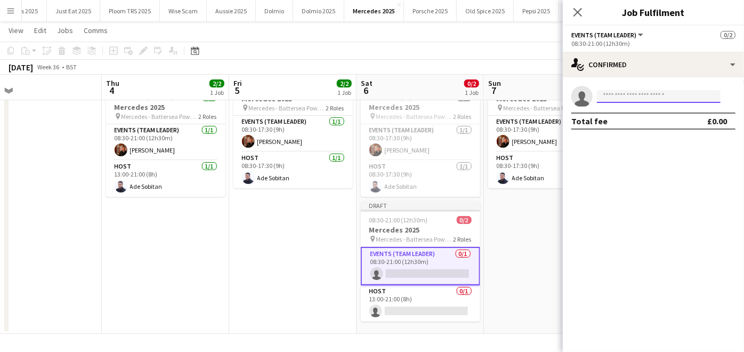
click at [634, 96] on input at bounding box center [659, 96] width 124 height 13
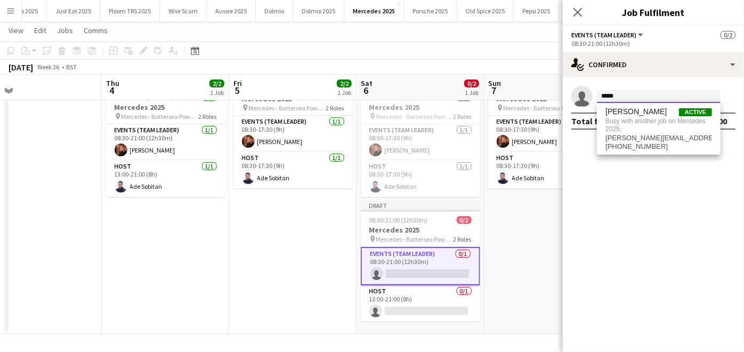
type input "*****"
click at [547, 198] on app-date-cell "08:30-17:30 (9h) 2/2 Mercedes 2025 pin Mercedes - Battersea Power Station 2 Rol…" at bounding box center [547, 204] width 127 height 260
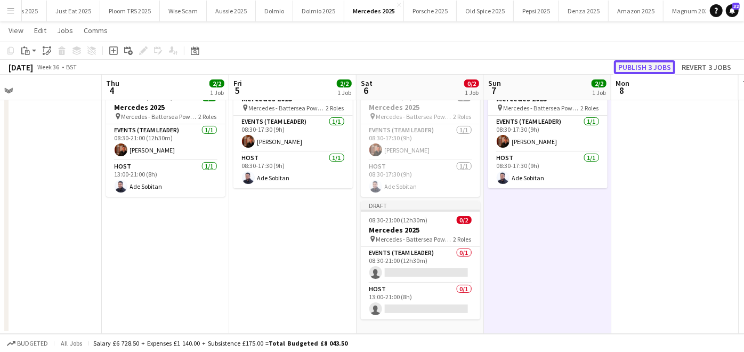
click at [646, 63] on button "Publish 3 jobs" at bounding box center [644, 67] width 61 height 14
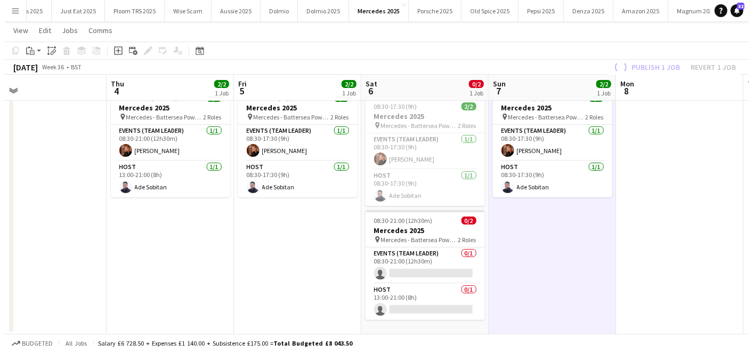
scroll to position [0, 0]
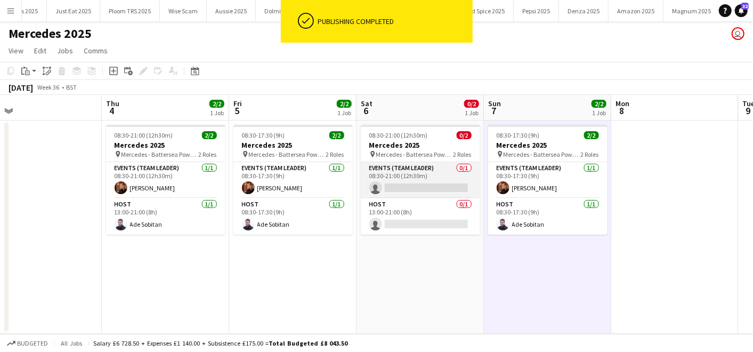
click at [406, 175] on app-card-role "Events (Team Leader) 0/1 08:30-21:00 (12h30m) single-neutral-actions" at bounding box center [420, 180] width 119 height 36
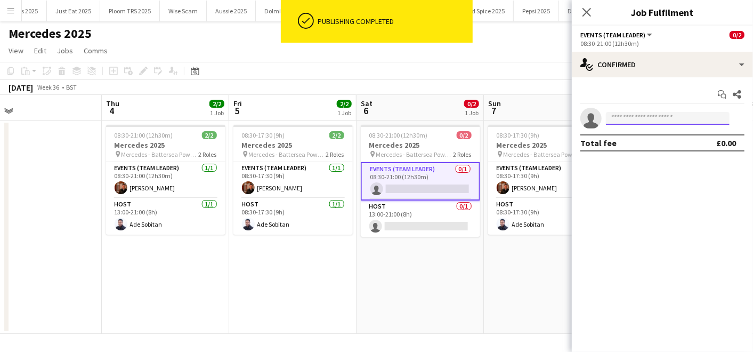
click at [668, 121] on input at bounding box center [668, 118] width 124 height 13
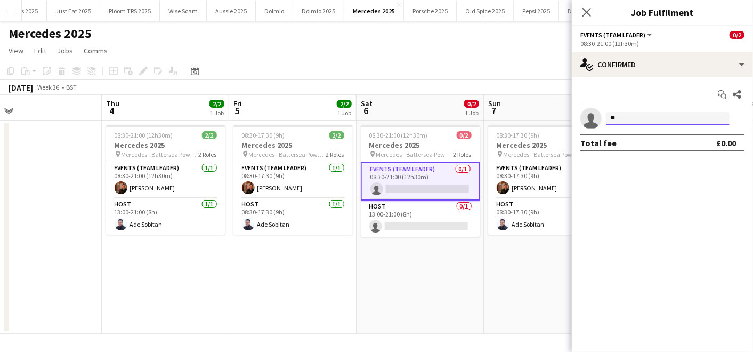
type input "*"
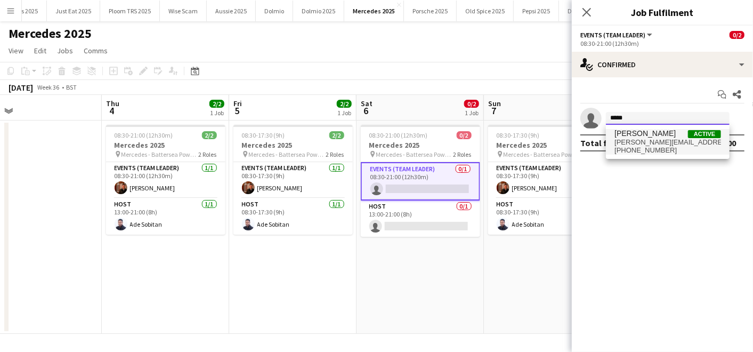
type input "*****"
click at [646, 138] on span "louie.aldons-locke@outlook.com" at bounding box center [668, 142] width 107 height 9
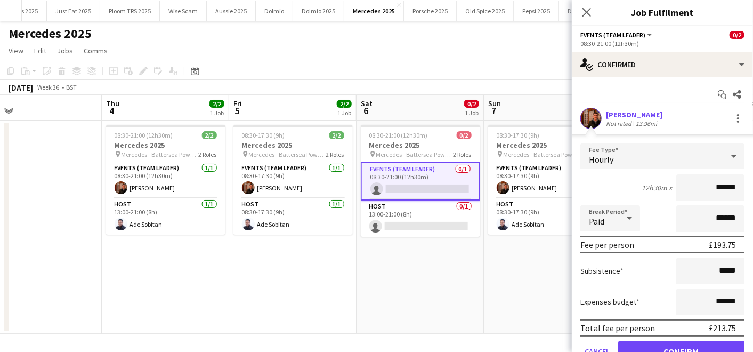
scroll to position [48, 0]
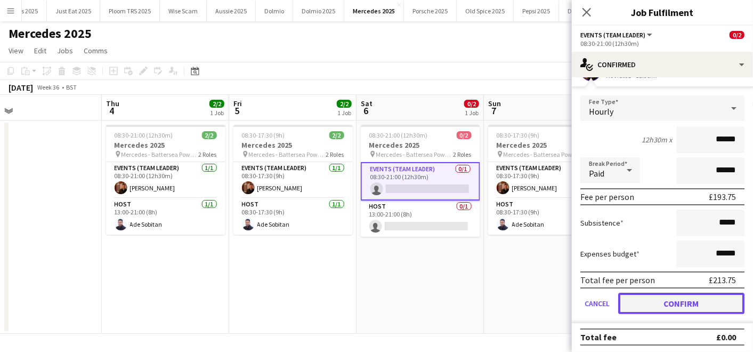
click at [645, 298] on button "Confirm" at bounding box center [682, 303] width 126 height 21
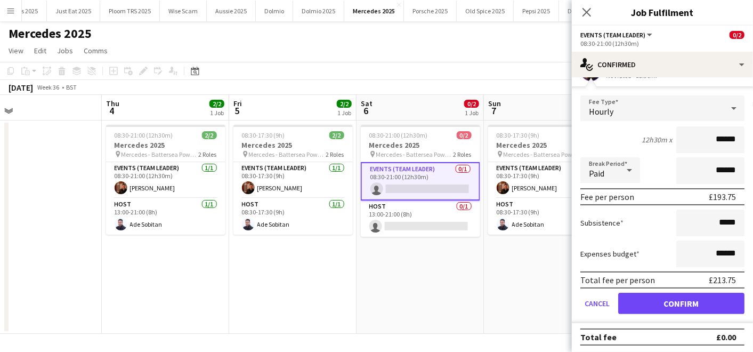
scroll to position [0, 0]
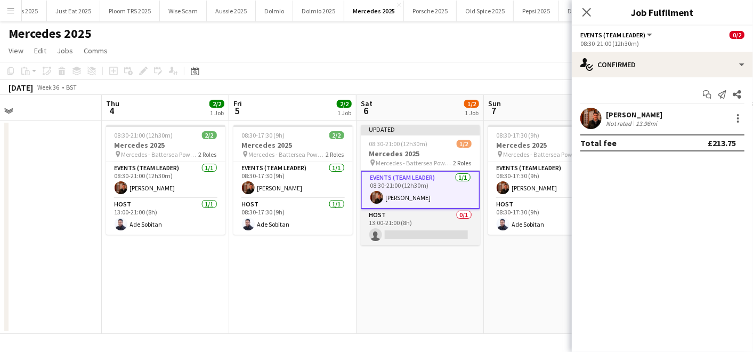
click at [408, 226] on app-card-role "Host 0/1 13:00-21:00 (8h) single-neutral-actions" at bounding box center [420, 227] width 119 height 36
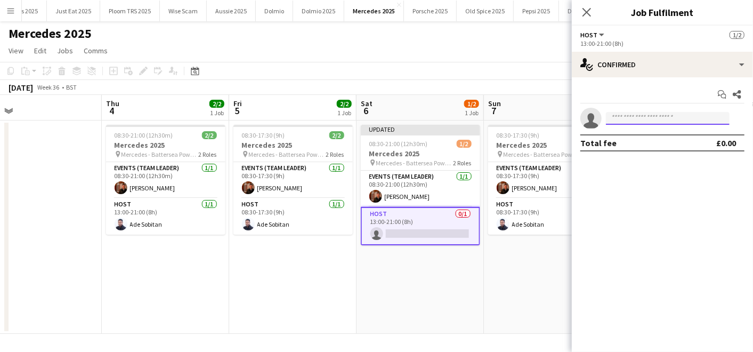
click at [625, 112] on input at bounding box center [668, 118] width 124 height 13
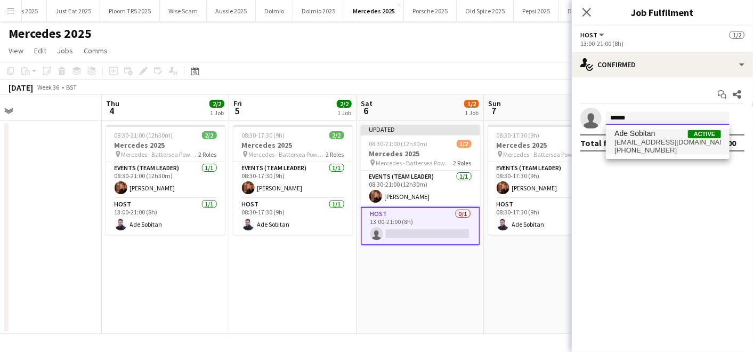
type input "******"
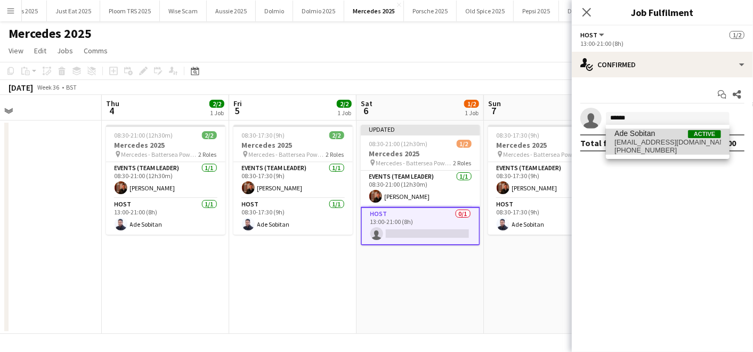
click at [620, 134] on span "Ade Sobitan" at bounding box center [635, 133] width 41 height 9
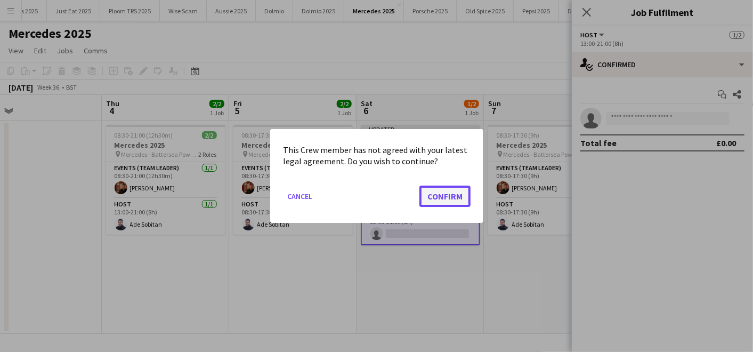
click at [440, 197] on button "Confirm" at bounding box center [445, 196] width 51 height 21
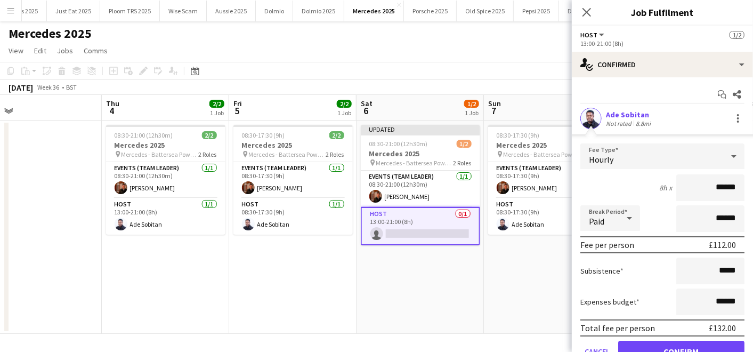
scroll to position [48, 0]
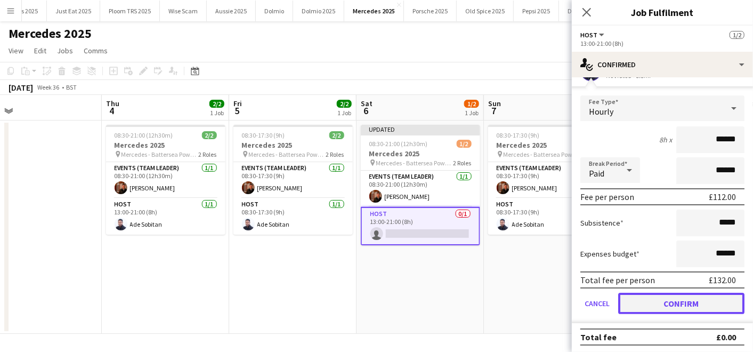
click at [656, 293] on button "Confirm" at bounding box center [682, 303] width 126 height 21
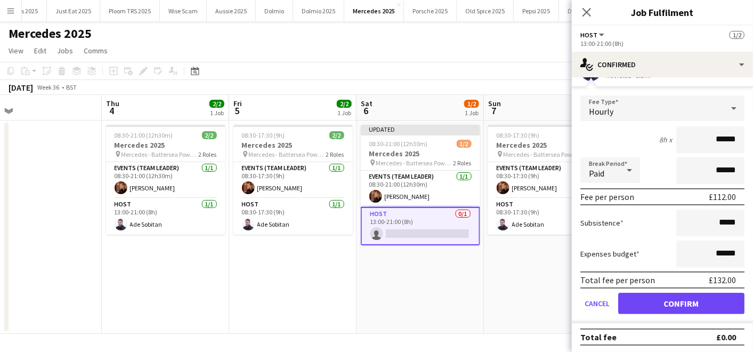
scroll to position [0, 0]
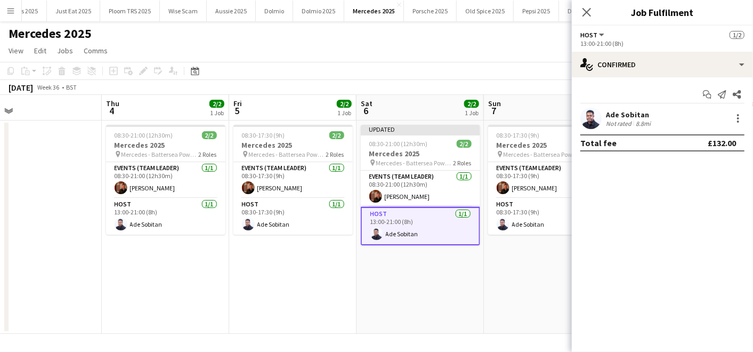
click at [489, 301] on app-date-cell "08:30-17:30 (9h) 2/2 Mercedes 2025 pin Mercedes - Battersea Power Station 2 Rol…" at bounding box center [547, 227] width 127 height 213
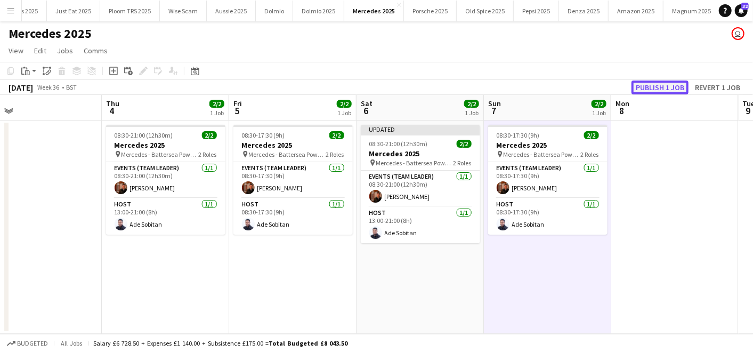
click at [667, 81] on button "Publish 1 job" at bounding box center [660, 88] width 57 height 14
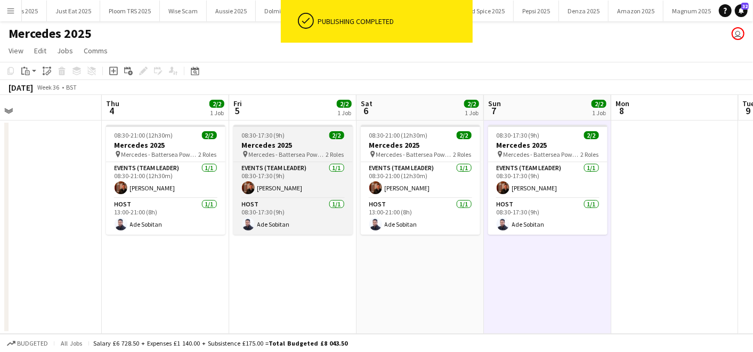
click at [280, 139] on span "08:30-17:30 (9h)" at bounding box center [263, 135] width 43 height 8
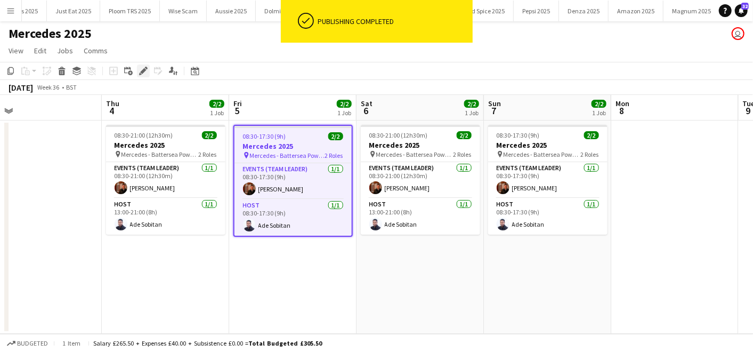
click at [145, 71] on icon "Edit" at bounding box center [143, 71] width 9 height 9
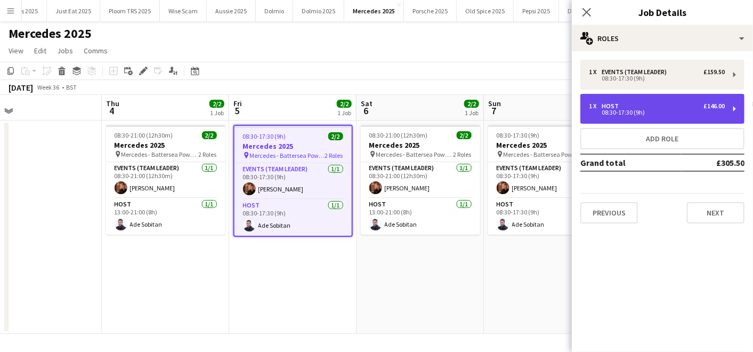
click at [623, 94] on div "1 x Host £146.00 08:30-17:30 (9h)" at bounding box center [663, 109] width 164 height 30
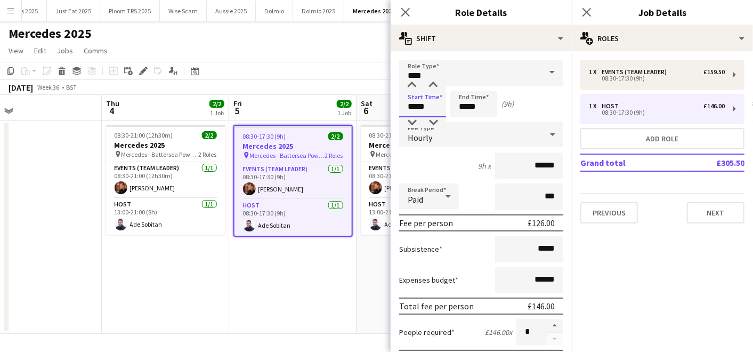
click at [426, 108] on input "*****" at bounding box center [422, 104] width 47 height 27
drag, startPoint x: 484, startPoint y: 104, endPoint x: 423, endPoint y: 103, distance: 60.8
click at [423, 103] on div "Start Time ***** End Time ***** (9h)" at bounding box center [481, 104] width 164 height 27
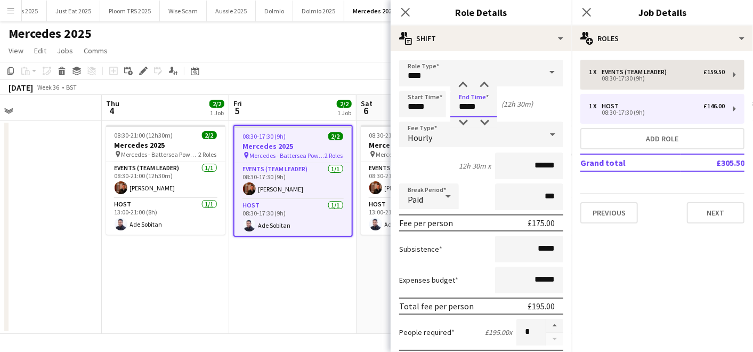
type input "*****"
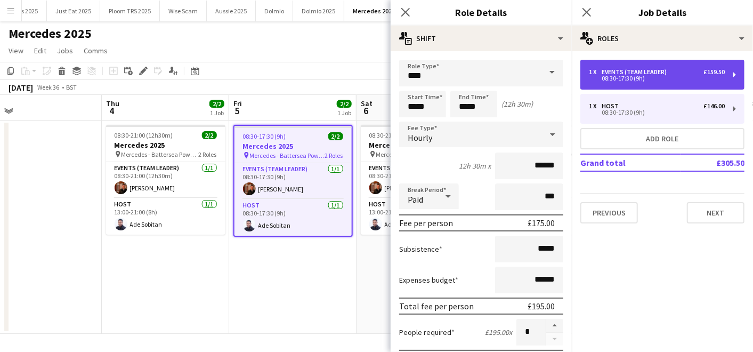
click at [617, 61] on div "1 x Events (Team Leader) £159.50 08:30-17:30 (9h)" at bounding box center [663, 75] width 164 height 30
type input "**********"
type input "*****"
type input "******"
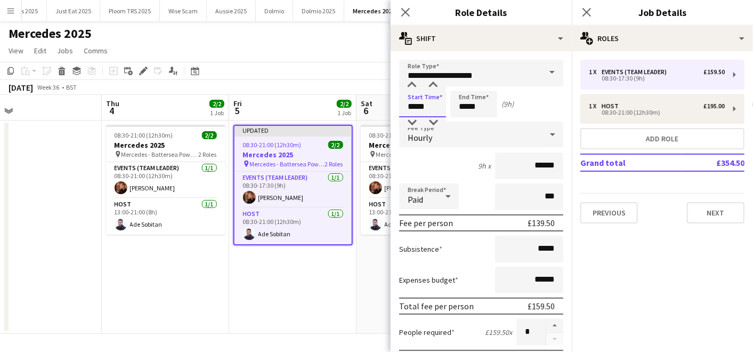
drag, startPoint x: 439, startPoint y: 107, endPoint x: 378, endPoint y: 107, distance: 61.3
click at [378, 107] on body "Menu Boards Boards Boards All jobs Status Workforce Workforce My Workforce Recr…" at bounding box center [376, 176] width 753 height 352
type input "*****"
click at [426, 166] on div "8h x ******" at bounding box center [481, 166] width 164 height 27
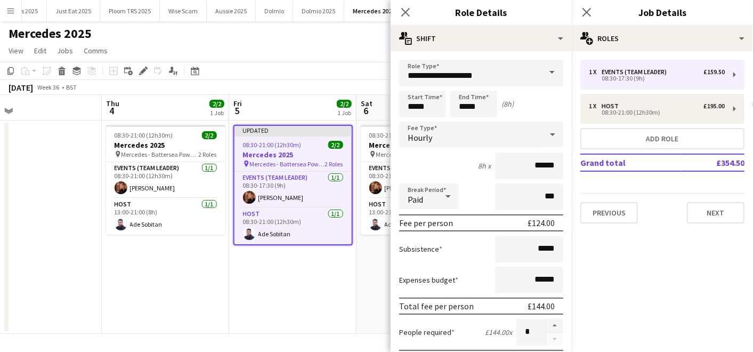
click at [341, 289] on app-date-cell "Updated 08:30-21:00 (12h30m) 2/2 Mercedes 2025 pin Mercedes - Battersea Power S…" at bounding box center [292, 227] width 127 height 213
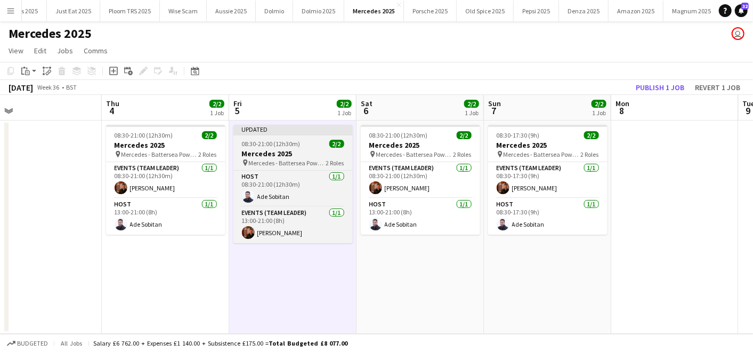
click at [288, 139] on app-job-card "Updated 08:30-21:00 (12h30m) 2/2 Mercedes 2025 pin Mercedes - Battersea Power S…" at bounding box center [293, 184] width 119 height 118
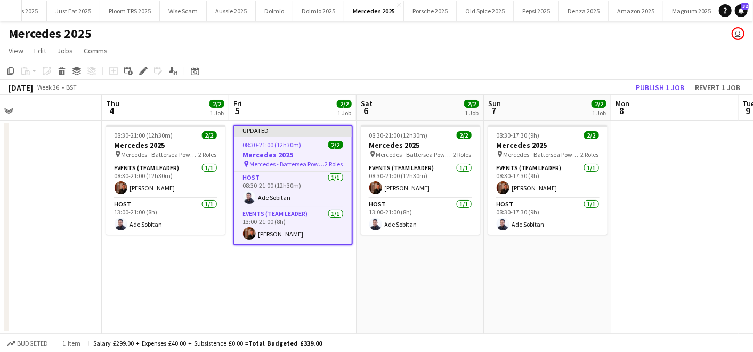
click at [564, 291] on app-date-cell "08:30-17:30 (9h) 2/2 Mercedes 2025 pin Mercedes - Battersea Power Station 2 Rol…" at bounding box center [547, 227] width 127 height 213
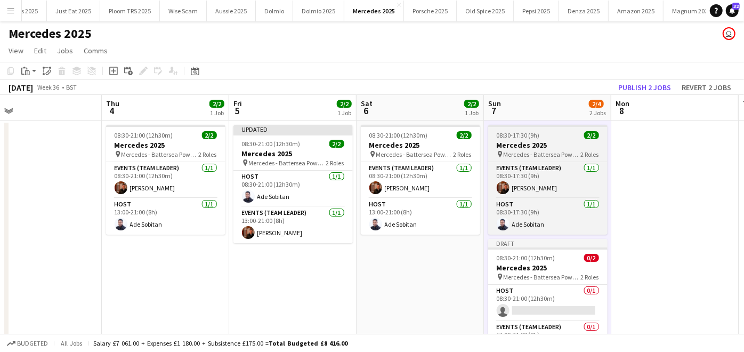
click at [545, 153] on span "Mercedes - Battersea Power Station" at bounding box center [542, 154] width 77 height 8
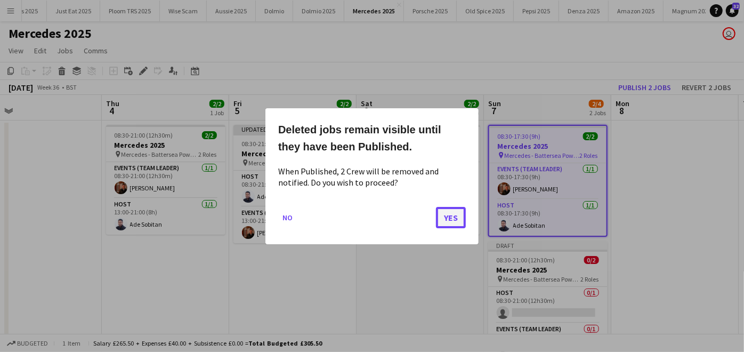
click at [458, 212] on button "Yes" at bounding box center [451, 216] width 30 height 21
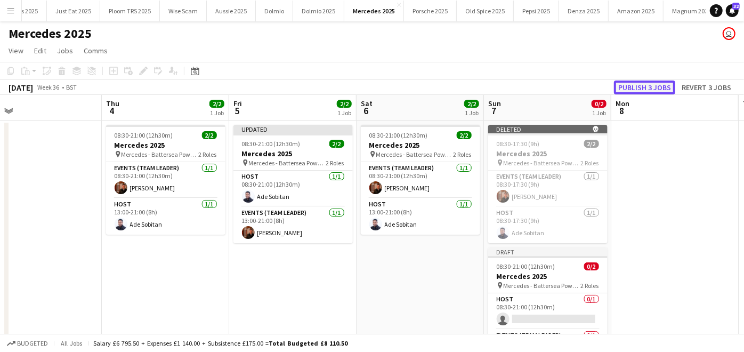
click at [647, 91] on button "Publish 3 jobs" at bounding box center [644, 88] width 61 height 14
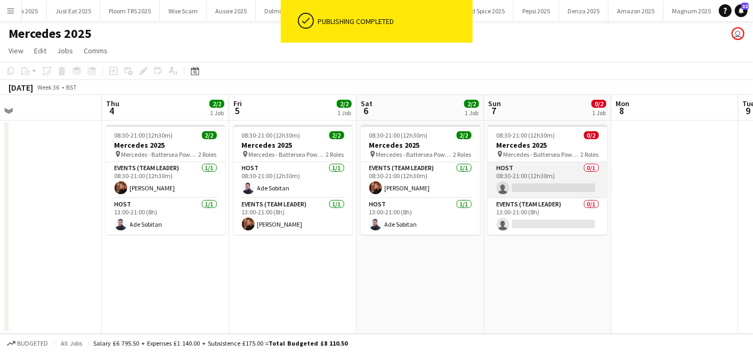
click at [527, 180] on app-card-role "Host 0/1 08:30-21:00 (12h30m) single-neutral-actions" at bounding box center [547, 180] width 119 height 36
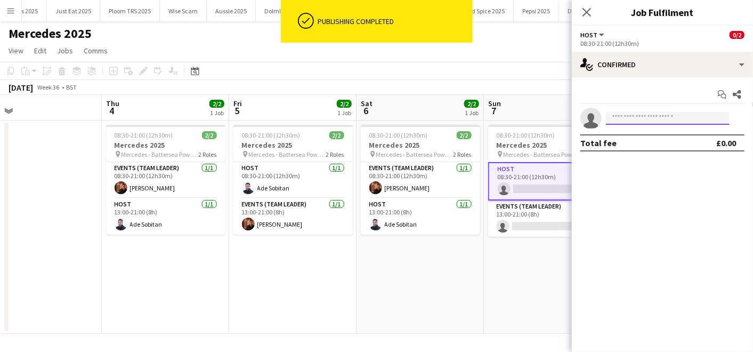
click at [632, 119] on input at bounding box center [668, 118] width 124 height 13
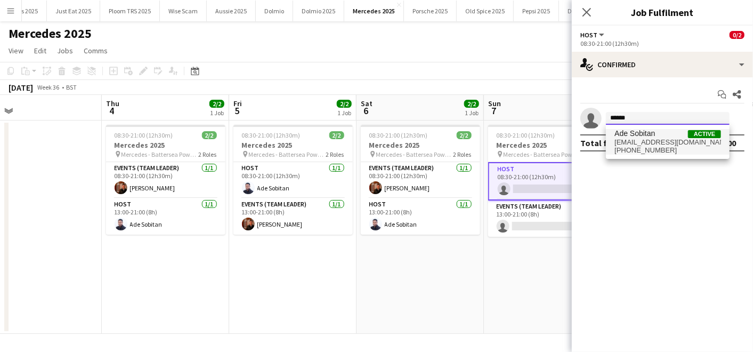
type input "******"
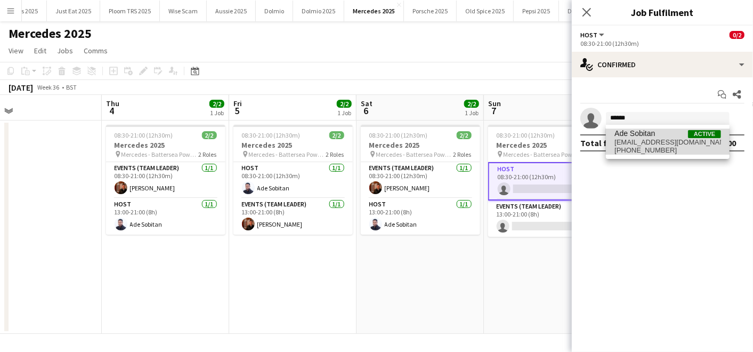
click at [639, 140] on span "sobitan3@gmail.com" at bounding box center [668, 142] width 107 height 9
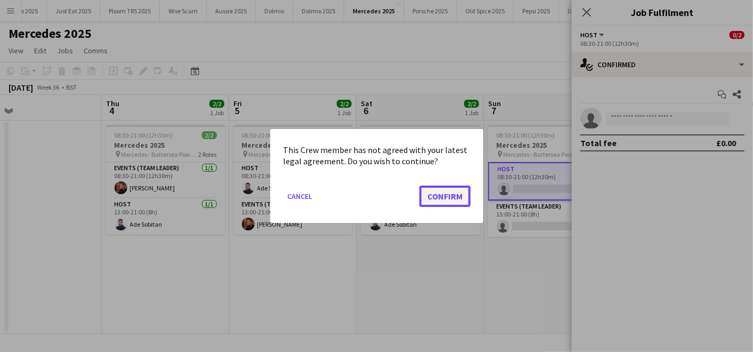
click at [446, 198] on button "Confirm" at bounding box center [445, 196] width 51 height 21
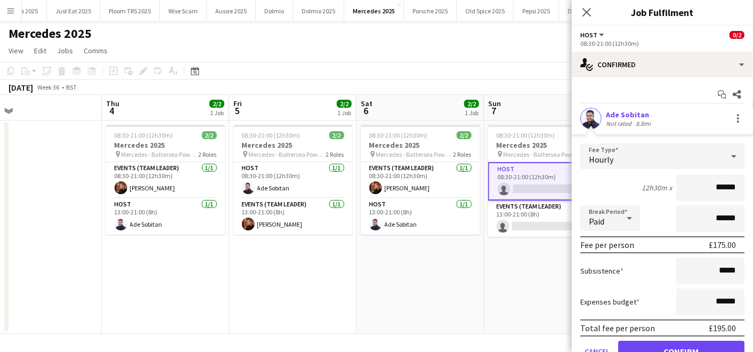
scroll to position [48, 0]
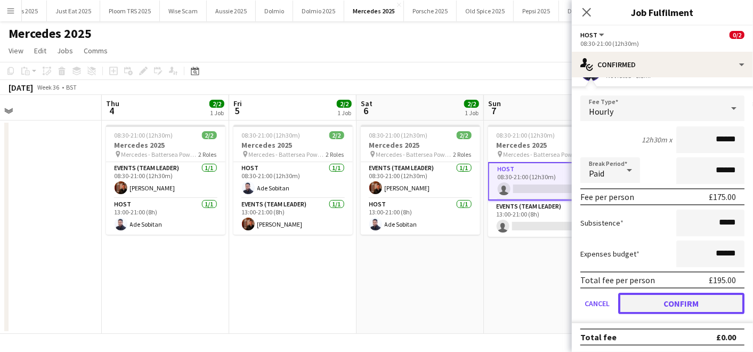
click at [635, 302] on button "Confirm" at bounding box center [682, 303] width 126 height 21
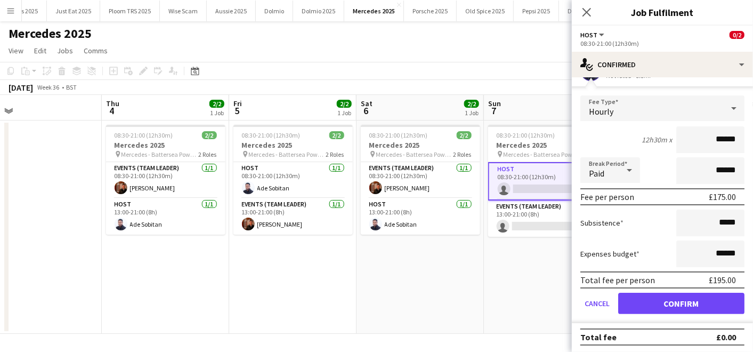
scroll to position [0, 0]
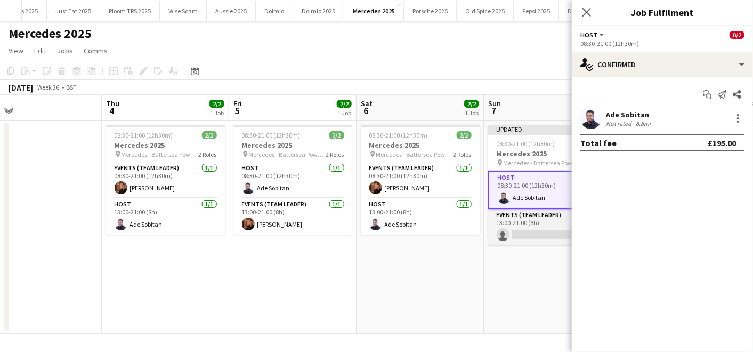
click at [510, 231] on app-card-role "Events (Team Leader) 0/1 13:00-21:00 (8h) single-neutral-actions" at bounding box center [547, 227] width 119 height 36
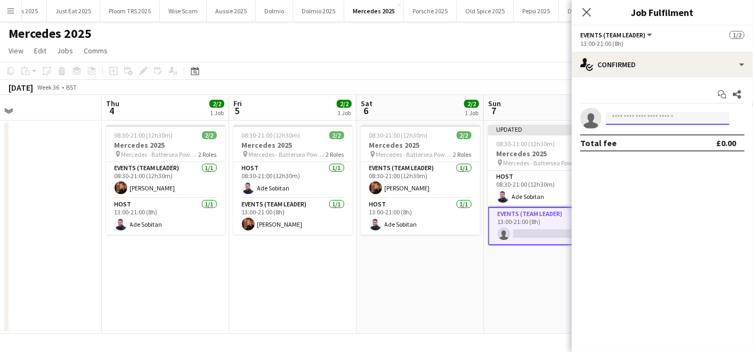
click at [629, 117] on input at bounding box center [668, 118] width 124 height 13
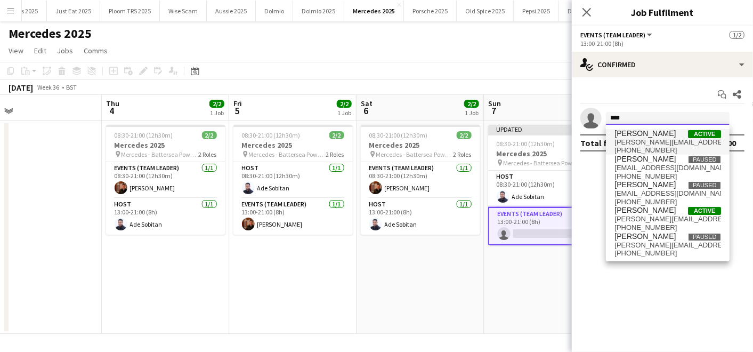
type input "****"
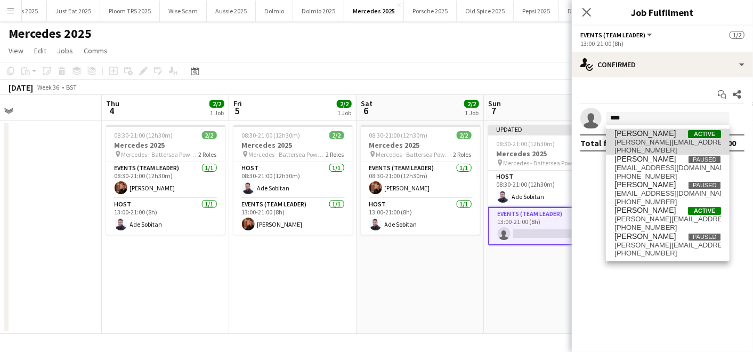
click at [637, 146] on span "louie.aldons-locke@outlook.com" at bounding box center [668, 142] width 107 height 9
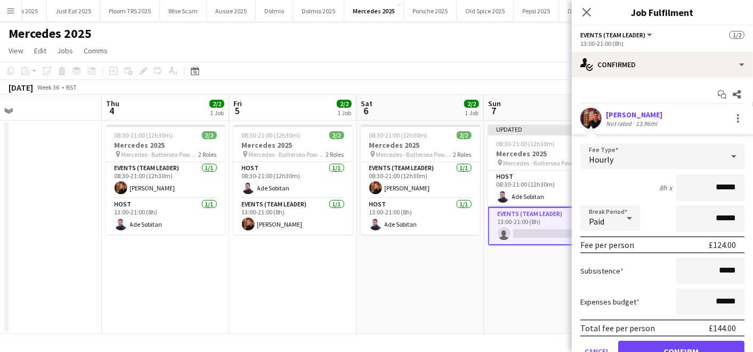
scroll to position [48, 0]
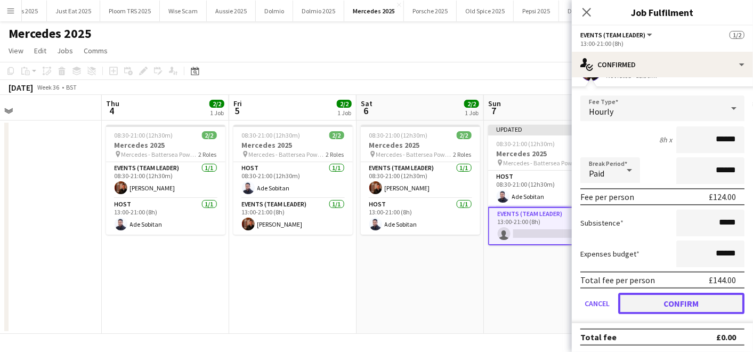
click at [651, 298] on button "Confirm" at bounding box center [682, 303] width 126 height 21
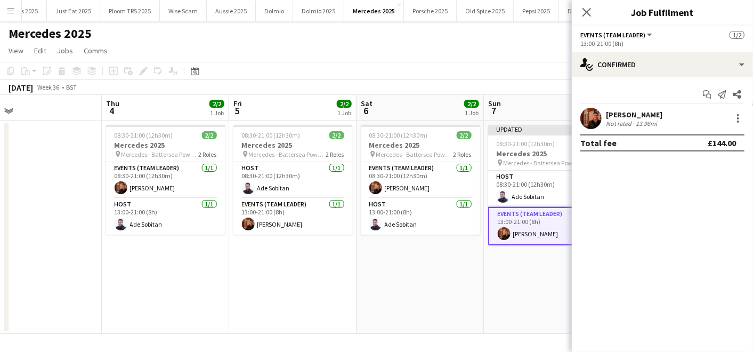
scroll to position [0, 0]
click at [528, 294] on app-date-cell "Updated 08:30-21:00 (12h30m) 2/2 Mercedes 2025 pin Mercedes - Battersea Power S…" at bounding box center [547, 227] width 127 height 213
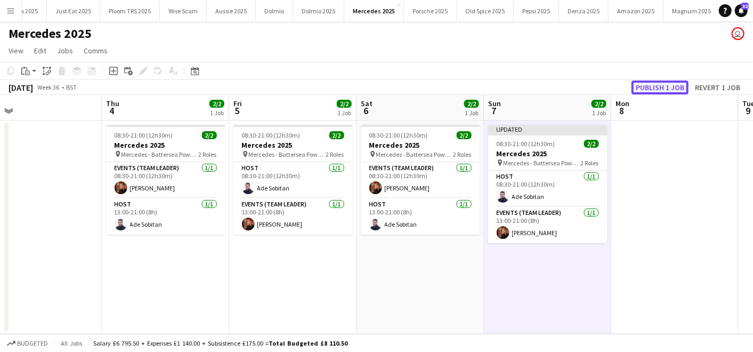
click at [656, 91] on button "Publish 1 job" at bounding box center [660, 88] width 57 height 14
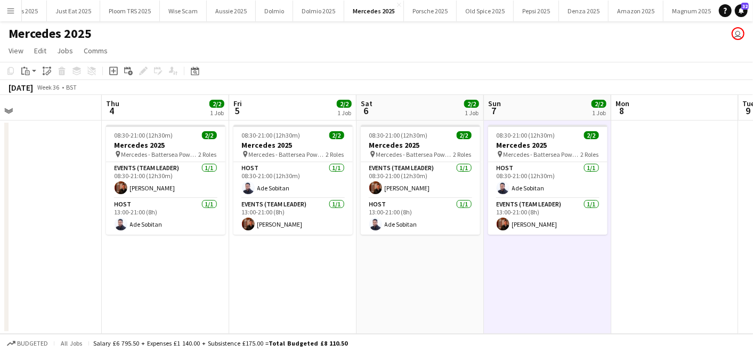
click at [13, 12] on app-icon "Menu" at bounding box center [10, 10] width 9 height 9
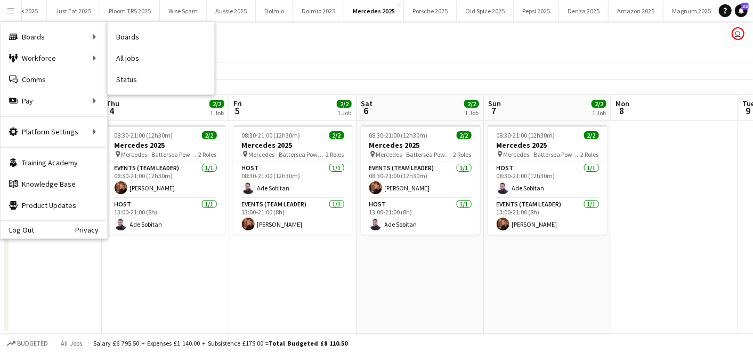
click at [158, 22] on nav "Boards All jobs Status" at bounding box center [161, 58] width 107 height 73
click at [299, 242] on app-date-cell "08:30-21:00 (12h30m) 2/2 Mercedes 2025 pin Mercedes - Battersea Power Station 2…" at bounding box center [292, 227] width 127 height 213
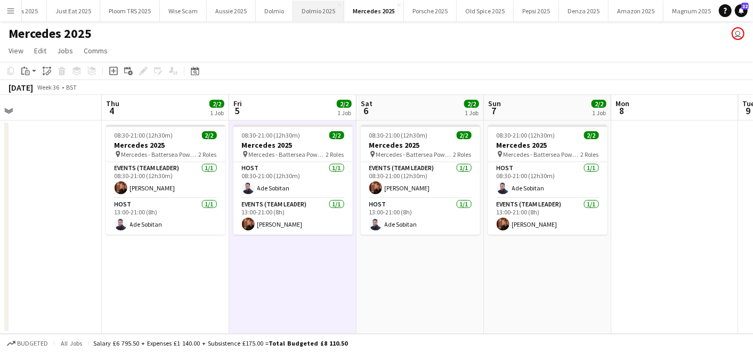
click at [308, 6] on button "Dolmio 2025 Close" at bounding box center [318, 11] width 51 height 21
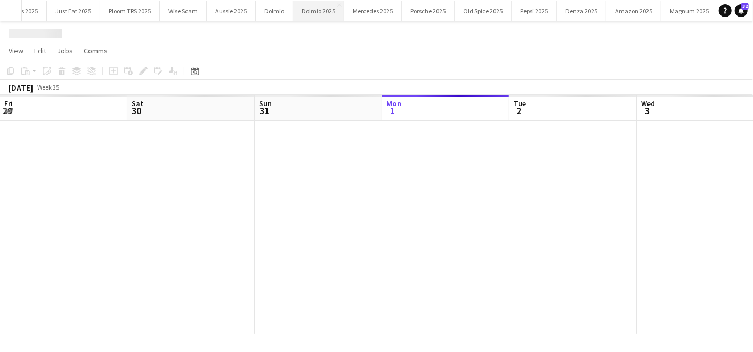
scroll to position [0, 254]
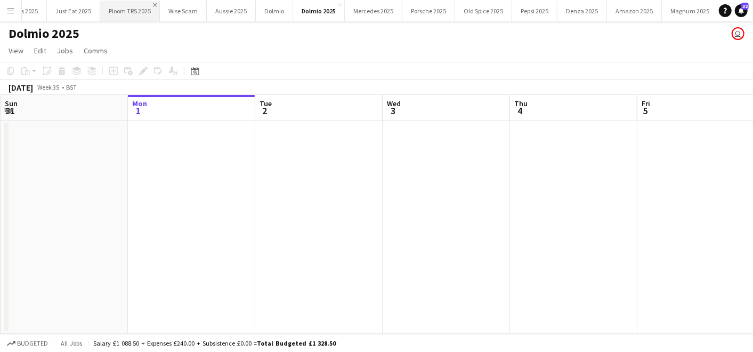
click at [153, 6] on app-icon "Close" at bounding box center [155, 5] width 4 height 4
click at [99, 3] on button "Nordic Spirit 2025 Close" at bounding box center [94, 11] width 65 height 21
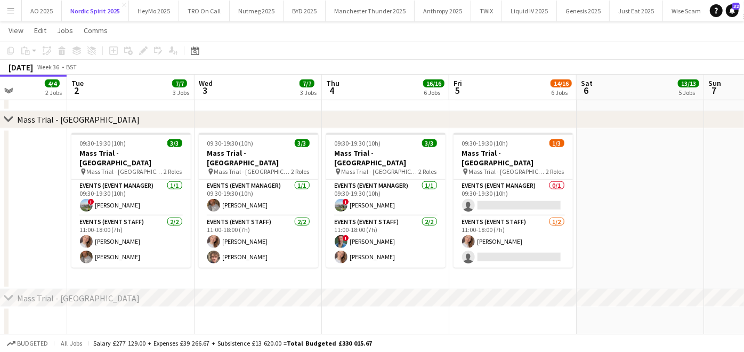
scroll to position [0, 314]
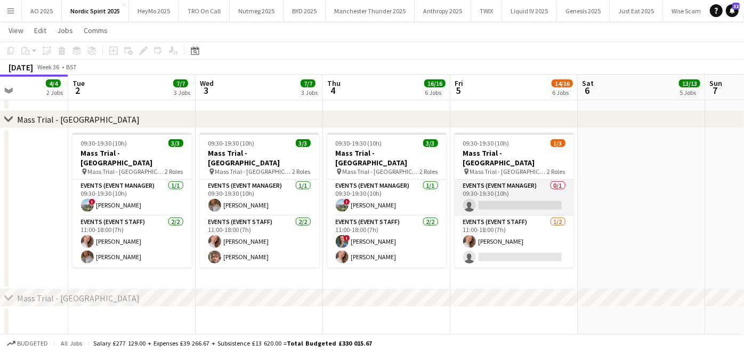
click at [490, 209] on app-card-role "Events (Event Manager) 0/1 09:30-19:30 (10h) single-neutral-actions" at bounding box center [514, 198] width 119 height 36
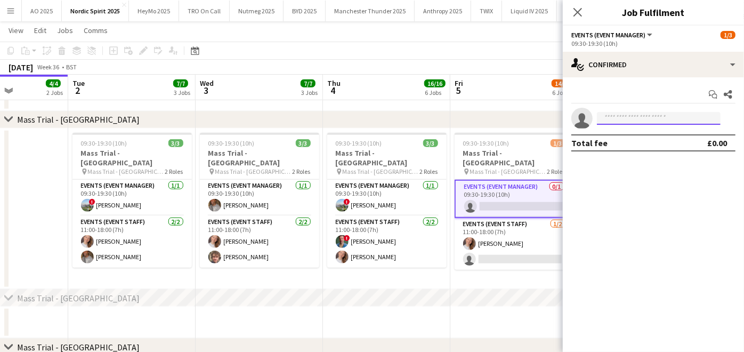
click at [645, 115] on input at bounding box center [659, 118] width 124 height 13
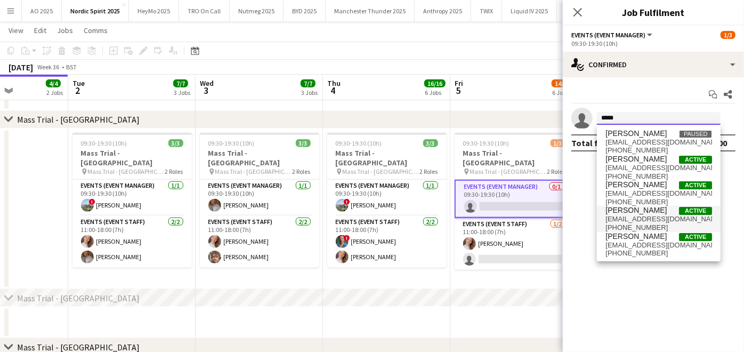
type input "*****"
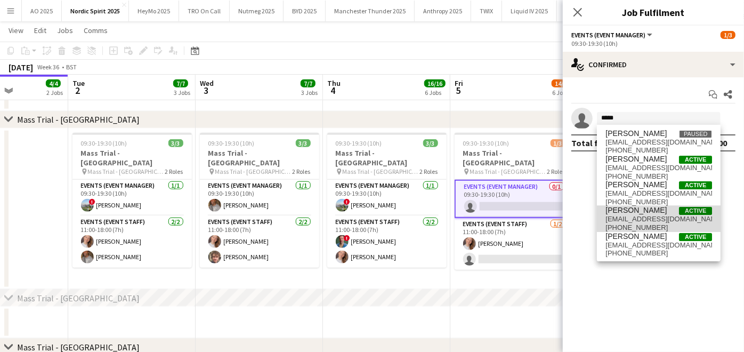
click at [627, 215] on span "muzu89@hotmail.com" at bounding box center [659, 219] width 107 height 9
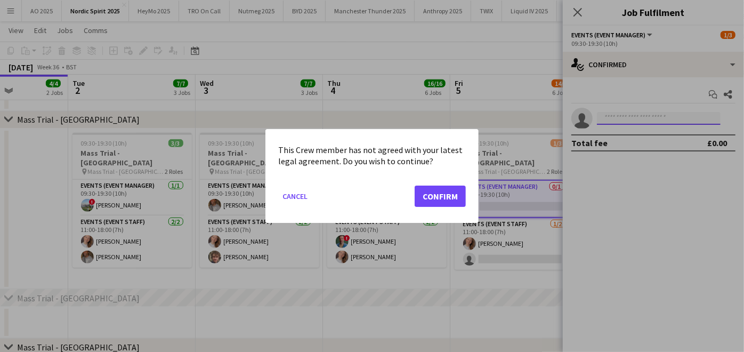
scroll to position [0, 0]
click at [435, 192] on button "Confirm" at bounding box center [440, 196] width 51 height 21
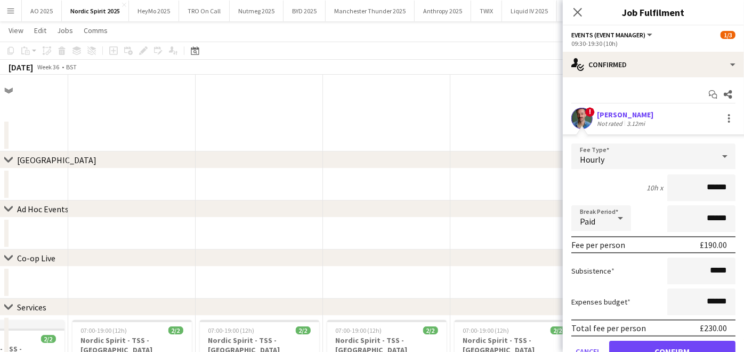
scroll to position [661, 0]
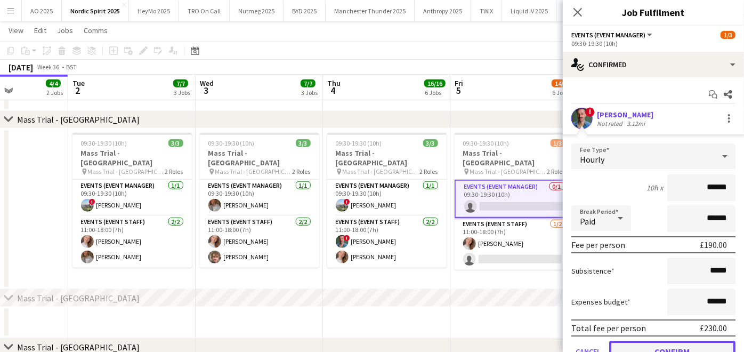
click at [631, 344] on button "Confirm" at bounding box center [672, 351] width 126 height 21
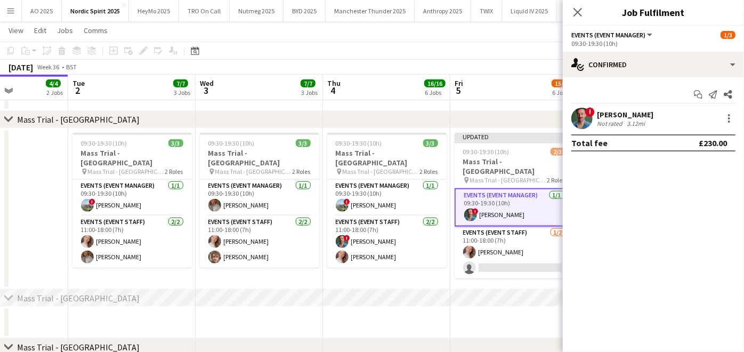
click at [454, 282] on app-date-cell "Updated 09:30-19:30 (10h) 2/3 Mass Trial - London Cardinal Place pin Mass Trial…" at bounding box center [514, 210] width 127 height 162
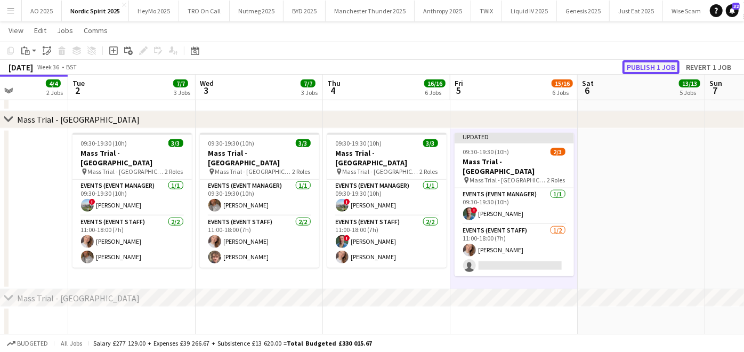
click at [635, 73] on button "Publish 1 job" at bounding box center [651, 67] width 57 height 14
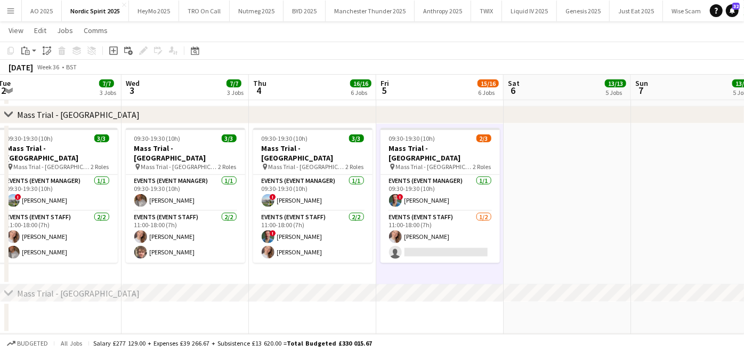
scroll to position [0, 300]
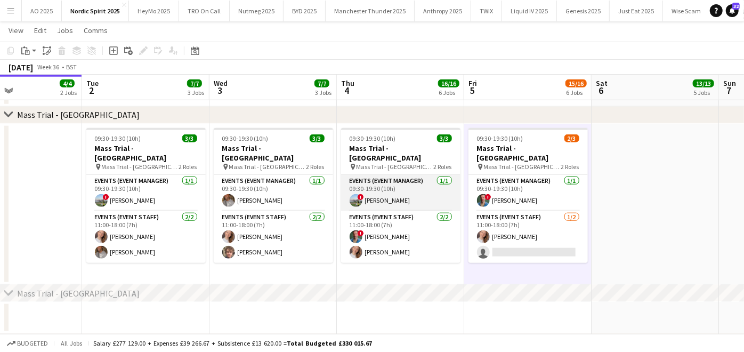
click at [365, 207] on app-card-role "Events (Event Manager) 1/1 09:30-19:30 (10h) ! Callum Hartfield" at bounding box center [400, 193] width 119 height 36
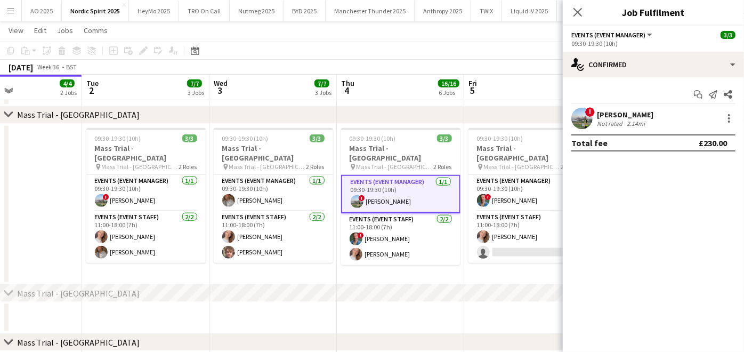
click at [605, 118] on div "Callum Hartfield" at bounding box center [625, 115] width 57 height 10
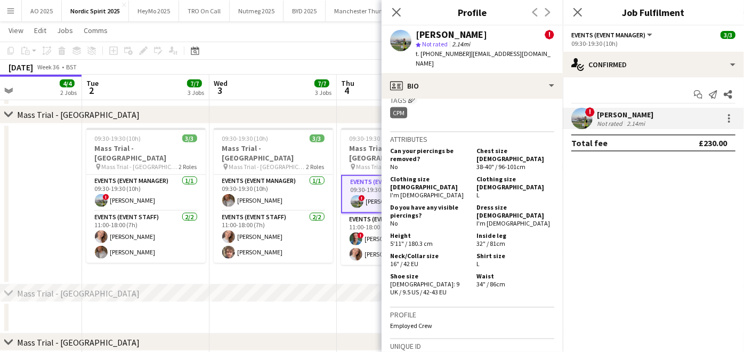
scroll to position [845, 0]
click at [164, 197] on app-card-role "Events (Event Manager) 1/1 09:30-19:30 (10h) ! Callum Hartfield" at bounding box center [145, 193] width 119 height 36
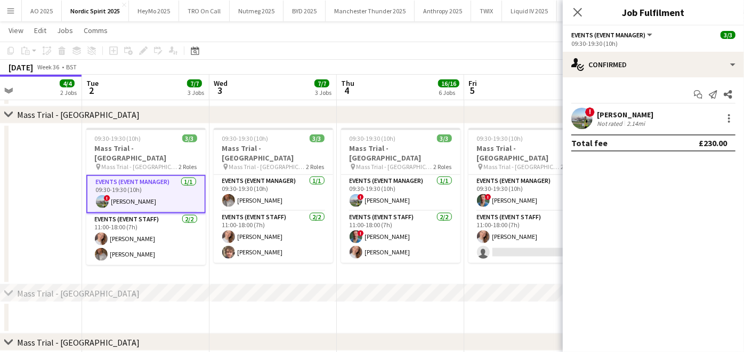
click at [43, 192] on app-date-cell at bounding box center [18, 205] width 127 height 162
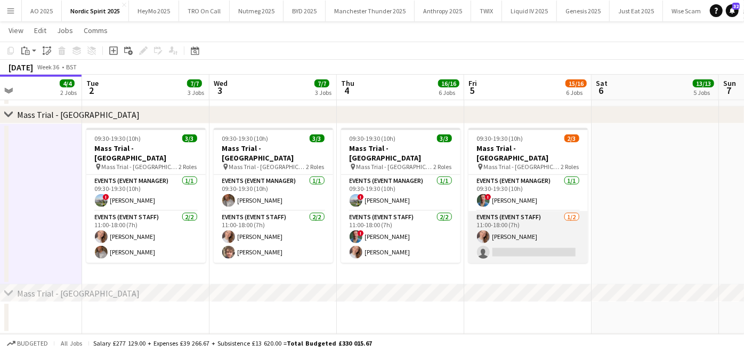
click at [497, 242] on app-card-role "Events (Event Staff) 1/2 11:00-18:00 (7h) Emma True single-neutral-actions" at bounding box center [528, 237] width 119 height 52
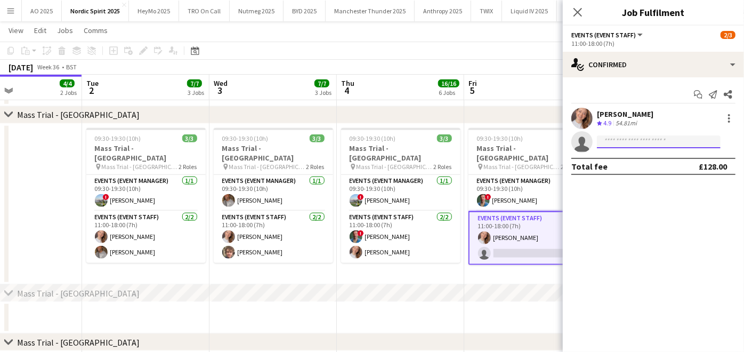
click at [673, 146] on input at bounding box center [659, 141] width 124 height 13
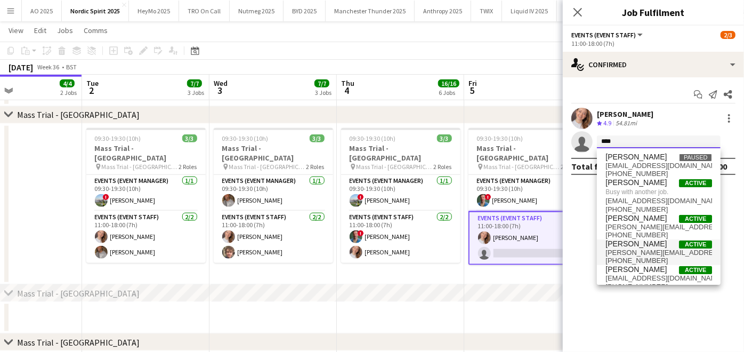
type input "****"
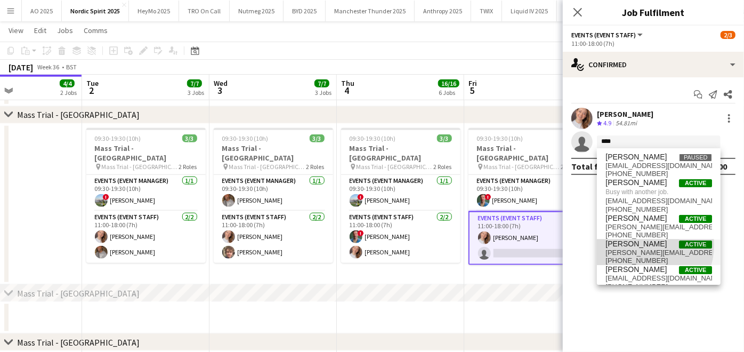
click at [639, 244] on span "Paul Lachman" at bounding box center [636, 243] width 61 height 9
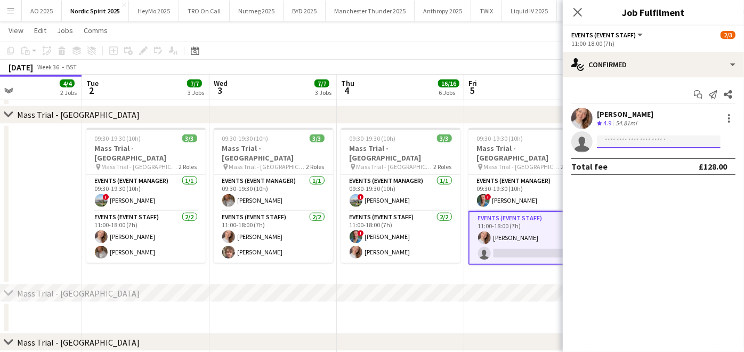
scroll to position [0, 0]
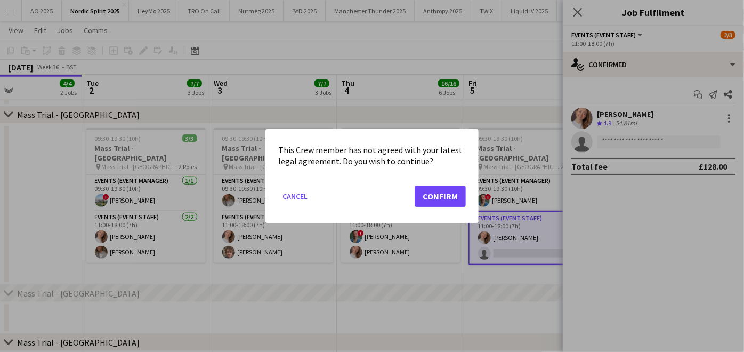
click at [414, 190] on mat-dialog-actions "Cancel Confirm" at bounding box center [372, 200] width 188 height 45
click at [419, 191] on button "Confirm" at bounding box center [440, 196] width 51 height 21
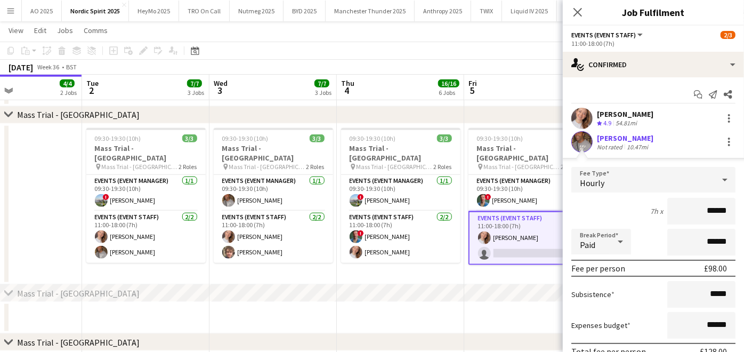
scroll to position [71, 0]
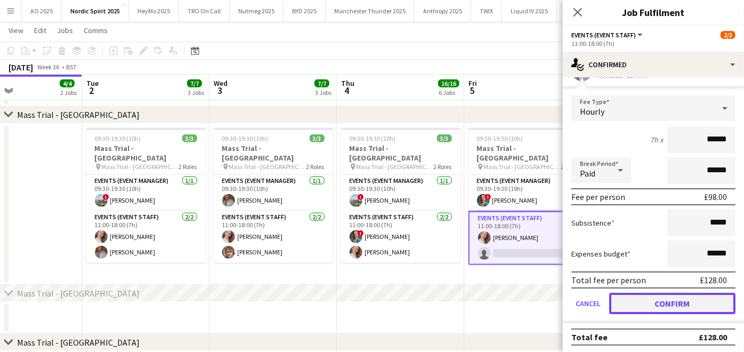
click at [653, 299] on button "Confirm" at bounding box center [672, 303] width 126 height 21
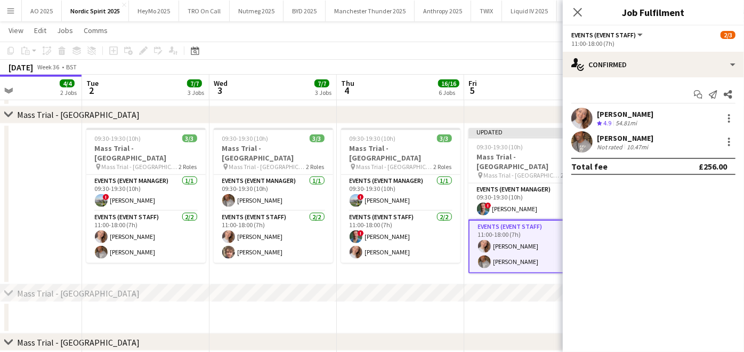
scroll to position [0, 0]
click at [484, 302] on app-date-cell at bounding box center [527, 318] width 127 height 32
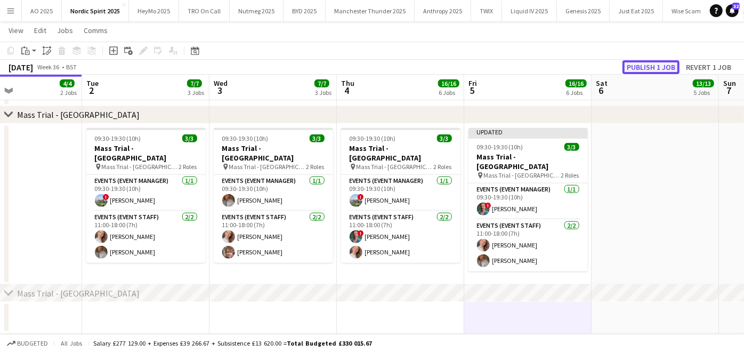
click at [652, 64] on button "Publish 1 job" at bounding box center [651, 67] width 57 height 14
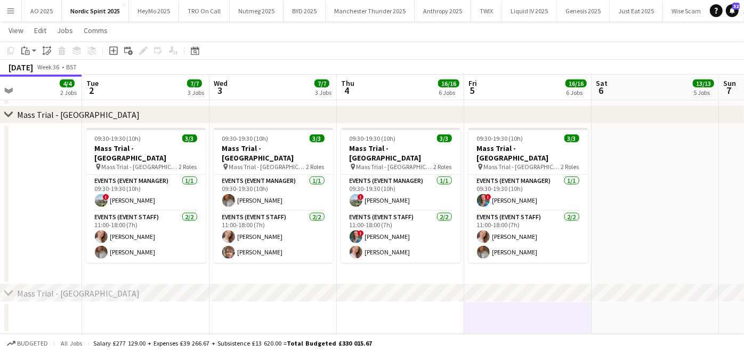
click at [72, 210] on app-date-cell at bounding box center [18, 205] width 127 height 162
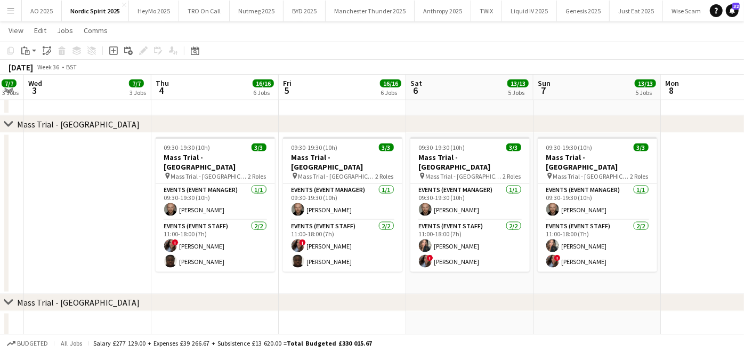
scroll to position [0, 363]
